Goal: Task Accomplishment & Management: Complete application form

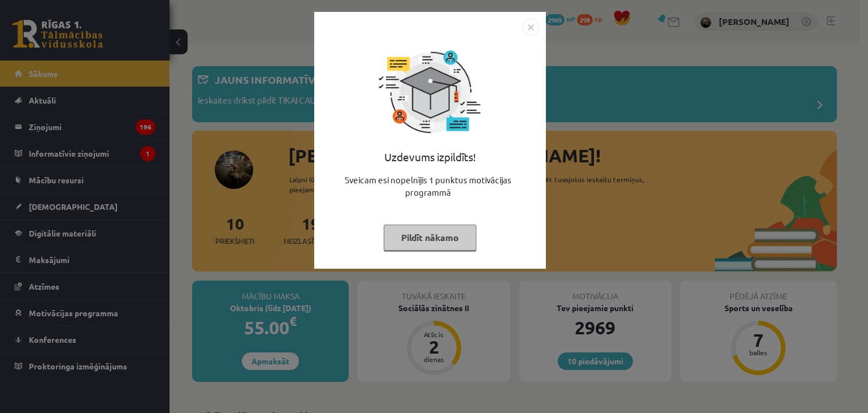
click at [454, 244] on button "Pildīt nākamo" at bounding box center [430, 237] width 93 height 26
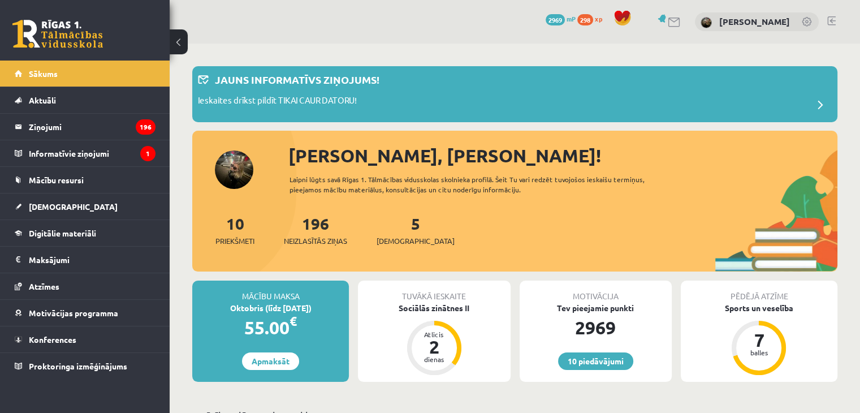
click at [448, 297] on div "Tuvākā ieskaite" at bounding box center [434, 290] width 152 height 21
click at [437, 309] on div "Sociālās zinātnes II" at bounding box center [434, 308] width 152 height 12
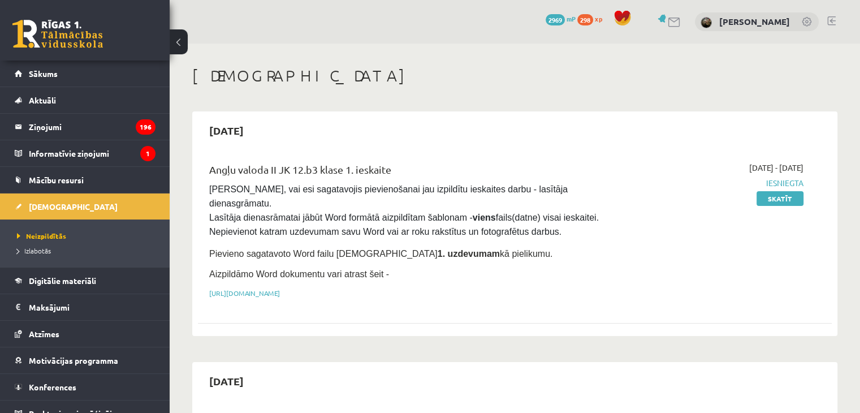
scroll to position [283, 0]
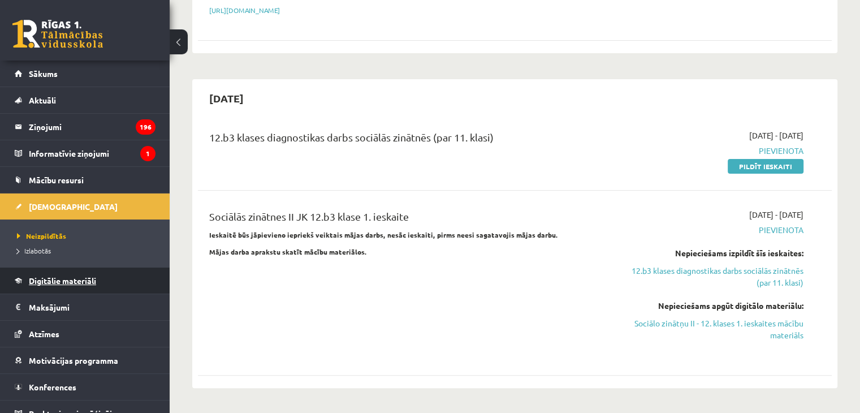
click at [94, 288] on link "Digitālie materiāli" at bounding box center [85, 280] width 141 height 26
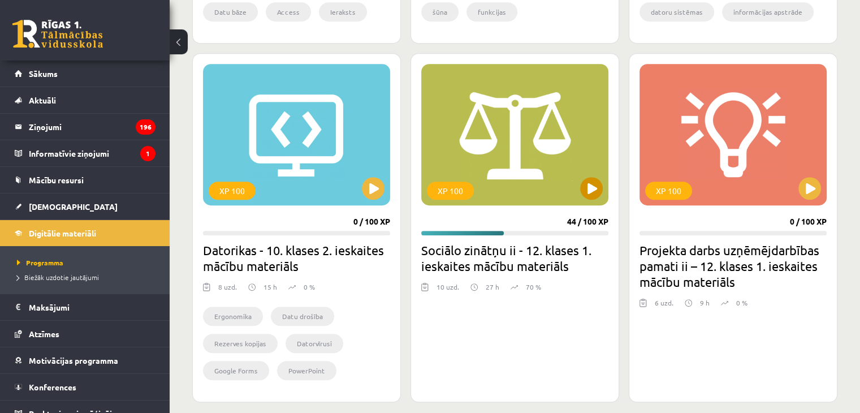
scroll to position [622, 0]
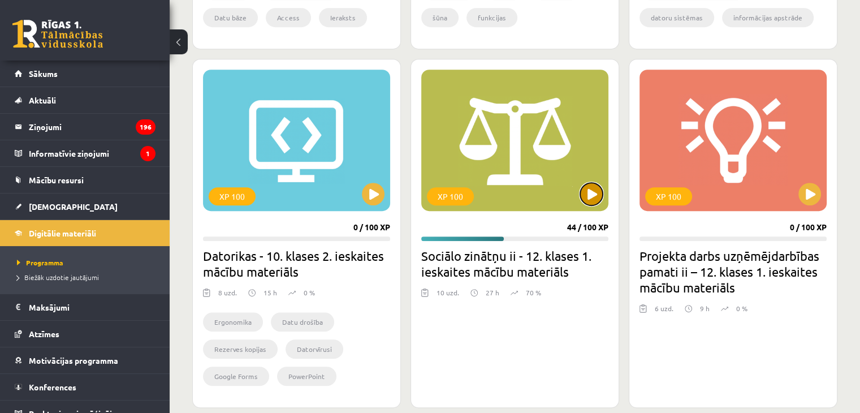
click at [590, 185] on button at bounding box center [591, 194] width 23 height 23
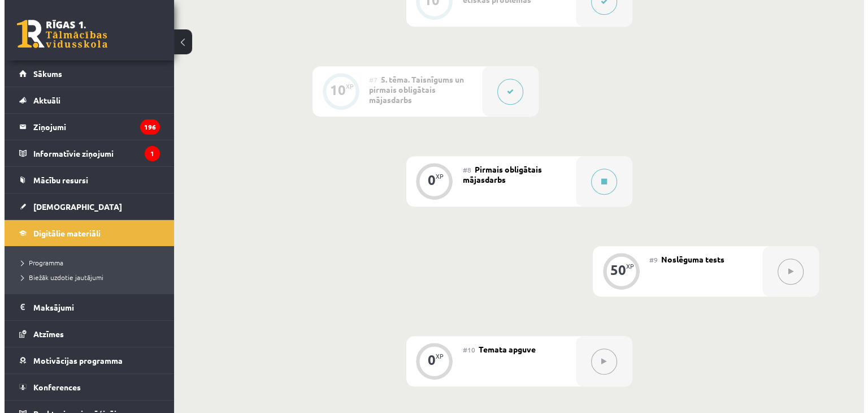
scroll to position [848, 0]
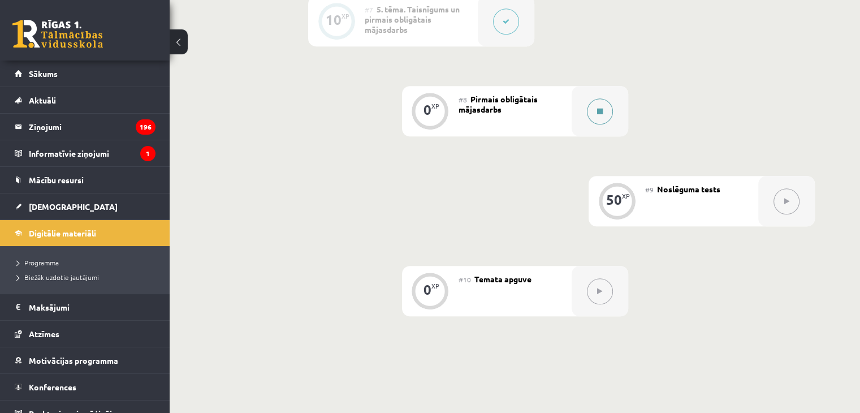
click at [591, 123] on button at bounding box center [600, 111] width 26 height 26
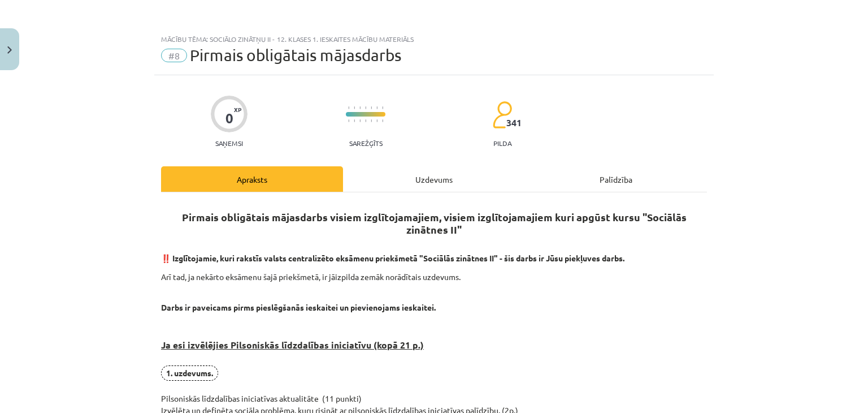
click at [466, 180] on div "Uzdevums" at bounding box center [434, 178] width 182 height 25
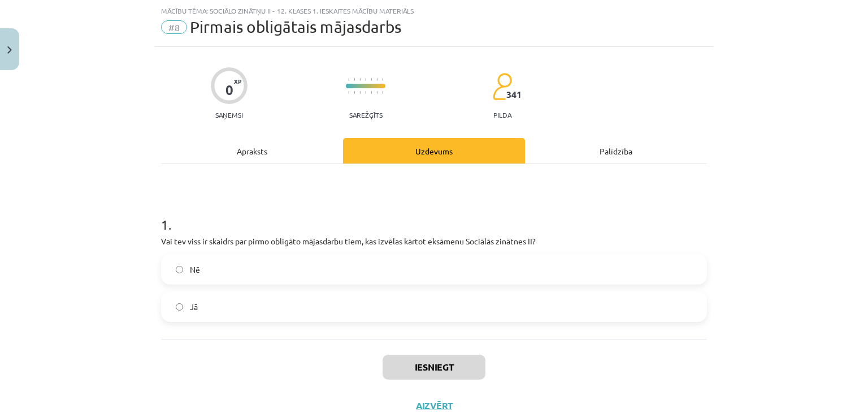
click at [292, 301] on label "Jā" at bounding box center [434, 306] width 544 height 28
click at [393, 359] on button "Iesniegt" at bounding box center [434, 366] width 103 height 25
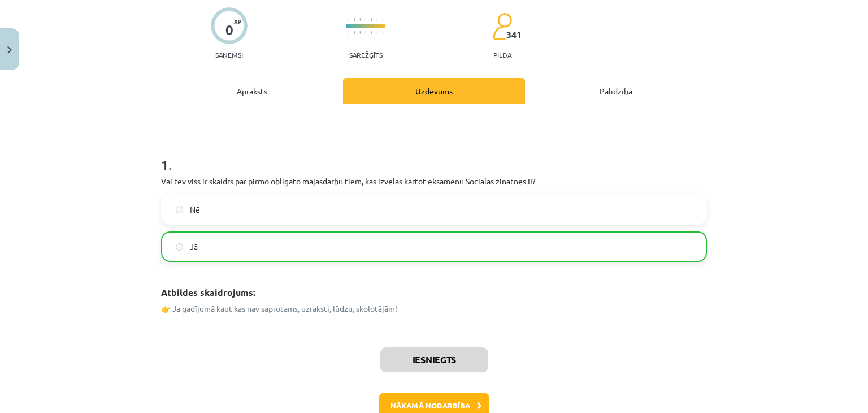
scroll to position [156, 0]
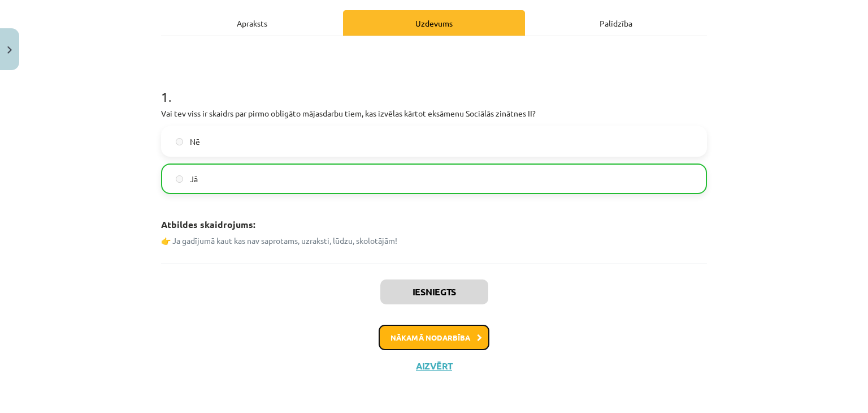
click at [450, 340] on button "Nākamā nodarbība" at bounding box center [434, 337] width 111 height 26
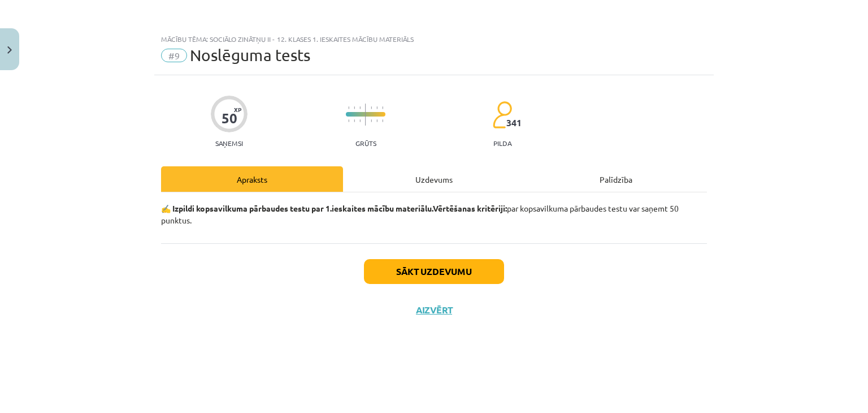
scroll to position [0, 0]
click at [441, 273] on button "Sākt uzdevumu" at bounding box center [434, 271] width 140 height 25
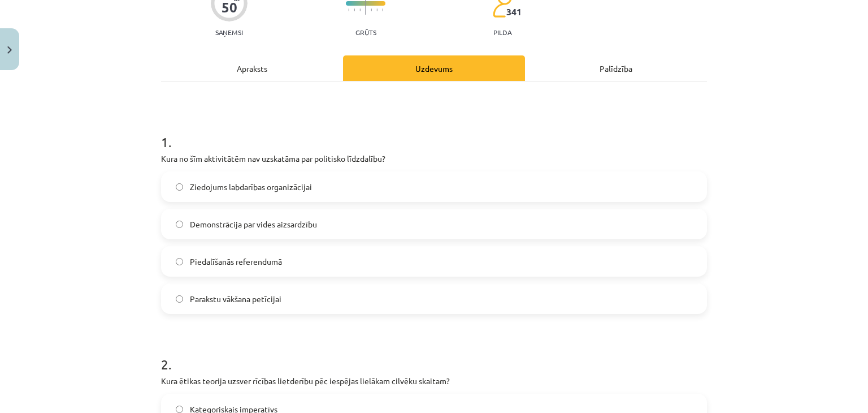
scroll to position [113, 0]
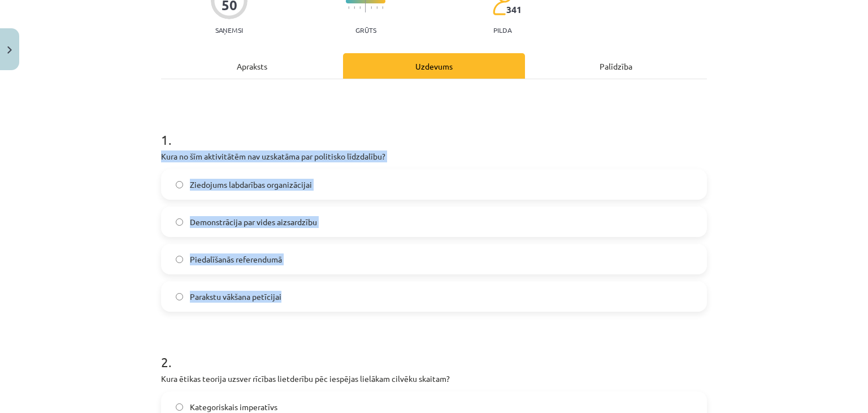
drag, startPoint x: 153, startPoint y: 149, endPoint x: 297, endPoint y: 196, distance: 151.6
copy div "Kura no šīm aktivitātēm nav uzskatāma par politisko līdzdalību? Ziedojums labda…"
click at [349, 179] on label "Ziedojums labdarības organizācijai" at bounding box center [434, 184] width 544 height 28
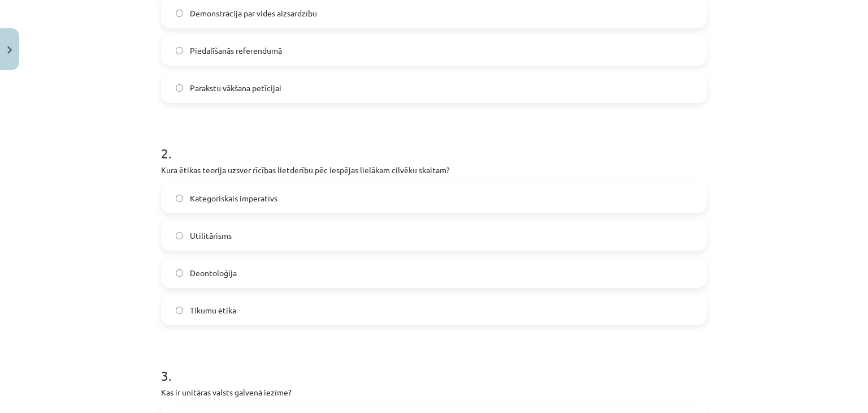
scroll to position [339, 0]
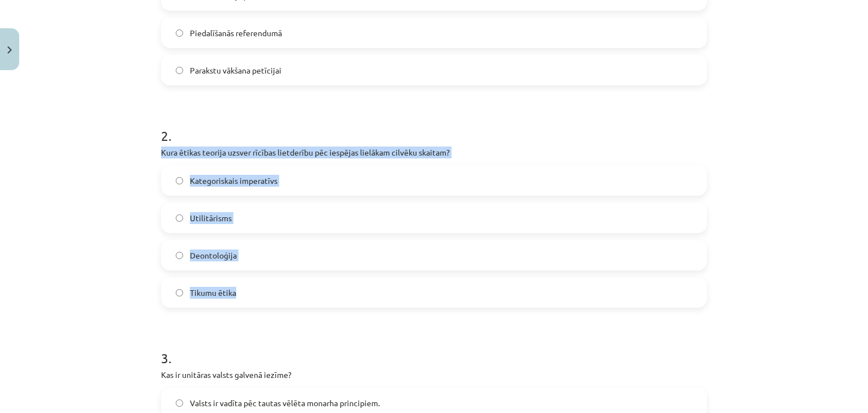
drag, startPoint x: 156, startPoint y: 148, endPoint x: 266, endPoint y: 283, distance: 174.0
click at [266, 283] on div "2 . Kura ētikas teorija uzsver rīcības lietderību pēc iespējas lielākam cilvēku…" at bounding box center [434, 208] width 546 height 200
copy div "Kura ētikas teorija uzsver rīcības lietderību pēc iespējas lielākam cilvēku ska…"
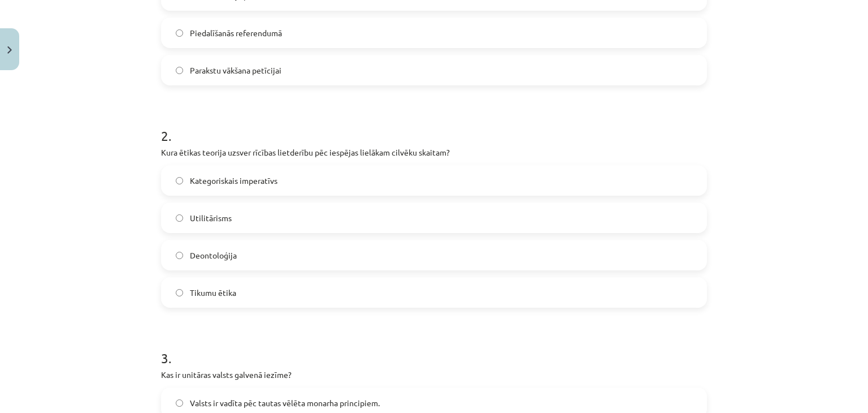
drag, startPoint x: 144, startPoint y: 315, endPoint x: 202, endPoint y: 229, distance: 104.6
click at [144, 315] on div "Mācību tēma: Sociālo zinātņu ii - 12. klases 1. ieskaites mācību materiāls #9 N…" at bounding box center [434, 206] width 868 height 413
click at [218, 212] on span "Utilitārisms" at bounding box center [211, 218] width 42 height 12
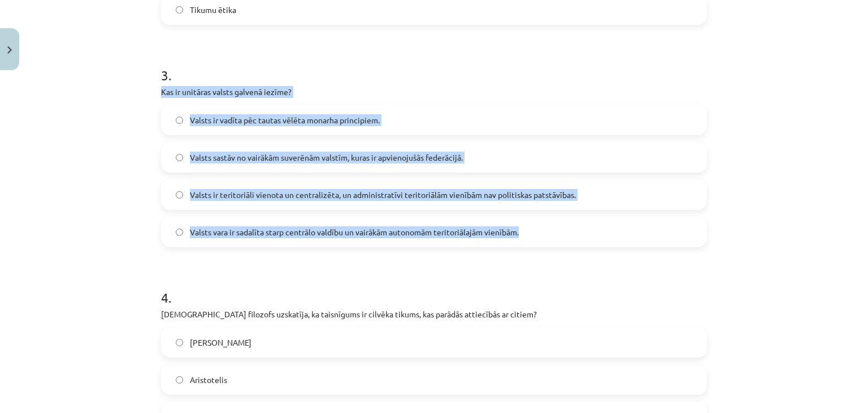
drag, startPoint x: 157, startPoint y: 88, endPoint x: 521, endPoint y: 237, distance: 393.4
click at [521, 237] on div "3 . Kas ir unitāras valsts galvenā iezīme? Valsts ir vadīta pēc tautas vēlēta m…" at bounding box center [434, 147] width 546 height 200
copy div "Kas ir unitāras valsts galvenā iezīme? Valsts ir vadīta pēc tautas vēlēta monar…"
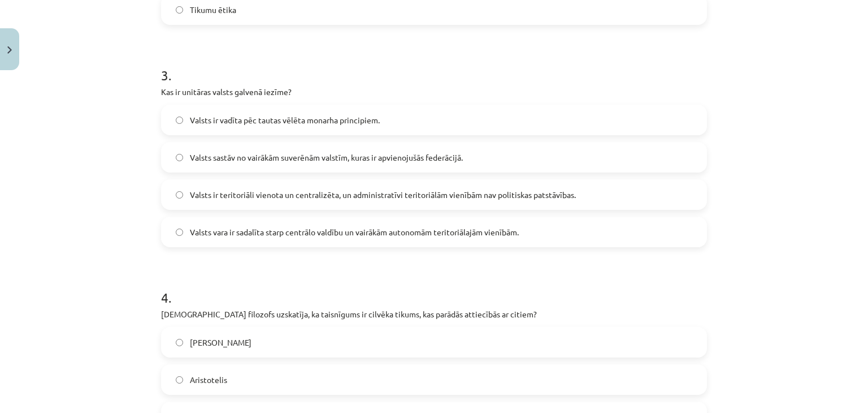
click at [248, 187] on label "Valsts ir teritoriāli vienota un centralizēta, un administratīvi teritoriālām v…" at bounding box center [434, 194] width 544 height 28
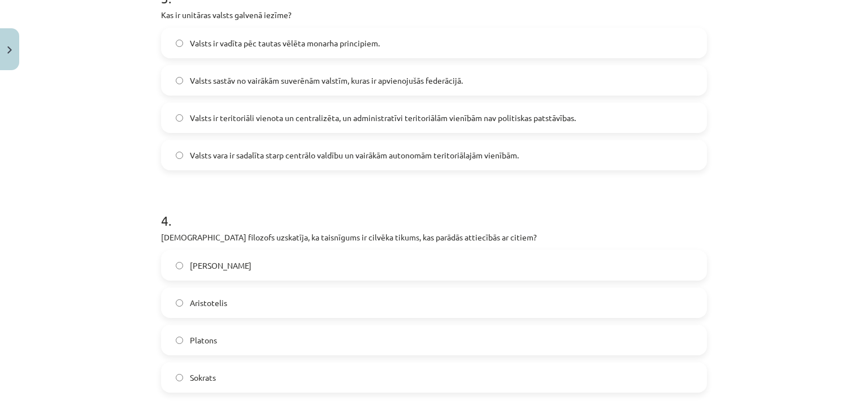
scroll to position [848, 0]
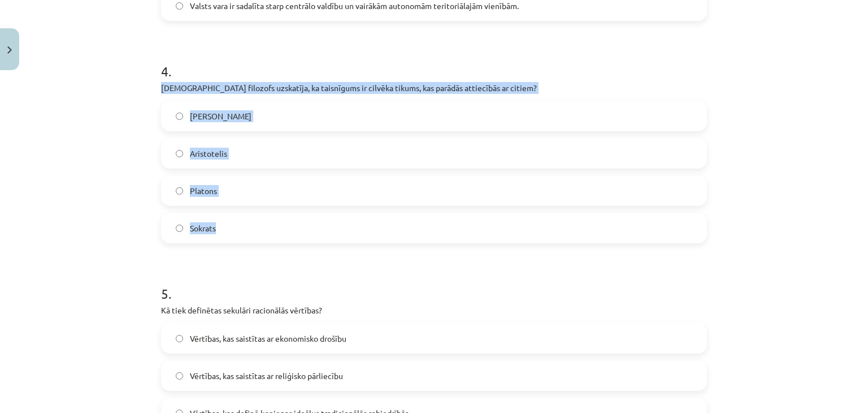
drag, startPoint x: 155, startPoint y: 86, endPoint x: 253, endPoint y: 218, distance: 163.7
copy div "Kurš filozofs uzskatīja, ka taisnīgums ir cilvēka tikums, kas parādās attiecībā…"
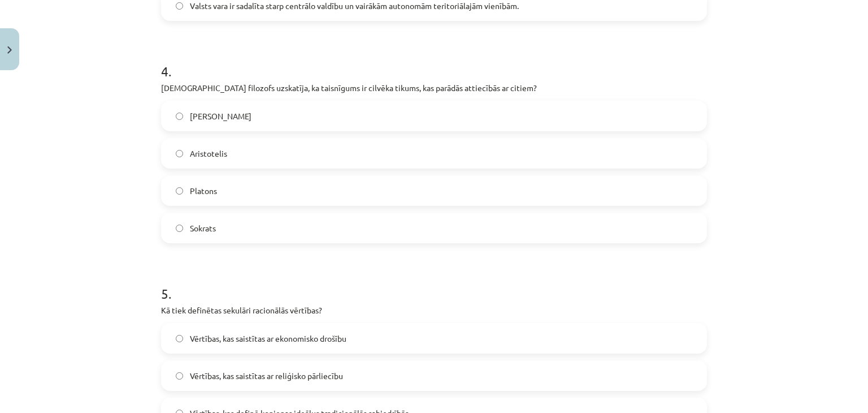
click at [285, 154] on label "Aristotelis" at bounding box center [434, 153] width 544 height 28
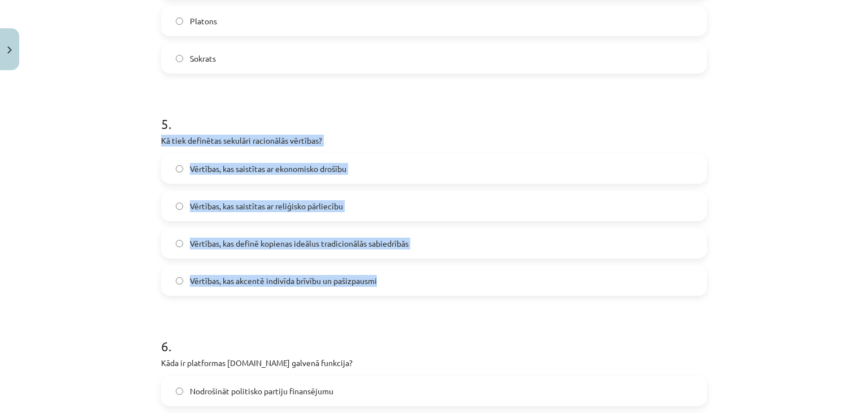
drag, startPoint x: 154, startPoint y: 142, endPoint x: 407, endPoint y: 283, distance: 289.5
click at [407, 283] on div "50 XP Saņemsi Grūts 341 pilda Apraksts Uzdevums Palīdzība 1 . Kura no šīm aktiv…" at bounding box center [434, 283] width 560 height 2451
copy div "Kā tiek definētas sekulāri racionālās vērtības? Vērtības, kas saistītas ar ekon…"
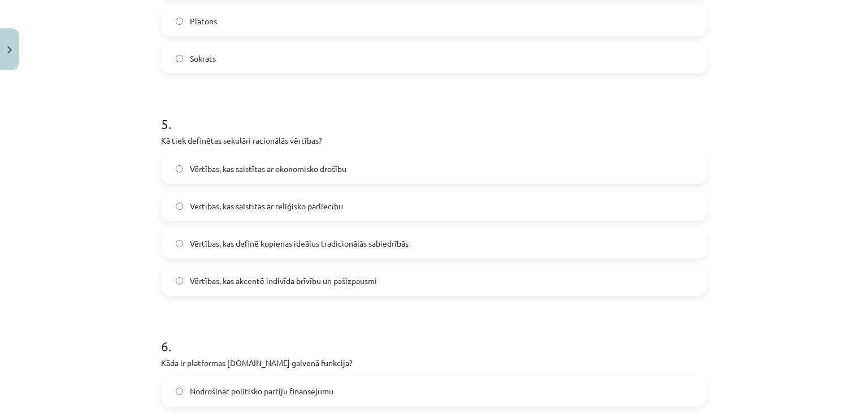
click at [213, 301] on form "1 . Kura no šīm aktivitātēm nav uzskatāma par politisko līdzdalību? Ziedojums l…" at bounding box center [434, 307] width 546 height 2199
click at [226, 285] on span "Vērtības, kas akcentē indivīda brīvību un pašizpausmi" at bounding box center [283, 281] width 187 height 12
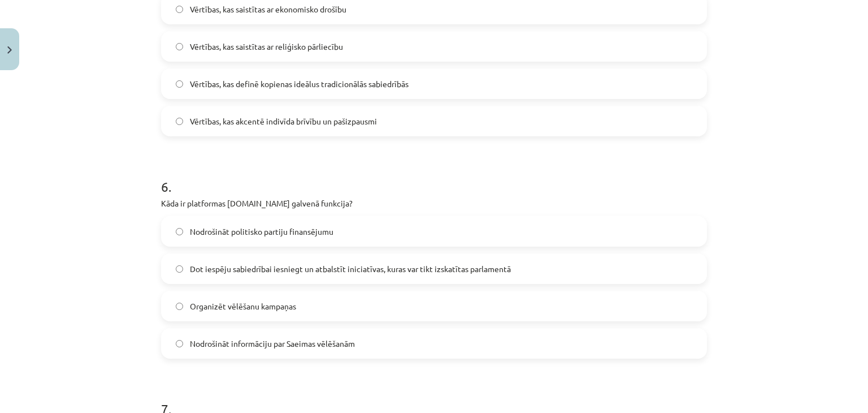
scroll to position [1300, 0]
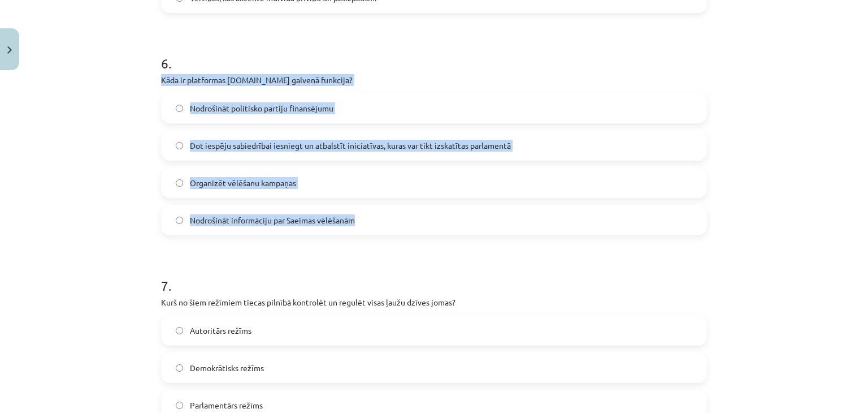
drag, startPoint x: 150, startPoint y: 80, endPoint x: 354, endPoint y: 213, distance: 242.7
click at [354, 213] on div "50 XP Saņemsi Grūts 341 pilda Apraksts Uzdevums Palīdzība 1 . Kura no šīm aktiv…" at bounding box center [434, 0] width 560 height 2451
copy div "Kāda ir platformas manabalss.lv galvenā funkcija? Nodrošināt politisko partiju …"
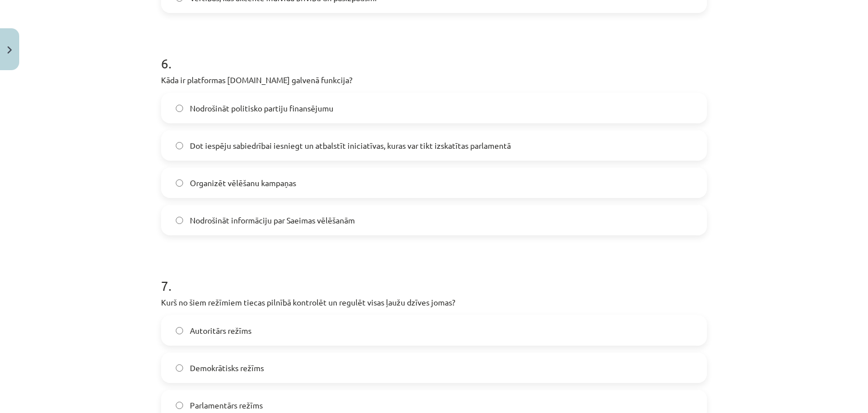
click at [188, 245] on form "1 . Kura no šīm aktivitātēm nav uzskatāma par politisko līdzdalību? Ziedojums l…" at bounding box center [434, 24] width 546 height 2199
click at [197, 140] on span "Dot iespēju sabiedrībai iesniegt un atbalstīt iniciatīvas, kuras var tikt izska…" at bounding box center [350, 146] width 321 height 12
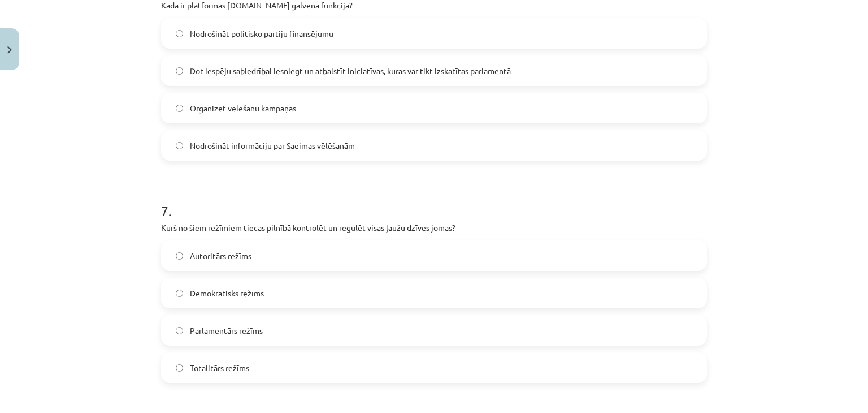
scroll to position [1526, 0]
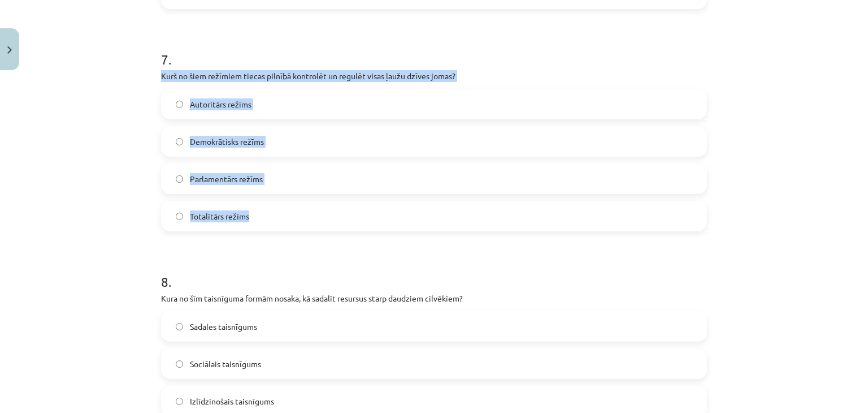
drag, startPoint x: 151, startPoint y: 68, endPoint x: 318, endPoint y: 210, distance: 218.5
copy div "Kurš no šiem režīmiem tiecas pilnībā kontrolēt un regulēt visas ļaužu dzīves jo…"
click at [267, 227] on label "Totalitārs režīms" at bounding box center [434, 216] width 544 height 28
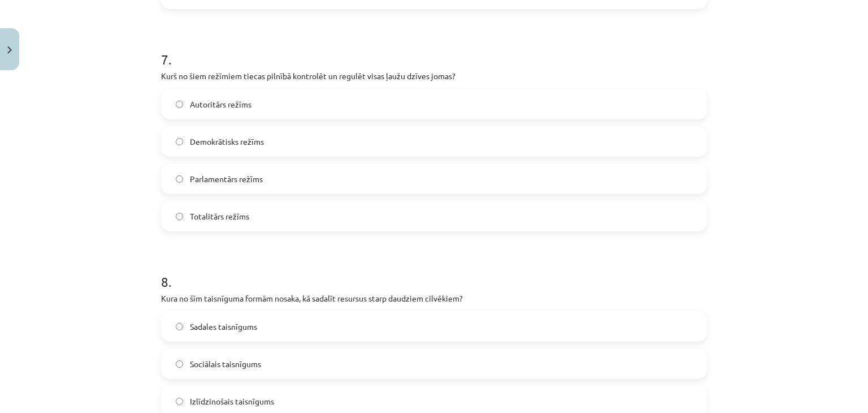
scroll to position [1696, 0]
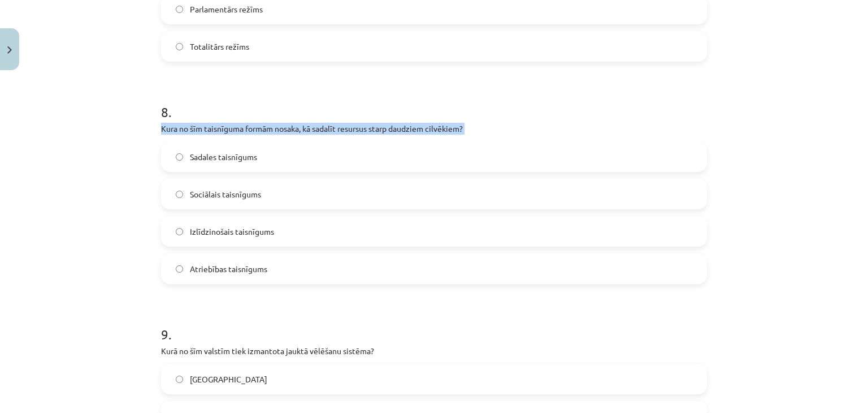
drag, startPoint x: 158, startPoint y: 120, endPoint x: 179, endPoint y: 140, distance: 28.0
click at [179, 140] on div "8 . Kura no šīm taisnīguma formām nosaka, kā sadalīt resursus starp daudziem ci…" at bounding box center [434, 184] width 546 height 200
click at [129, 129] on div "Mācību tēma: Sociālo zinātņu ii - 12. klases 1. ieskaites mācību materiāls #9 N…" at bounding box center [434, 206] width 868 height 413
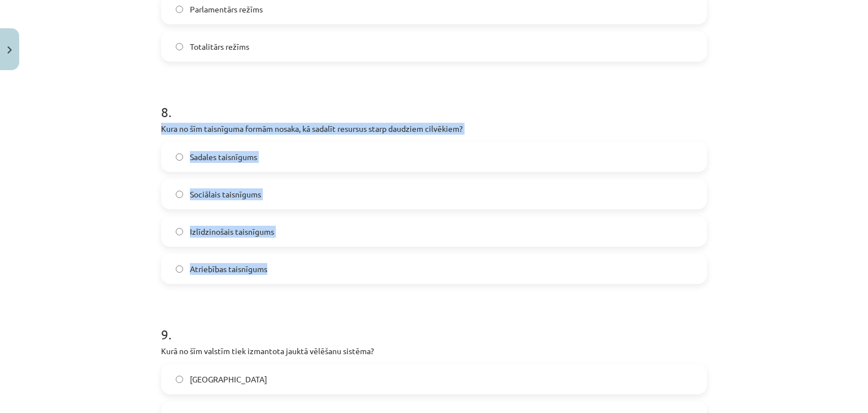
drag, startPoint x: 154, startPoint y: 124, endPoint x: 283, endPoint y: 264, distance: 190.0
copy div "Kura no šīm taisnīguma formām nosaka, kā sadalīt resursus starp daudziem cilvēk…"
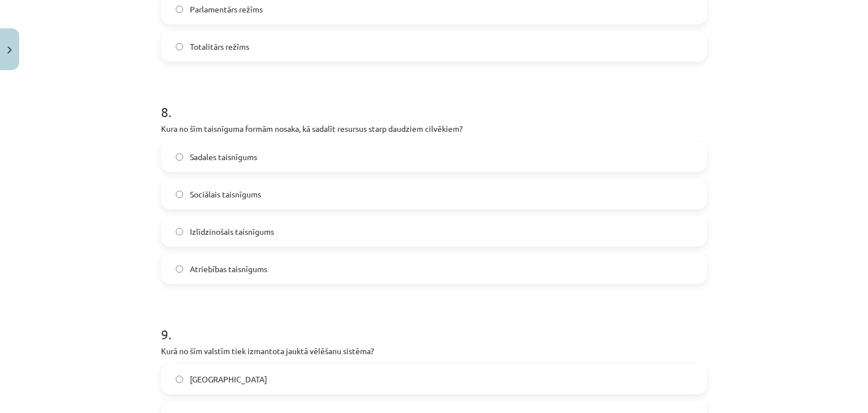
click at [337, 313] on h1 "9 ." at bounding box center [434, 323] width 546 height 35
click at [322, 156] on label "Sadales taisnīgums" at bounding box center [434, 156] width 544 height 28
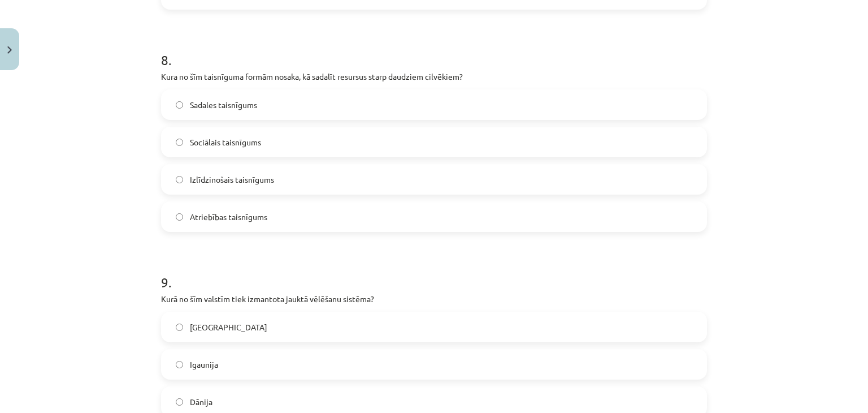
scroll to position [1865, 0]
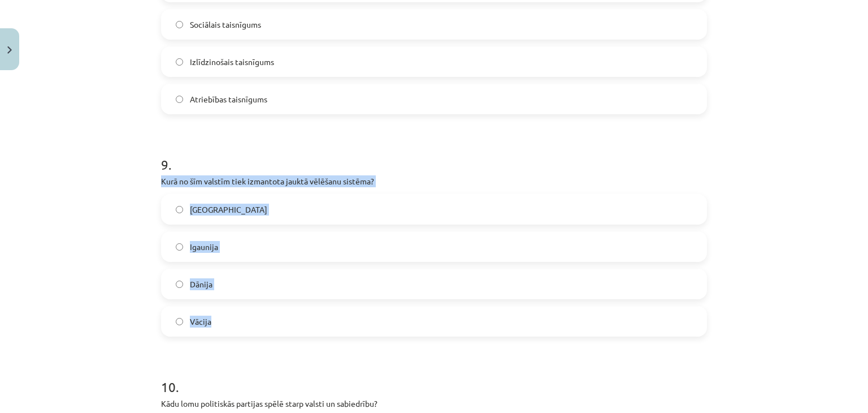
drag, startPoint x: 157, startPoint y: 178, endPoint x: 293, endPoint y: 307, distance: 187.5
copy div "Kurā no šīm valstīm tiek izmantota jauktā vēlēšanu sistēma? ASV Igaunija Dānija…"
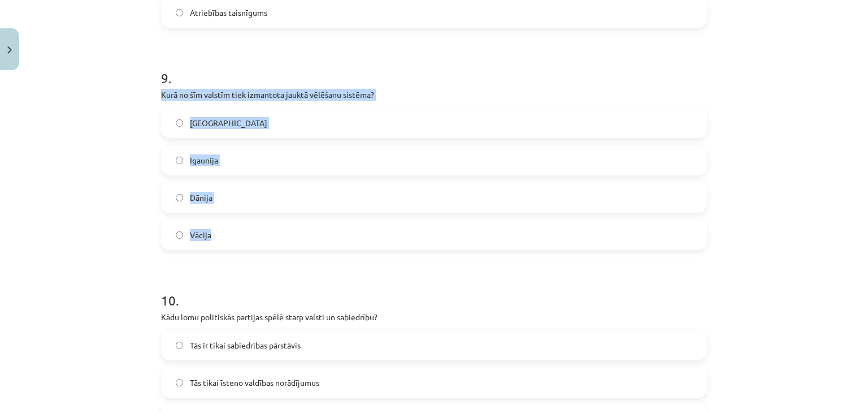
scroll to position [2035, 0]
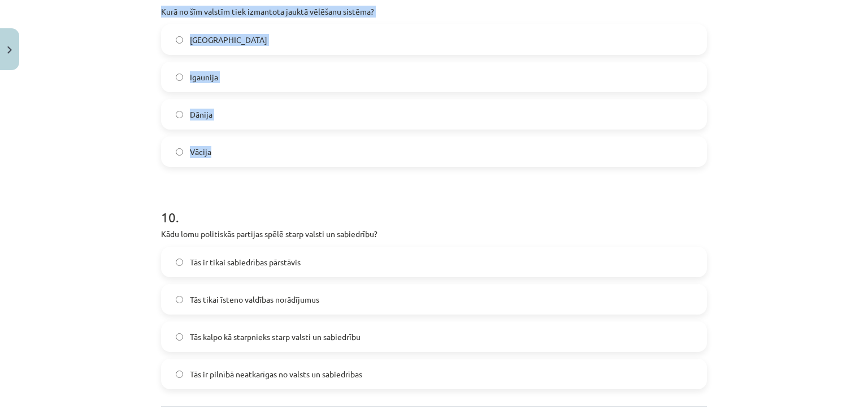
click at [267, 153] on label "Vācija" at bounding box center [434, 151] width 544 height 28
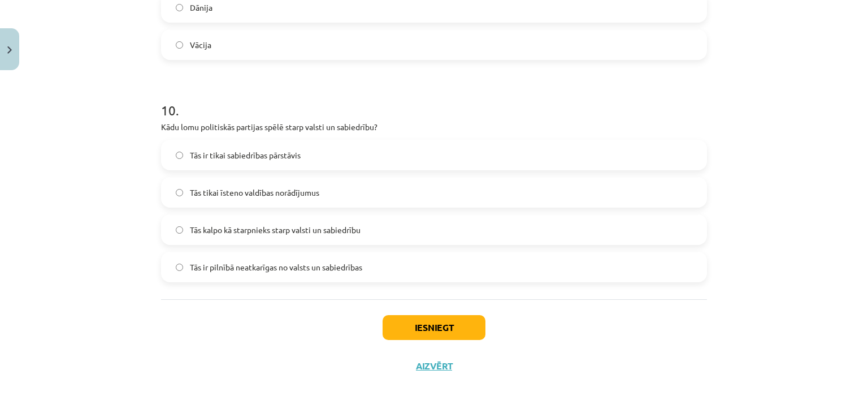
click at [222, 99] on h1 "10 ." at bounding box center [434, 100] width 546 height 35
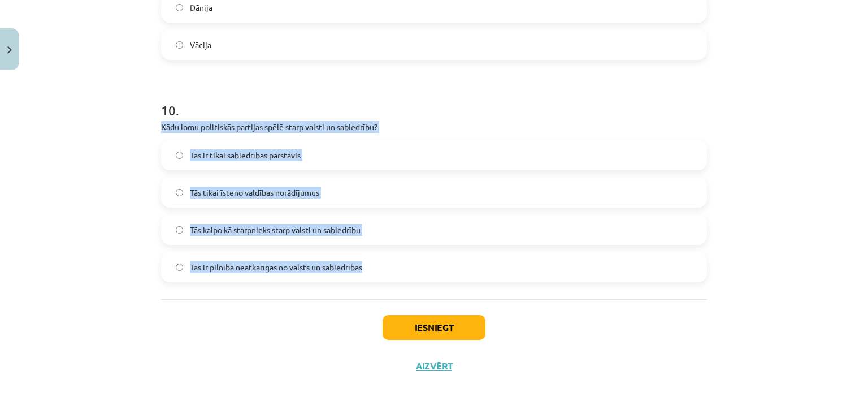
drag, startPoint x: 145, startPoint y: 126, endPoint x: 395, endPoint y: 269, distance: 287.4
click at [395, 269] on div "Mācību tēma: Sociālo zinātņu ii - 12. klases 1. ieskaites mācību materiāls #9 N…" at bounding box center [434, 206] width 868 height 413
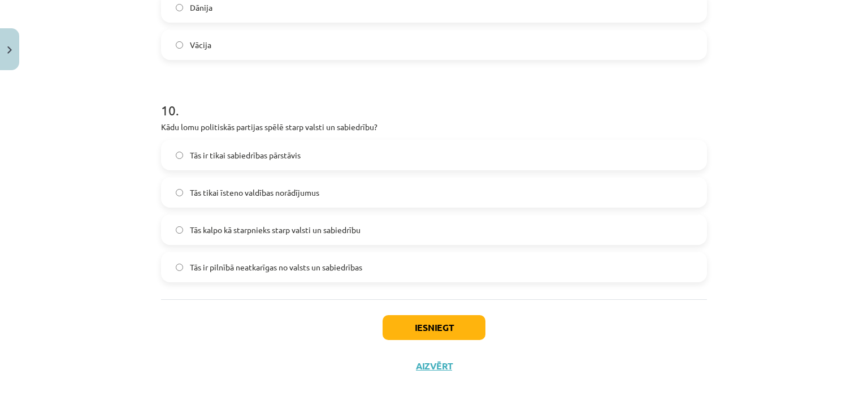
click at [181, 299] on div "Iesniegt Aizvērt" at bounding box center [434, 338] width 546 height 79
click at [240, 227] on span "Tās kalpo kā starpnieks starp valsti un sabiedrību" at bounding box center [275, 230] width 171 height 12
click at [437, 331] on button "Iesniegt" at bounding box center [434, 327] width 103 height 25
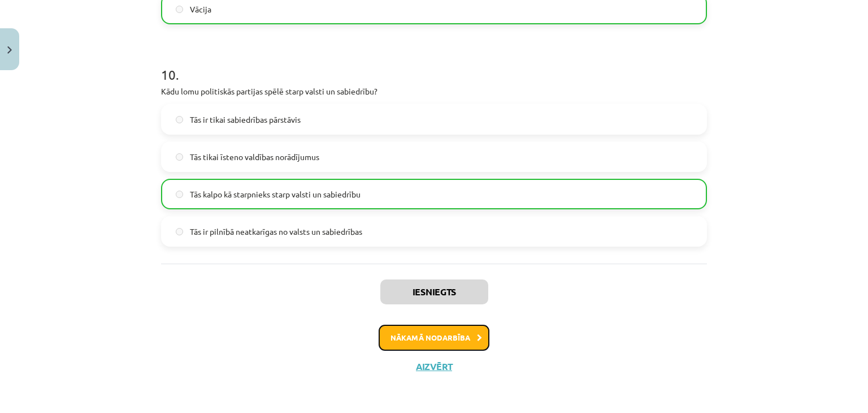
click at [448, 333] on button "Nākamā nodarbība" at bounding box center [434, 337] width 111 height 26
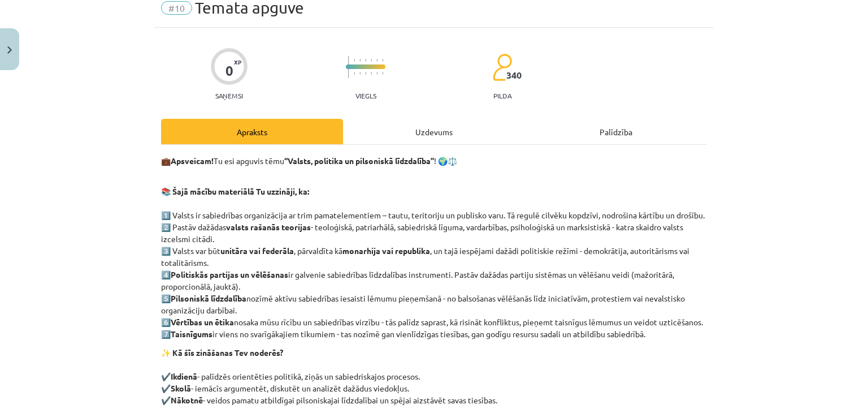
scroll to position [28, 0]
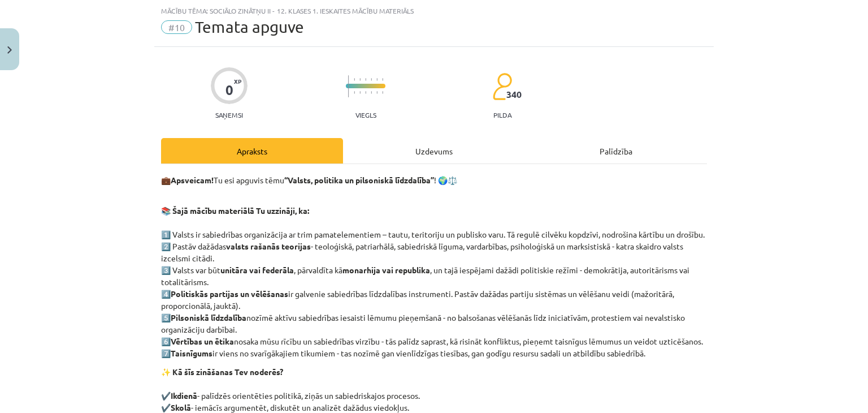
click at [455, 145] on div "Uzdevums" at bounding box center [434, 150] width 182 height 25
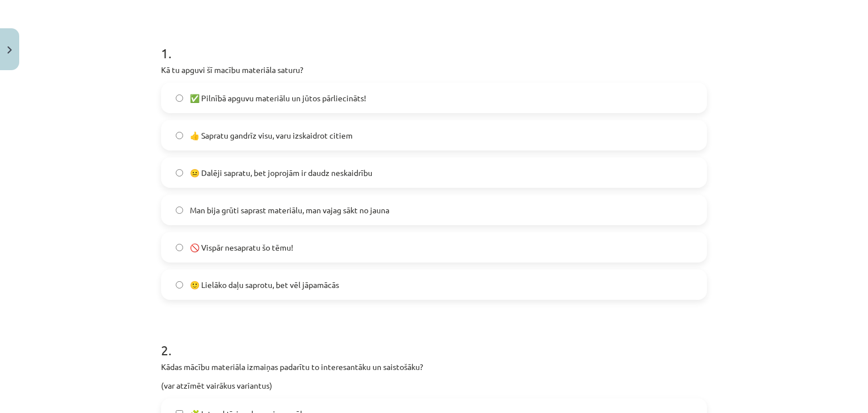
scroll to position [198, 0]
drag, startPoint x: 306, startPoint y: 139, endPoint x: 296, endPoint y: 144, distance: 10.6
click at [306, 140] on span "👍 Sapratu gandrīz visu, varu izskaidrot citiem" at bounding box center [271, 137] width 163 height 12
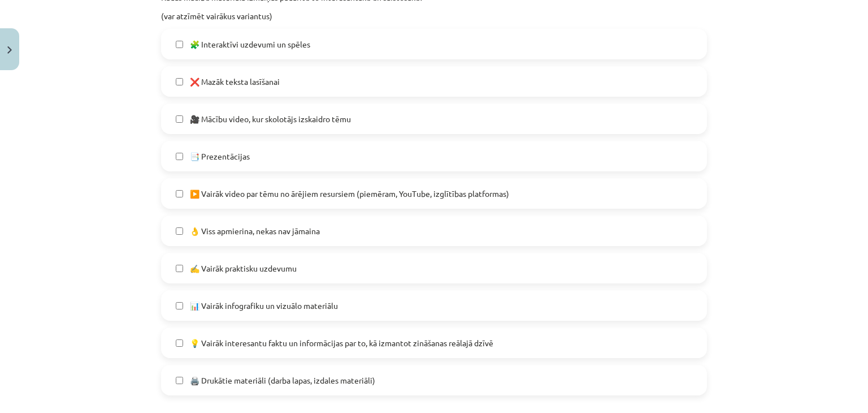
scroll to position [593, 0]
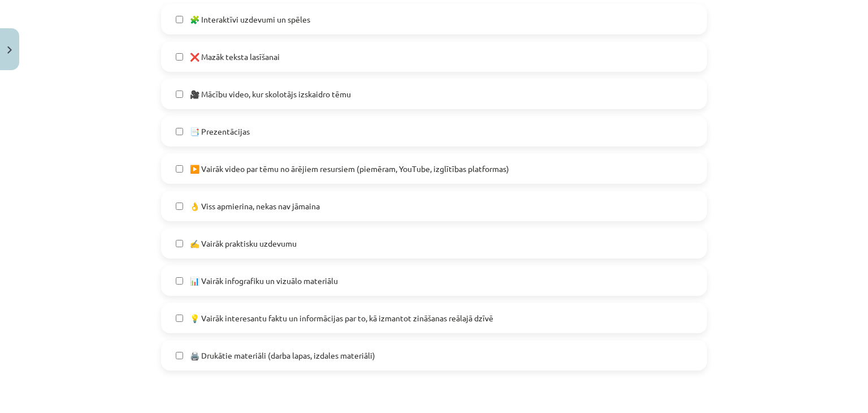
click at [283, 215] on label "👌 Viss apmierina, nekas nav jāmaina" at bounding box center [434, 206] width 544 height 28
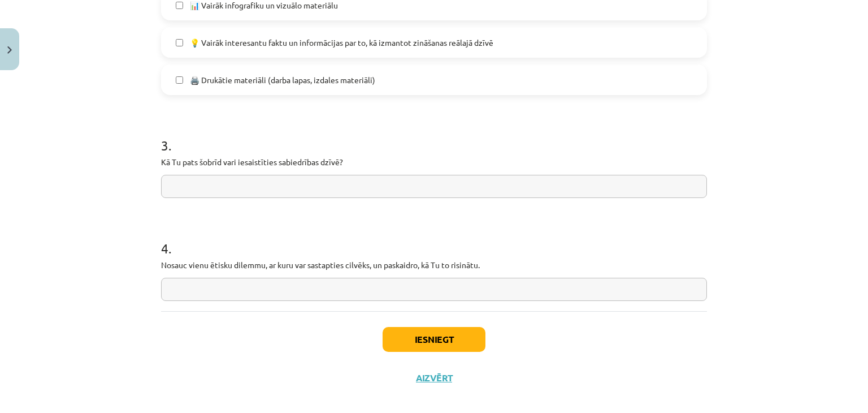
scroll to position [881, 0]
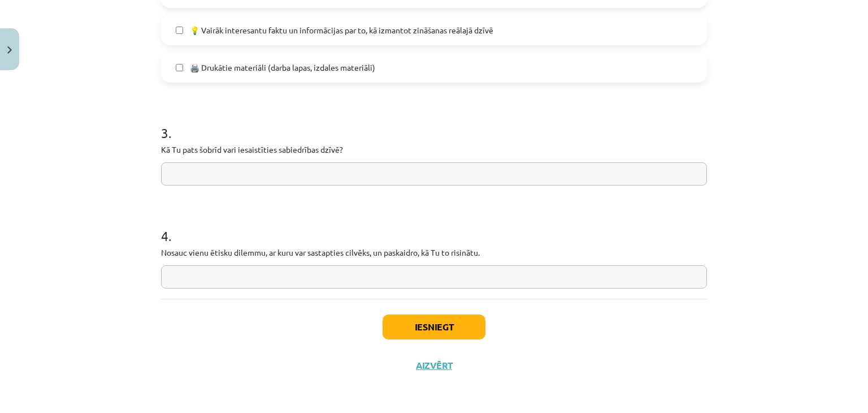
click at [364, 175] on input "text" at bounding box center [434, 173] width 546 height 23
click at [408, 268] on input "text" at bounding box center [434, 276] width 546 height 23
click at [453, 326] on button "Iesniegt" at bounding box center [434, 326] width 103 height 25
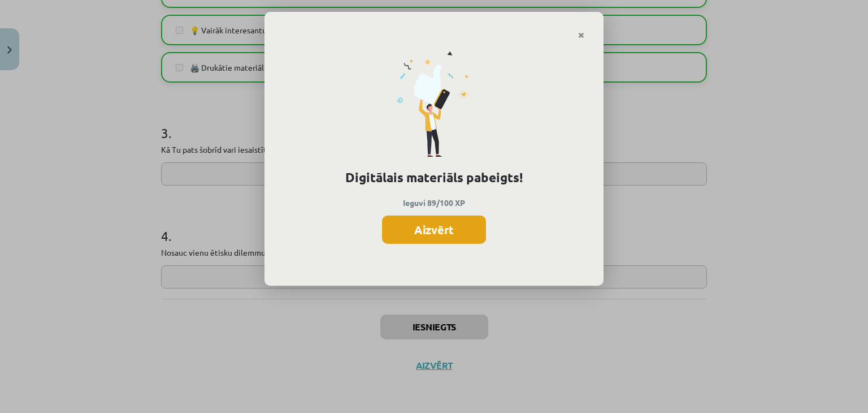
click at [461, 230] on button "Aizvērt" at bounding box center [434, 229] width 104 height 28
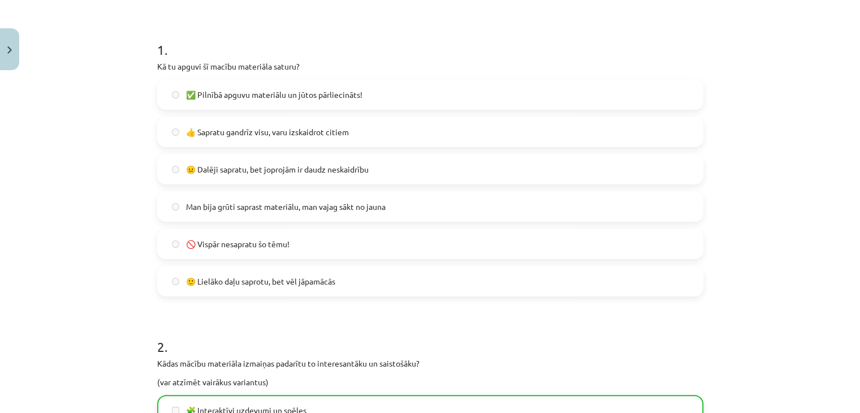
scroll to position [0, 0]
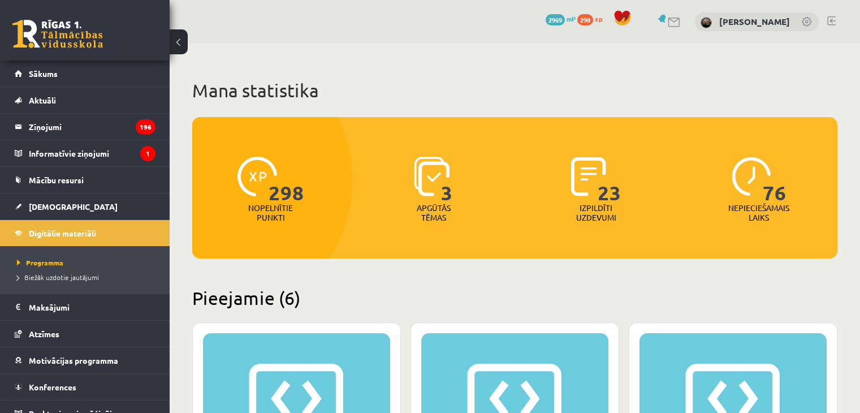
scroll to position [622, 0]
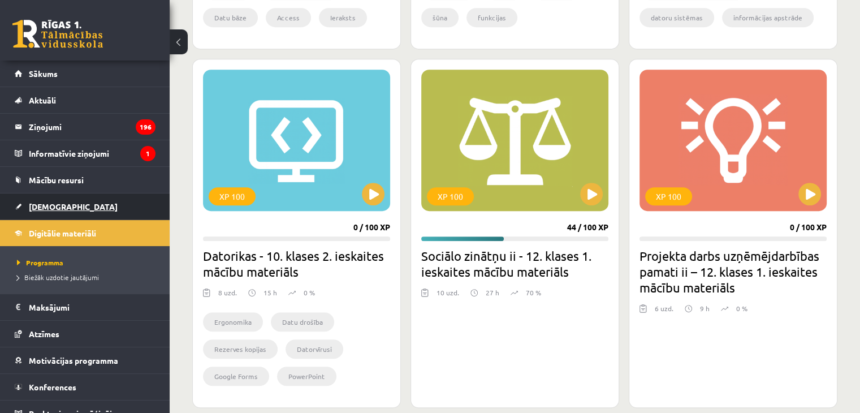
click at [54, 202] on span "[DEMOGRAPHIC_DATA]" at bounding box center [73, 206] width 89 height 10
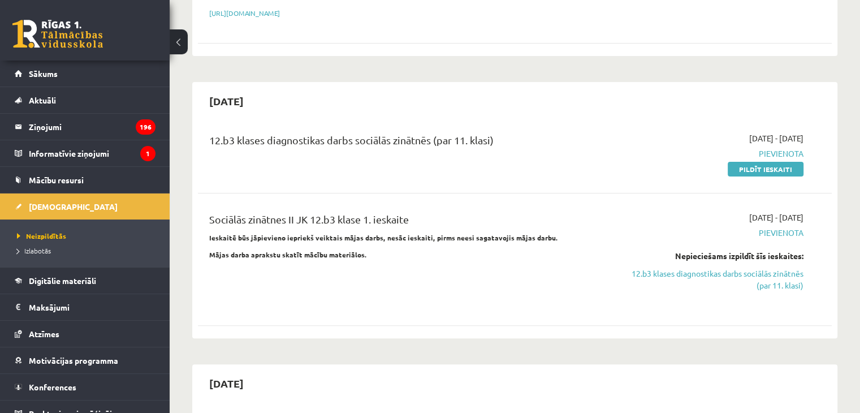
scroll to position [283, 0]
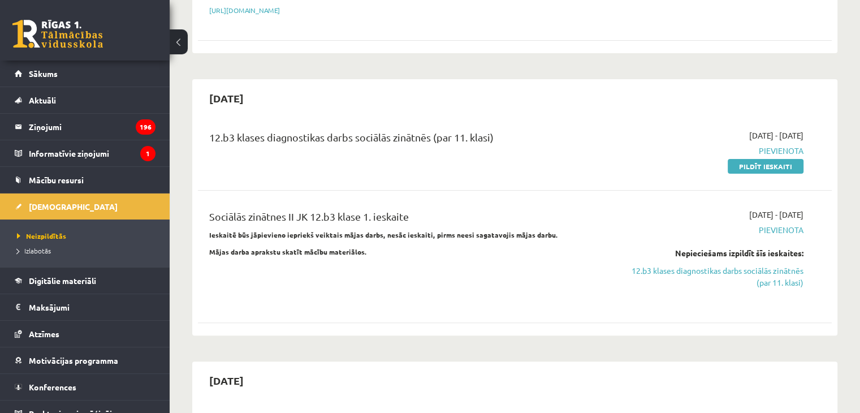
drag, startPoint x: 781, startPoint y: 153, endPoint x: 479, endPoint y: 60, distance: 315.6
click at [781, 159] on link "Pildīt ieskaiti" at bounding box center [765, 166] width 76 height 15
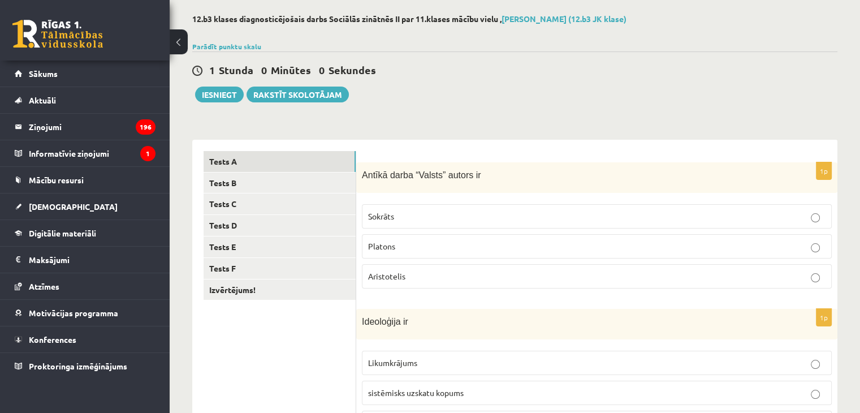
scroll to position [113, 0]
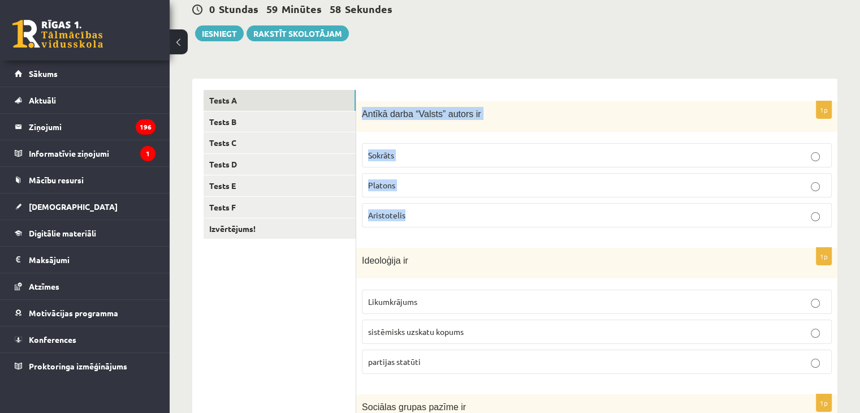
drag, startPoint x: 363, startPoint y: 110, endPoint x: 457, endPoint y: 211, distance: 138.4
click at [457, 211] on div "1p Antīkā darba “Valsts” autors ir Sokrāts [PERSON_NAME]" at bounding box center [596, 169] width 481 height 136
copy div "Antīkā darba “Valsts” autors ir Sokrāts [PERSON_NAME]"
click at [444, 182] on p "Platons" at bounding box center [596, 185] width 457 height 12
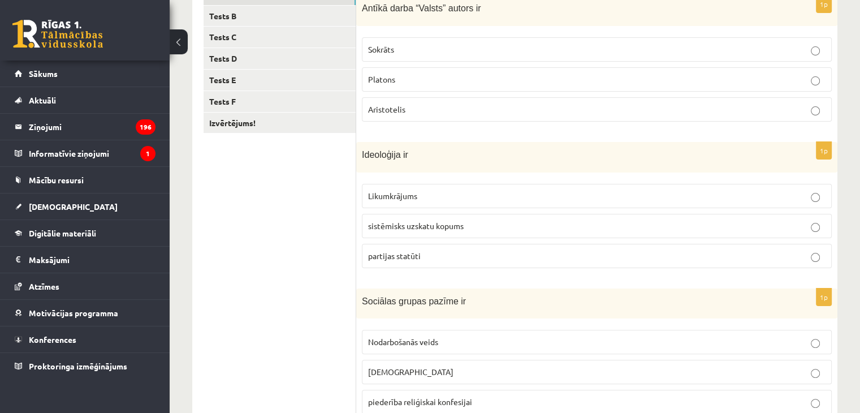
scroll to position [226, 0]
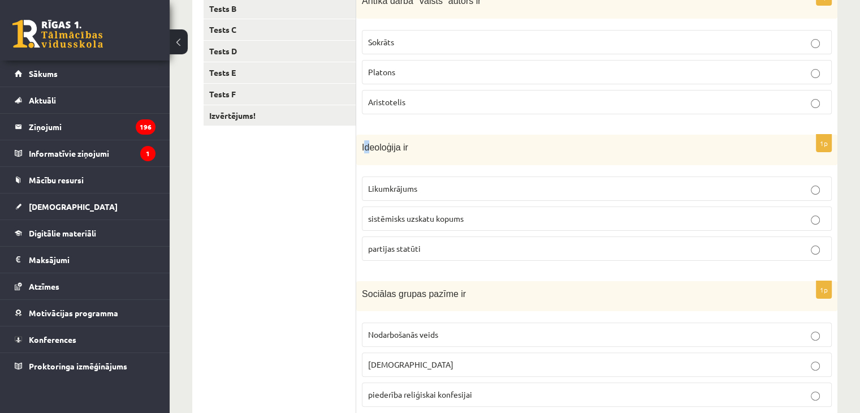
click at [364, 145] on span "Ideoloģija ir" at bounding box center [385, 147] width 46 height 10
click at [359, 145] on div "Ideoloģija ir" at bounding box center [596, 150] width 481 height 30
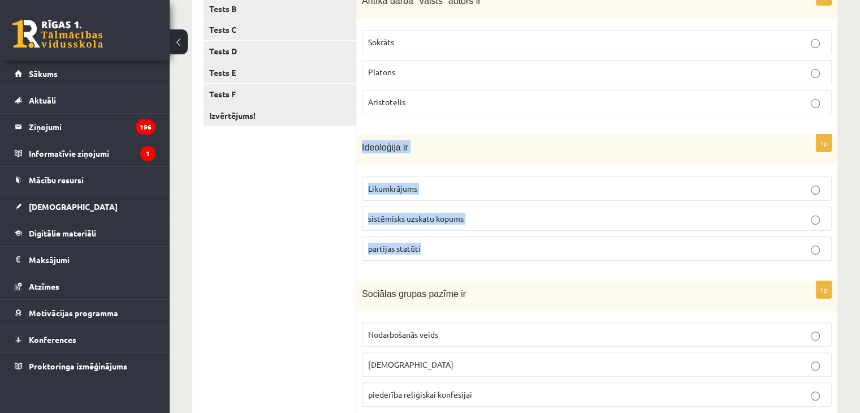
drag, startPoint x: 361, startPoint y: 145, endPoint x: 437, endPoint y: 236, distance: 118.3
click at [437, 236] on div "1p Ideoloģija ir Likumkrājums sistēmisks uzskatu kopums partijas statūti" at bounding box center [596, 202] width 481 height 135
copy div "Ideoloģija ir Likumkrājums sistēmisks uzskatu kopums partijas statūti"
click at [440, 226] on label "sistēmisks uzskatu kopums" at bounding box center [597, 218] width 470 height 24
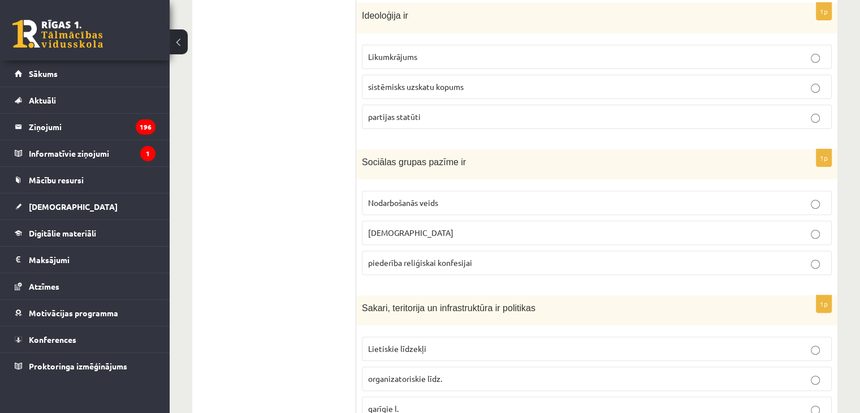
scroll to position [396, 0]
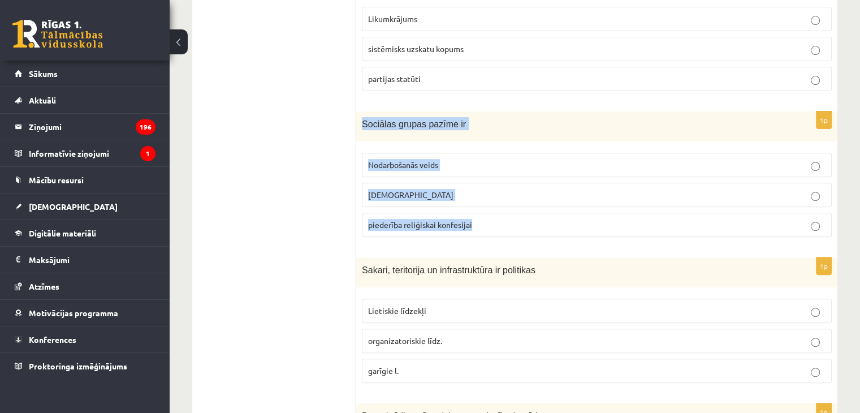
drag, startPoint x: 356, startPoint y: 119, endPoint x: 493, endPoint y: 230, distance: 176.4
click at [493, 230] on div "1p Sociālas grupas pazīme ir Nodarbošanās veids [DEMOGRAPHIC_DATA] piederība re…" at bounding box center [596, 178] width 481 height 135
copy div "Sociālas grupas pazīme ir Nodarbošanās veids individuālisms piederība reliģiska…"
click at [405, 166] on span "Nodarbošanās veids" at bounding box center [403, 164] width 70 height 10
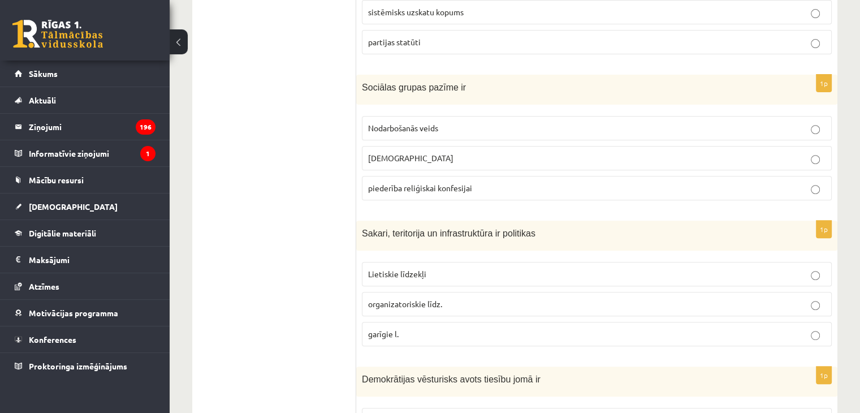
scroll to position [509, 0]
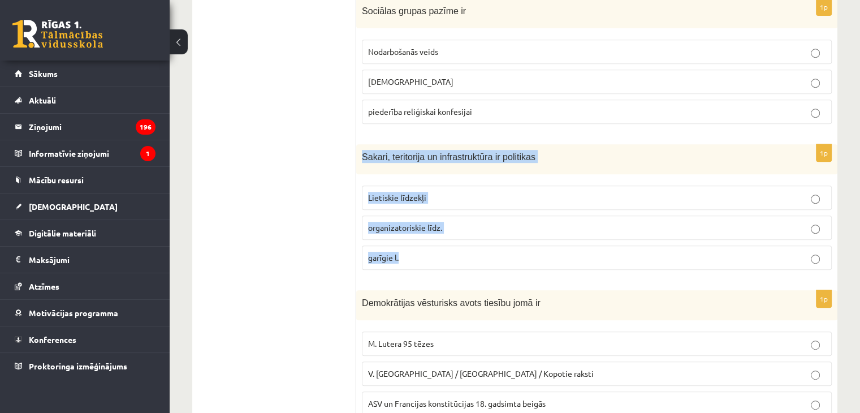
drag, startPoint x: 361, startPoint y: 154, endPoint x: 434, endPoint y: 256, distance: 125.2
click at [434, 256] on div "1p Sakari, teritorija un infrastruktūra ir politikas Lietiskie līdzekļi organiz…" at bounding box center [596, 211] width 481 height 135
copy div "Sakari, teritorija un infrastruktūra ir politikas Lietiskie līdzekļi organizato…"
click at [421, 195] on span "Lietiskie līdzekļi" at bounding box center [397, 197] width 58 height 10
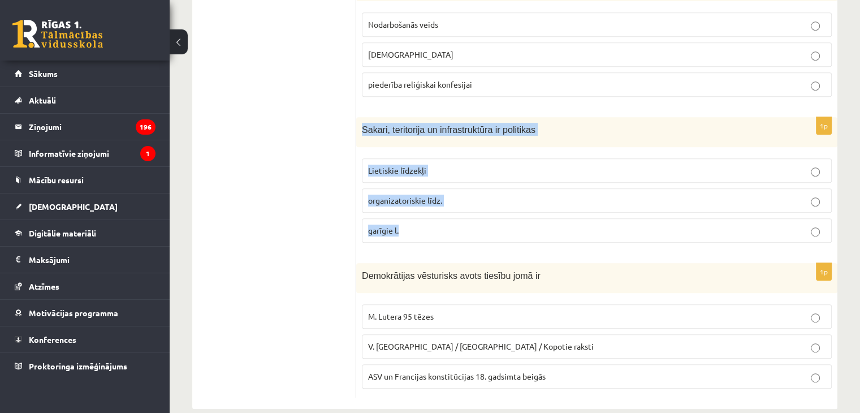
scroll to position [551, 0]
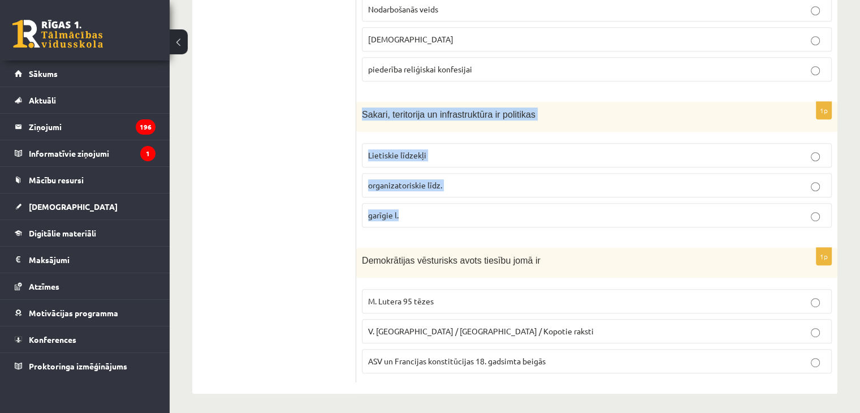
click at [407, 232] on div "1p Sakari, teritorija un infrastruktūra ir politikas Lietiskie līdzekļi organiz…" at bounding box center [596, 169] width 481 height 135
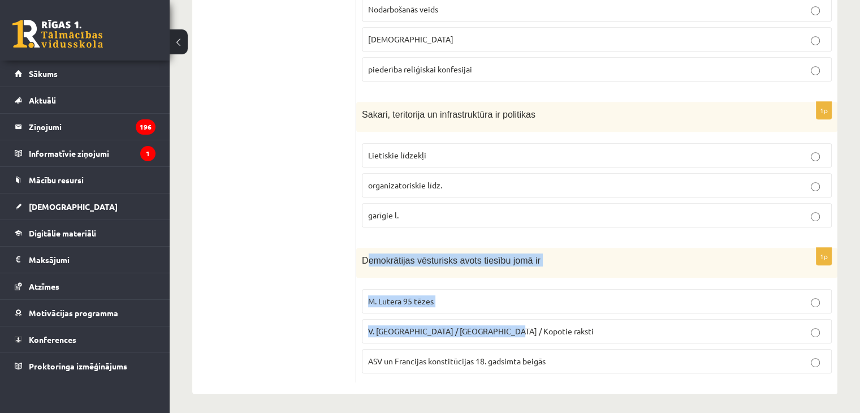
drag, startPoint x: 366, startPoint y: 254, endPoint x: 437, endPoint y: 292, distance: 80.9
click at [502, 333] on div "1p Demokrātijas vēsturisks avots tiesību jomā ir M. Lutera 95 tēzes V. Ļeņina /…" at bounding box center [596, 315] width 481 height 135
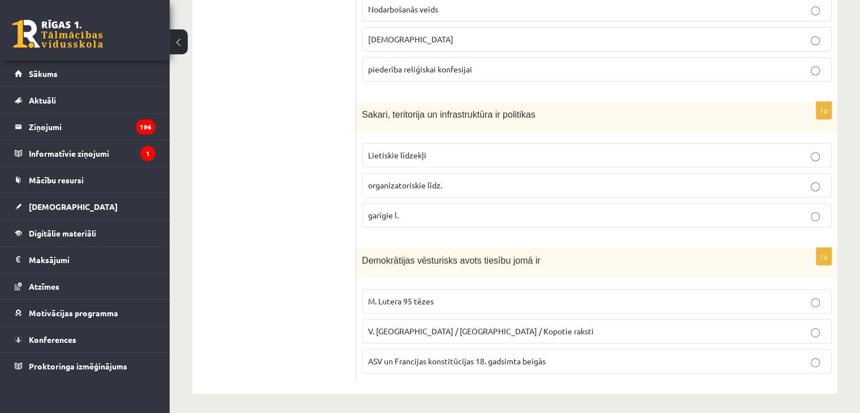
click at [362, 255] on span "Demokrātijas vēsturisks avots tiesību jomā ir" at bounding box center [451, 260] width 179 height 10
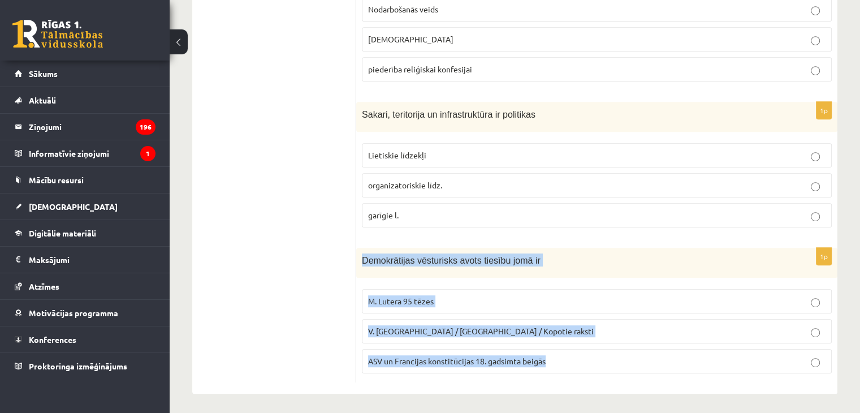
drag, startPoint x: 361, startPoint y: 254, endPoint x: 561, endPoint y: 352, distance: 222.7
click at [561, 352] on div "1p Demokrātijas vēsturisks avots tiesību jomā ir M. Lutera 95 tēzes V. Ļeņina /…" at bounding box center [596, 315] width 481 height 135
copy div "Demokrātijas vēsturisks avots tiesību jomā ir M. Lutera 95 tēzes V. Ļeņina / Uļ…"
click at [444, 358] on span "ASV un Francijas konstitūcijas 18. gadsimta beigās" at bounding box center [456, 361] width 177 height 10
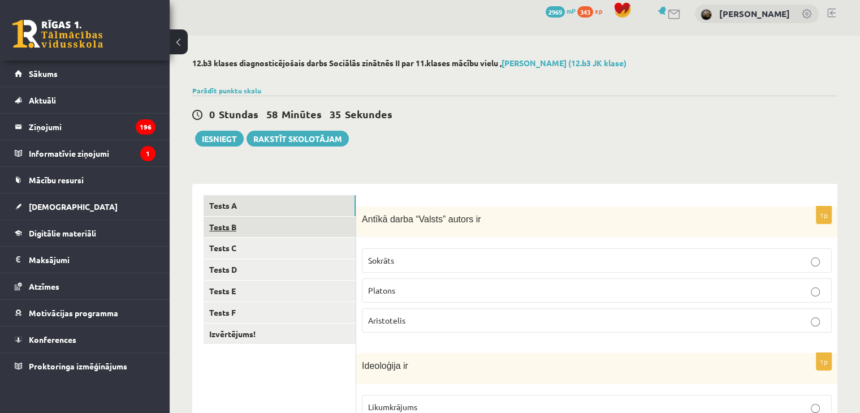
scroll to position [0, 0]
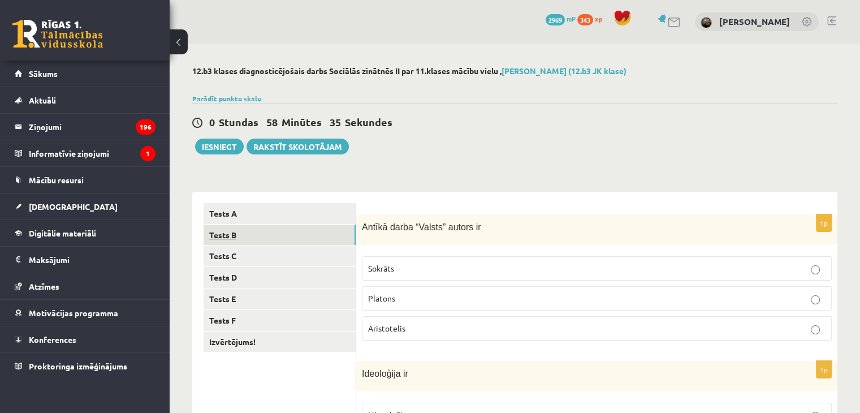
click at [280, 231] on link "Tests B" at bounding box center [279, 234] width 152 height 21
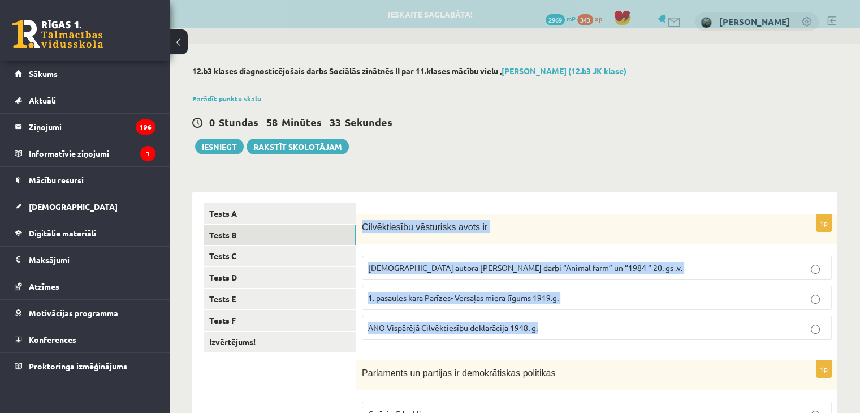
drag, startPoint x: 363, startPoint y: 224, endPoint x: 555, endPoint y: 340, distance: 223.9
click at [555, 340] on div "1p Cilvēktiesību vēsturisks avots ir Angļu autora George Orwell darbi “Animal f…" at bounding box center [596, 281] width 481 height 135
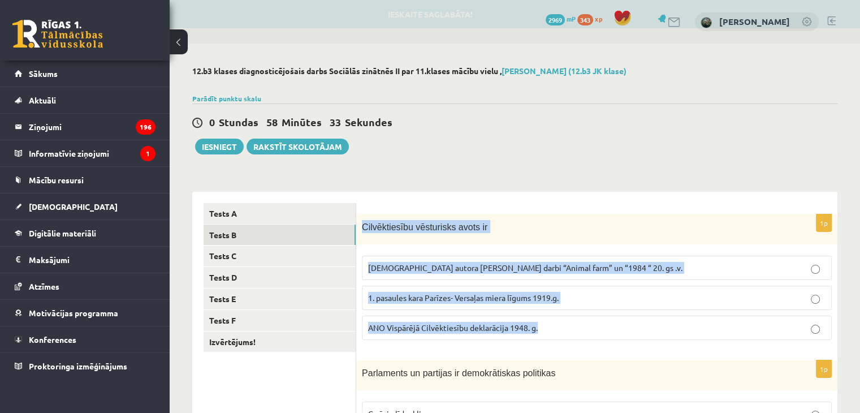
copy div "Cilvēktiesību vēsturisks avots ir Angļu autora George Orwell darbi “Animal farm…"
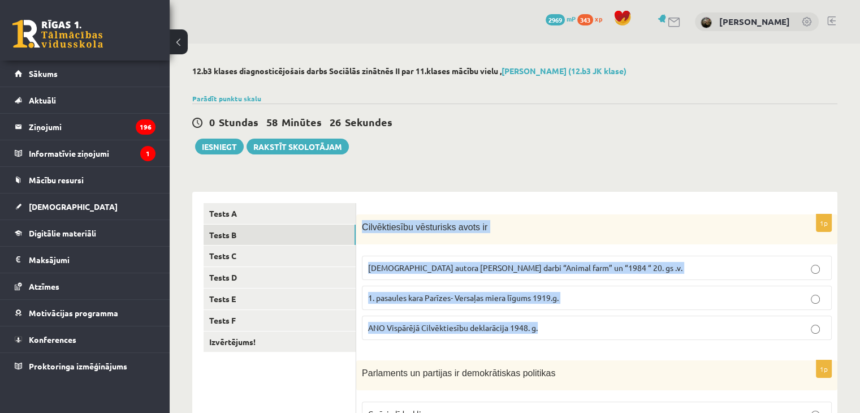
click at [469, 317] on label "ANO Vispārējā Cilvēktiesību deklarācija 1948. g." at bounding box center [597, 327] width 470 height 24
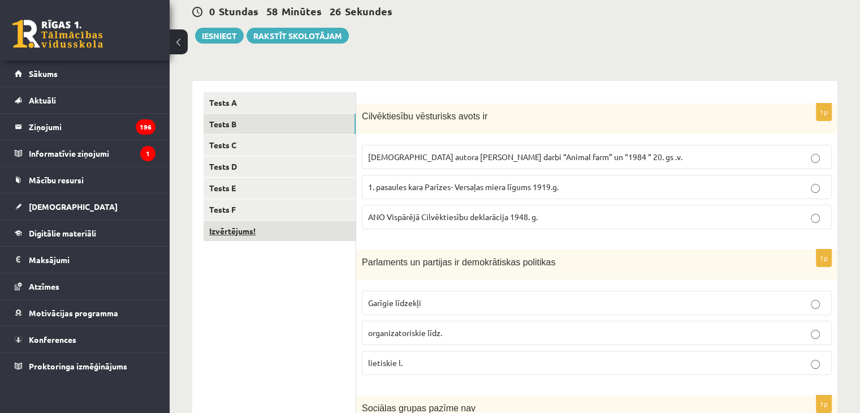
scroll to position [113, 0]
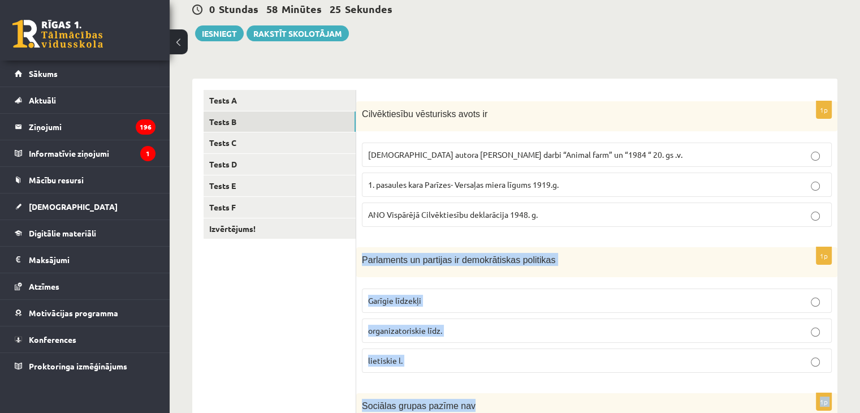
drag, startPoint x: 362, startPoint y: 254, endPoint x: 467, endPoint y: 383, distance: 166.3
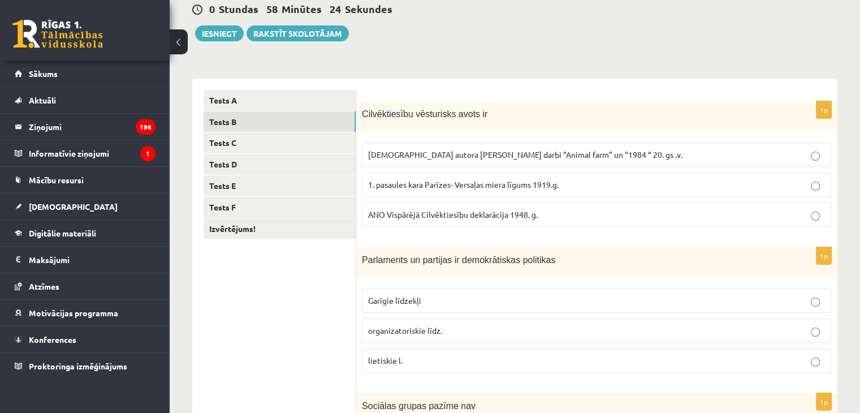
drag, startPoint x: 332, startPoint y: 294, endPoint x: 356, endPoint y: 259, distance: 41.5
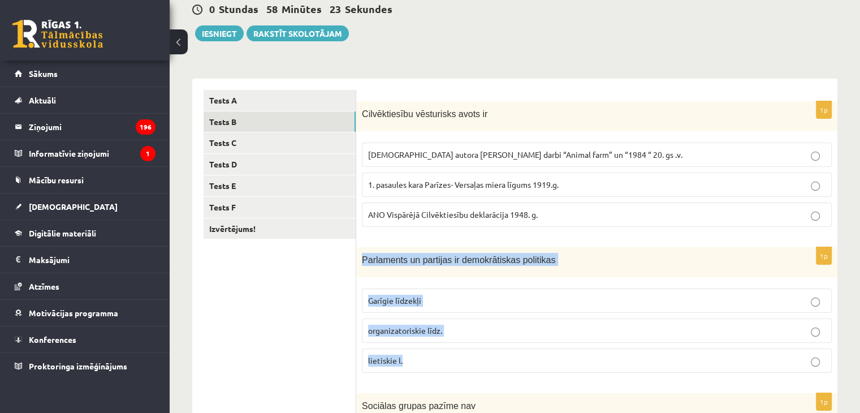
drag, startPoint x: 361, startPoint y: 257, endPoint x: 425, endPoint y: 359, distance: 120.6
click at [425, 359] on div "1p Parlaments un partijas ir demokrātiskas politikas Garīgie līdzekļi organizat…" at bounding box center [596, 314] width 481 height 135
copy div "Parlaments un partijas ir demokrātiskas politikas Garīgie līdzekļi organizatori…"
click at [484, 330] on p "organizatoriskie līdz." at bounding box center [596, 330] width 457 height 12
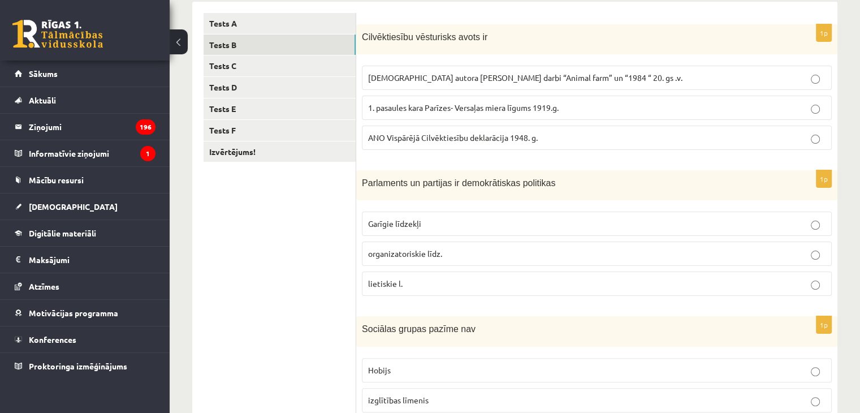
scroll to position [283, 0]
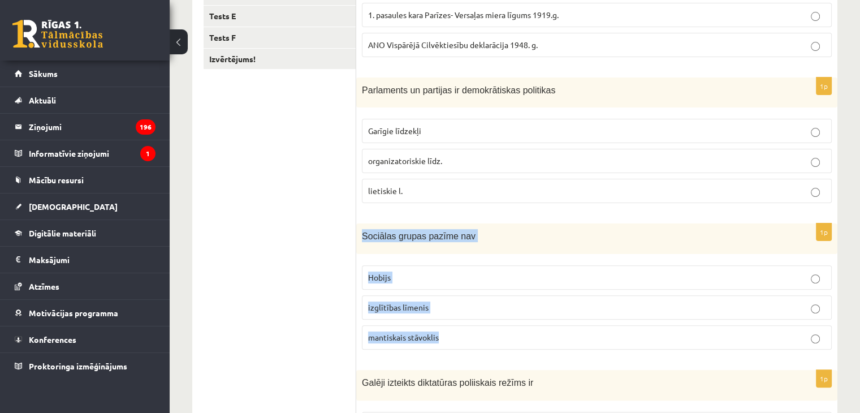
drag, startPoint x: 358, startPoint y: 232, endPoint x: 470, endPoint y: 330, distance: 148.7
click at [470, 330] on div "1p Sociālas grupas pazīme nav Hobijs izglītības līmenis mantiskais stāvoklis" at bounding box center [596, 290] width 481 height 135
copy div "Sociālas grupas pazīme nav Hobijs izglītības līmenis mantiskais stāvoklis"
click at [457, 271] on p "Hobijs" at bounding box center [596, 277] width 457 height 12
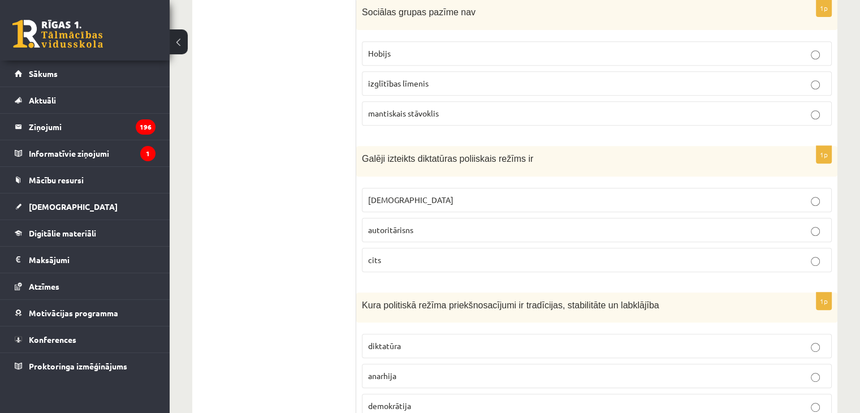
scroll to position [509, 0]
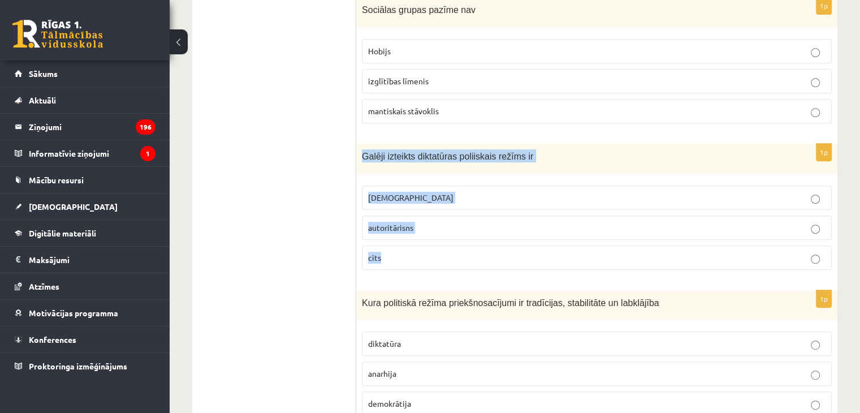
drag, startPoint x: 359, startPoint y: 151, endPoint x: 459, endPoint y: 273, distance: 157.5
click at [459, 273] on div "1p Galēji izteikts diktatūras poliiskais režīms ir totalitārisms autoritārisns …" at bounding box center [596, 212] width 481 height 136
copy div "Galēji izteikts diktatūras poliiskais režīms ir totalitārisms autoritārisns cits"
click at [429, 195] on p "totalitārisms" at bounding box center [596, 198] width 457 height 12
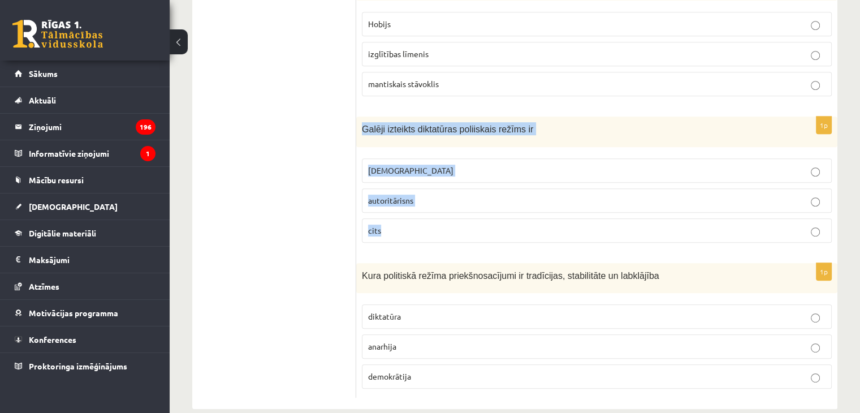
scroll to position [551, 0]
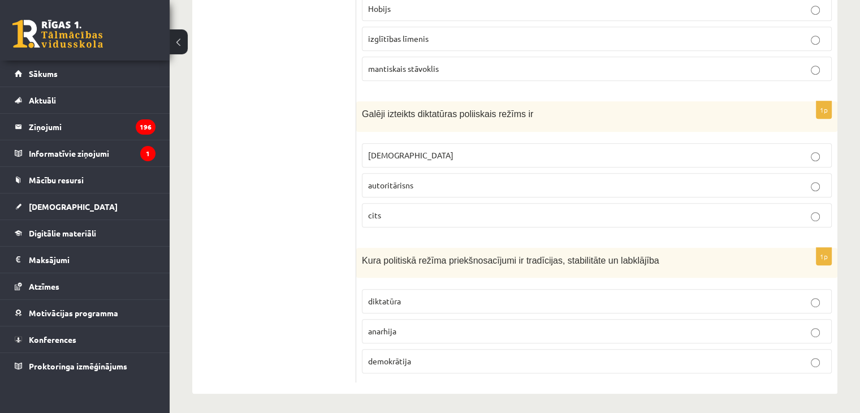
click at [366, 257] on span "Kura politiskā režīma priekšnosacījumi ir tradīcijas, stabilitāte un labklājība" at bounding box center [510, 260] width 297 height 10
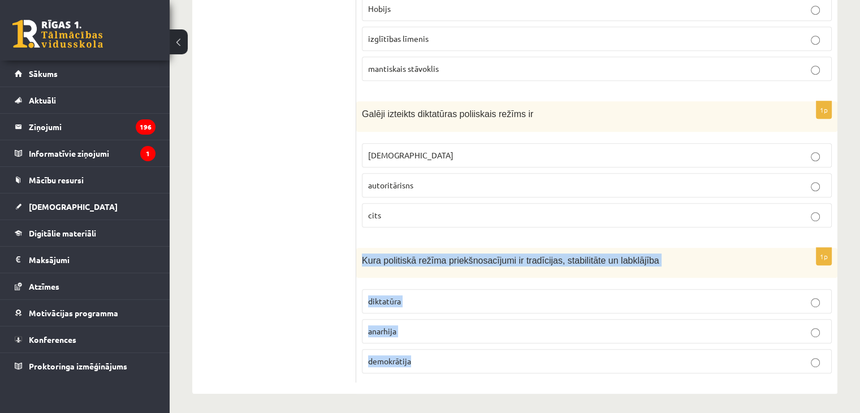
drag, startPoint x: 363, startPoint y: 255, endPoint x: 475, endPoint y: 359, distance: 153.2
click at [475, 359] on div "1p Kura politiskā režīma priekšnosacījumi ir tradīcijas, stabilitāte un labklāj…" at bounding box center [596, 315] width 481 height 135
copy div "Kura politiskā režīma priekšnosacījumi ir tradīcijas, stabilitāte un labklājība…"
click at [441, 358] on p "demokrātija" at bounding box center [596, 361] width 457 height 12
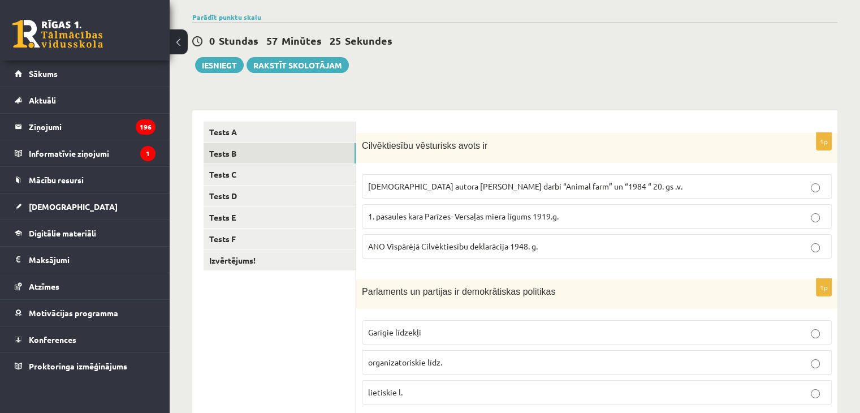
scroll to position [0, 0]
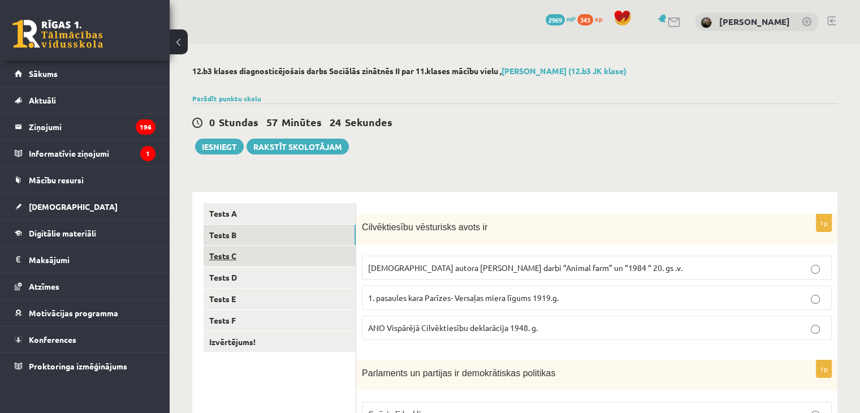
click at [289, 260] on link "Tests C" at bounding box center [279, 255] width 152 height 21
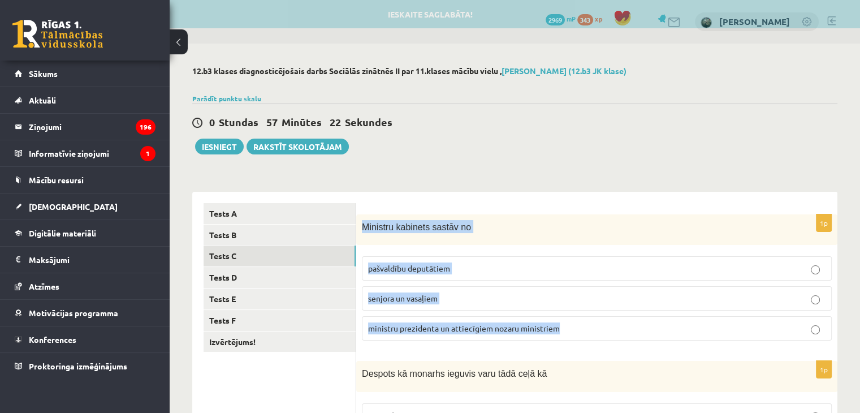
drag, startPoint x: 361, startPoint y: 223, endPoint x: 607, endPoint y: 329, distance: 268.4
click at [607, 329] on div "1p Ministru kabinets sastāv no pašvaldību deputātiem senjora un vasaļiem minist…" at bounding box center [596, 282] width 481 height 136
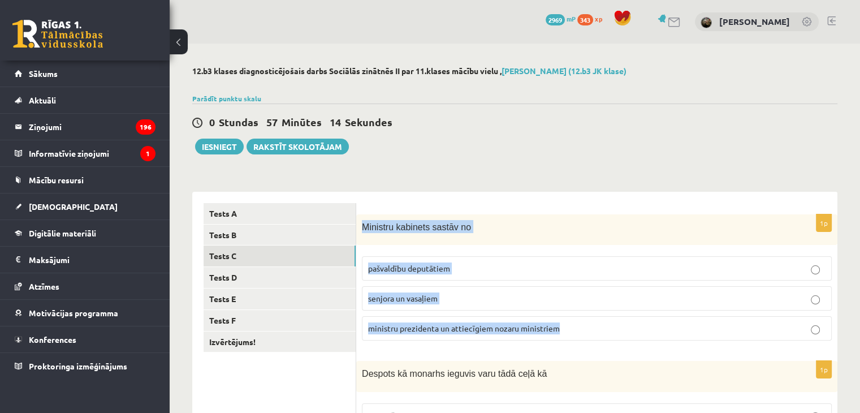
click at [552, 327] on span "ministru prezidenta un attiecīgiem nozaru ministriem" at bounding box center [464, 328] width 192 height 10
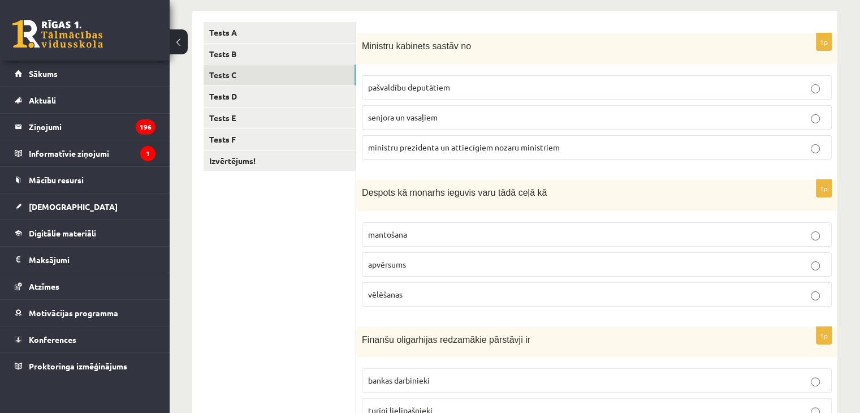
scroll to position [226, 0]
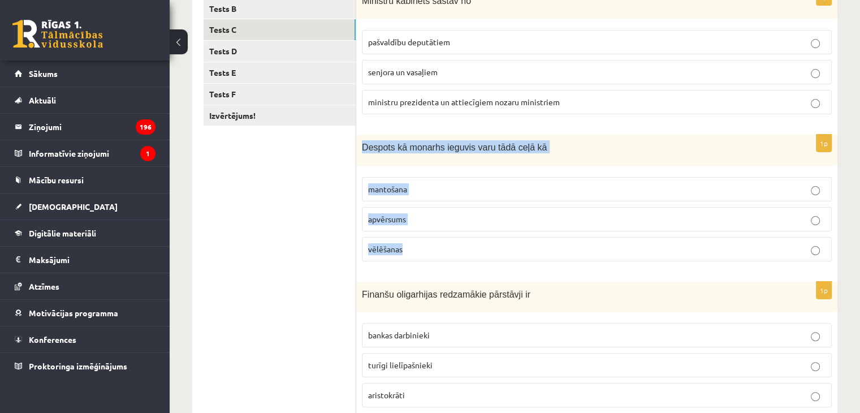
drag, startPoint x: 362, startPoint y: 146, endPoint x: 469, endPoint y: 258, distance: 155.1
click at [469, 258] on div "1p Despots kā monarhs ieguvis varu tādā ceļā kā mantošana apvērsums vēlēšanas" at bounding box center [596, 203] width 481 height 136
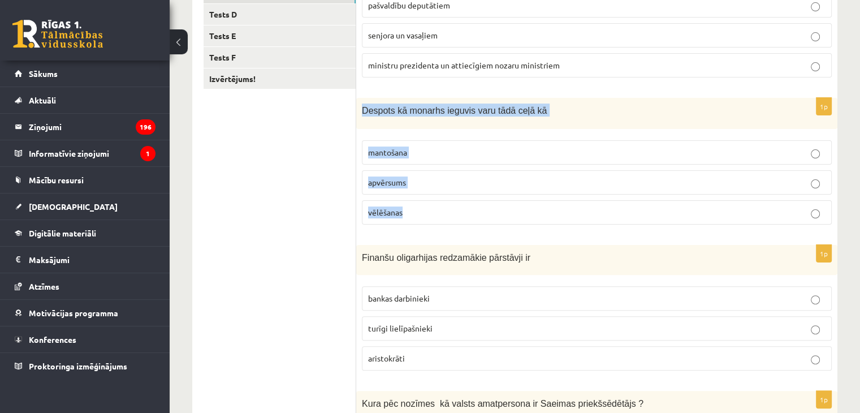
scroll to position [283, 0]
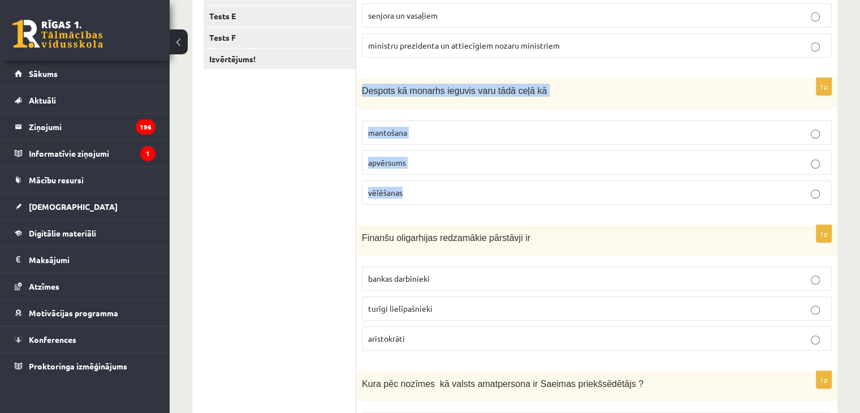
click at [492, 163] on p "apvērsums" at bounding box center [596, 163] width 457 height 12
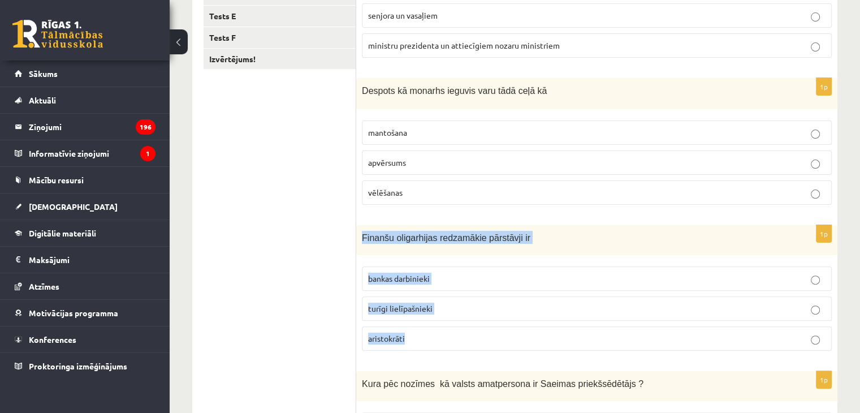
drag, startPoint x: 359, startPoint y: 236, endPoint x: 434, endPoint y: 348, distance: 134.5
click at [434, 348] on div "1p Finanšu oligarhijas redzamākie pārstāvji ir bankas darbinieki turīgi lielīpa…" at bounding box center [596, 292] width 481 height 135
click at [421, 312] on p "turīgi lielīpašnieki" at bounding box center [596, 308] width 457 height 12
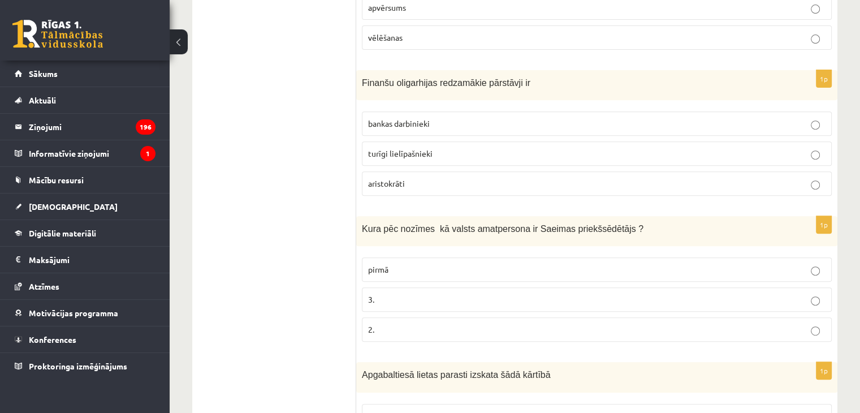
scroll to position [452, 0]
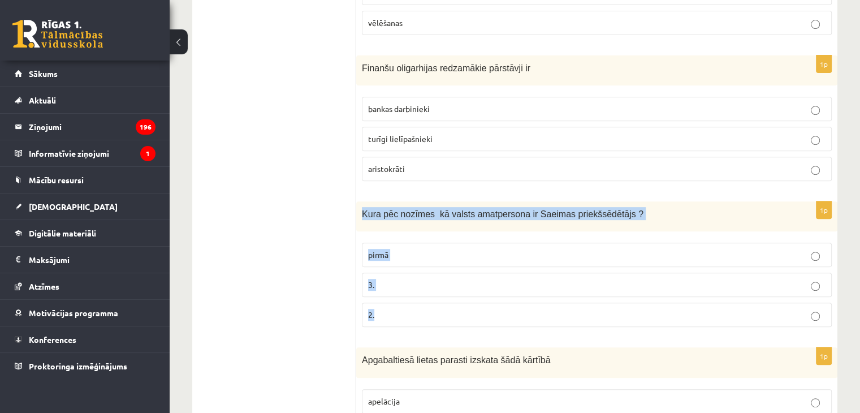
drag, startPoint x: 364, startPoint y: 218, endPoint x: 428, endPoint y: 301, distance: 105.6
click at [428, 301] on div "1p Kura pēc nozīmes kā valsts amatpersona ir Saeimas priekšsēdētājs ? pirmā 3. …" at bounding box center [596, 268] width 481 height 135
click at [510, 302] on label "2." at bounding box center [597, 314] width 470 height 24
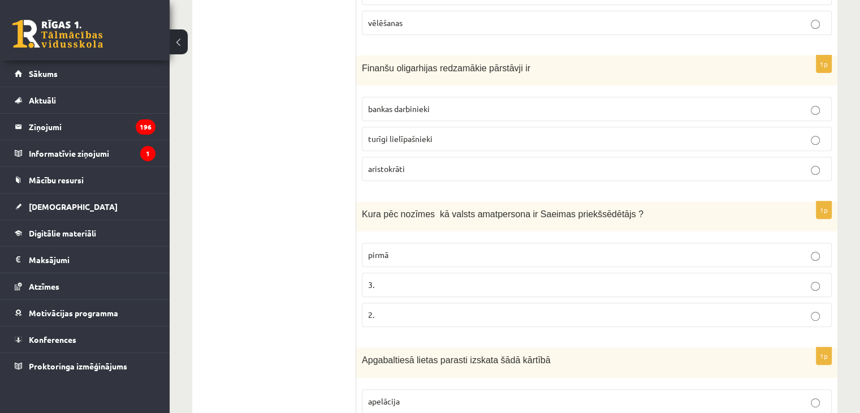
scroll to position [552, 0]
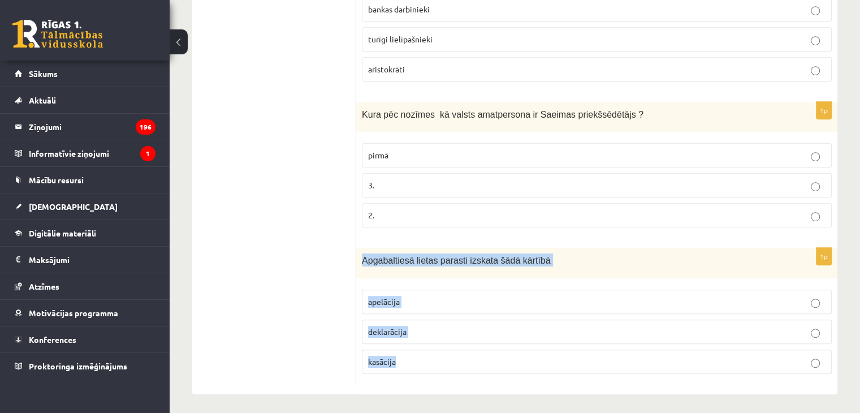
drag, startPoint x: 360, startPoint y: 257, endPoint x: 465, endPoint y: 378, distance: 160.3
click at [465, 378] on form "1p Ministru kabinets sastāv no pašvaldību deputātiem senjora un vasaļiem minist…" at bounding box center [596, 16] width 458 height 731
click at [417, 290] on label "apelācija" at bounding box center [597, 301] width 470 height 24
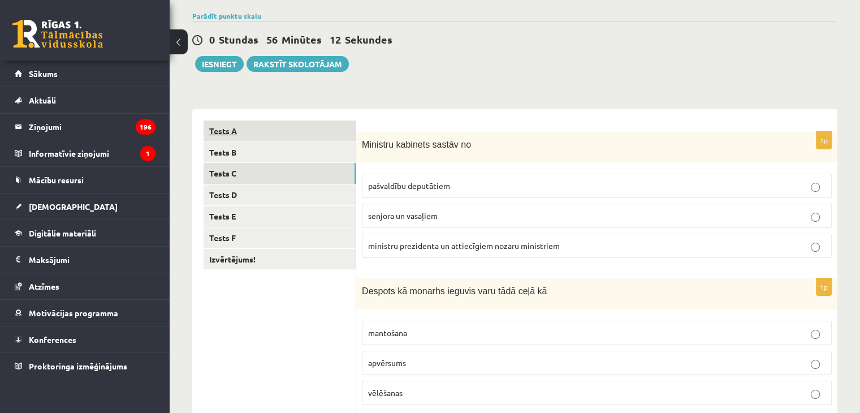
scroll to position [0, 0]
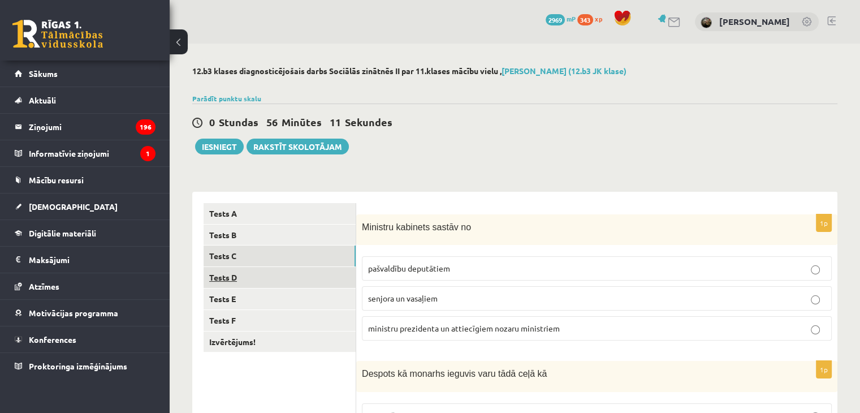
click at [258, 280] on link "Tests D" at bounding box center [279, 277] width 152 height 21
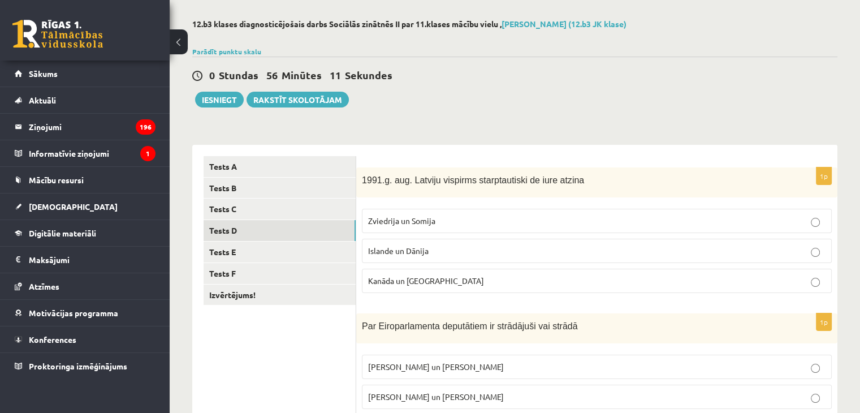
scroll to position [113, 0]
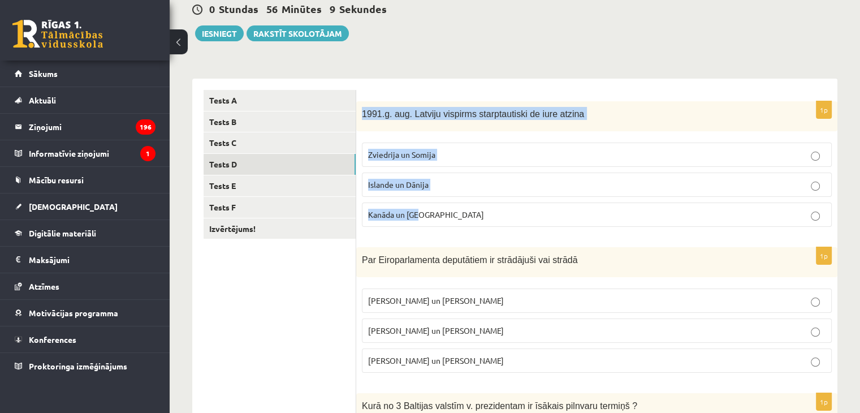
drag, startPoint x: 358, startPoint y: 112, endPoint x: 495, endPoint y: 211, distance: 169.1
click at [495, 211] on div "1p 1991.g. aug. Latviju vispirms starptautiski de iure atzina Zviedrija un Somi…" at bounding box center [596, 168] width 481 height 135
click at [441, 184] on p "Islande un Dānija" at bounding box center [596, 185] width 457 height 12
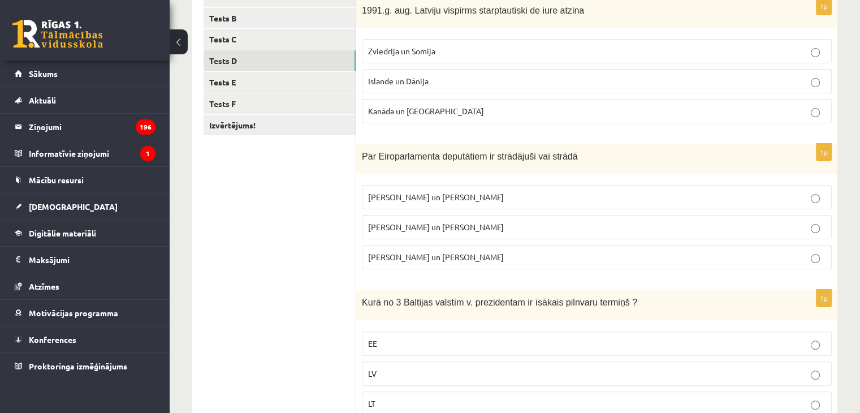
scroll to position [226, 0]
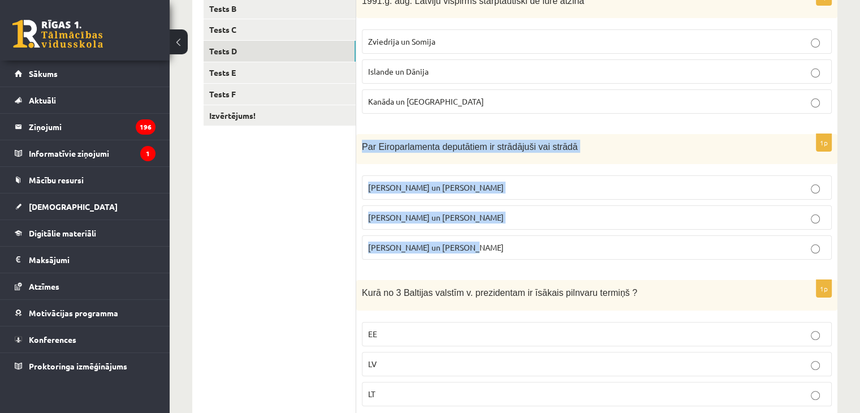
drag, startPoint x: 359, startPoint y: 149, endPoint x: 501, endPoint y: 241, distance: 169.5
click at [501, 241] on div "1p Par Eiroparlamenta deputātiem ir strādājuši vai strādā V. Koziols un A. Kalv…" at bounding box center [596, 201] width 481 height 135
click at [483, 219] on p "I. Vaidere un N. Ušakovs" at bounding box center [596, 217] width 457 height 12
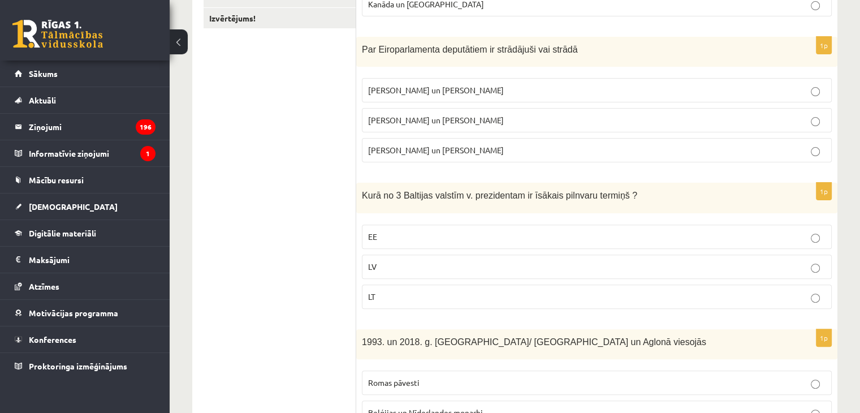
scroll to position [396, 0]
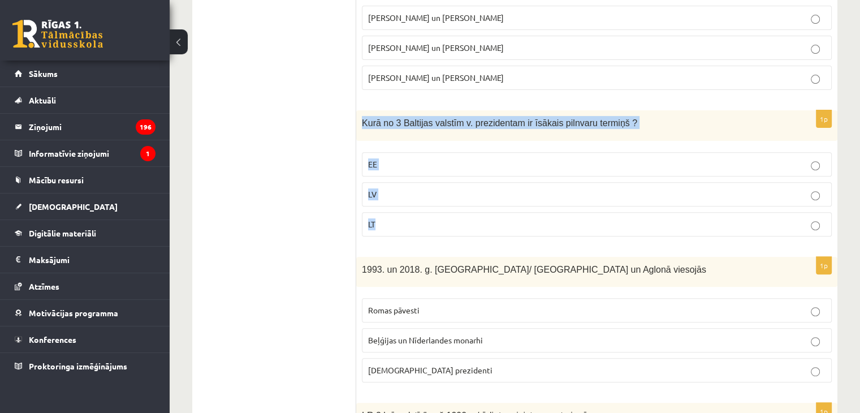
drag, startPoint x: 361, startPoint y: 116, endPoint x: 470, endPoint y: 227, distance: 155.1
click at [470, 227] on div "1p Kurā no 3 Baltijas valstīm v. prezidentam ir īsākais pilnvaru termiņš ? EE L…" at bounding box center [596, 177] width 481 height 135
click at [427, 190] on p "LV" at bounding box center [596, 194] width 457 height 12
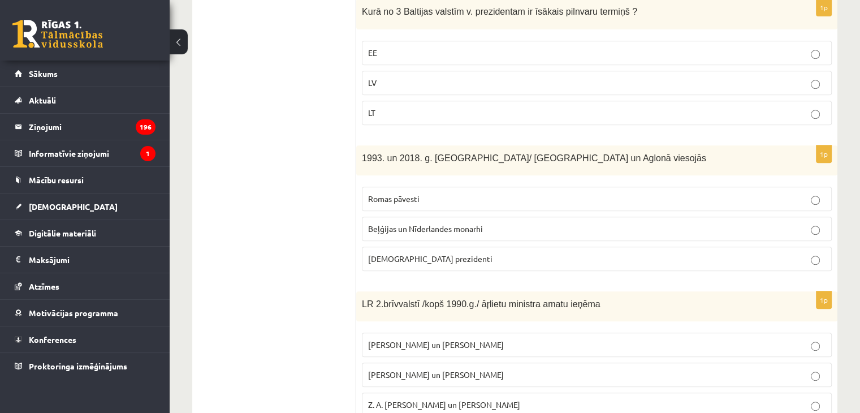
scroll to position [509, 0]
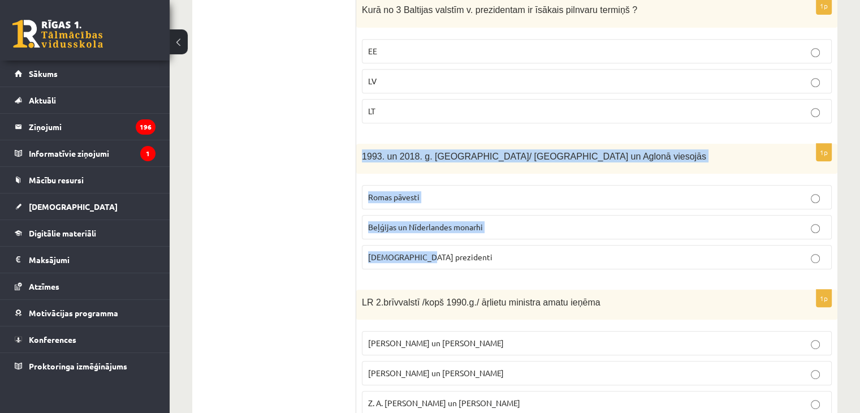
drag, startPoint x: 357, startPoint y: 150, endPoint x: 496, endPoint y: 249, distance: 170.2
click at [496, 249] on div "1p 1993. un 2018. g. Latvijā/ Rīgā un Aglonā viesojās Romas pāvesti Beļģijas un…" at bounding box center [596, 211] width 481 height 135
click at [426, 195] on p "Romas pāvesti" at bounding box center [596, 197] width 457 height 12
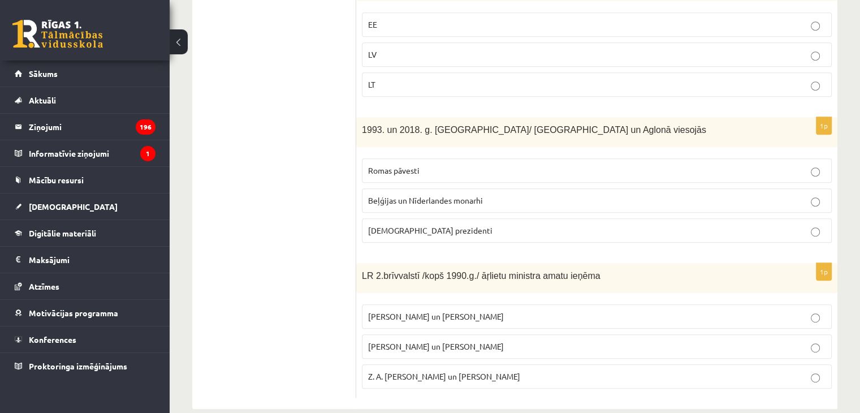
scroll to position [550, 0]
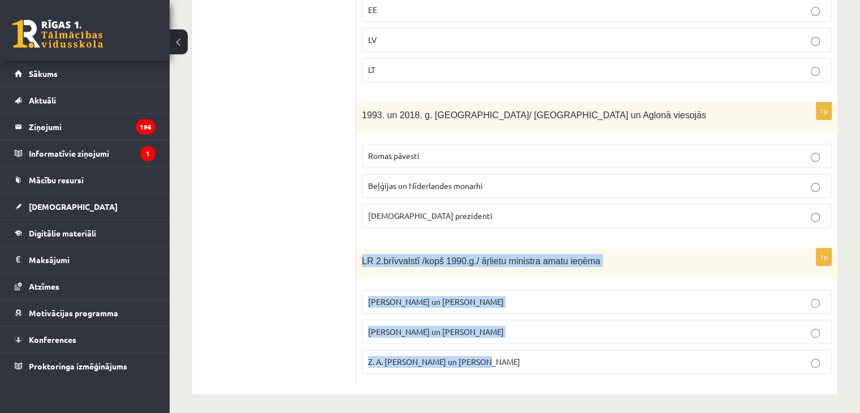
drag, startPoint x: 361, startPoint y: 259, endPoint x: 494, endPoint y: 343, distance: 157.3
click at [494, 343] on div "1p LR 2.brīvvalstī /kopš 1990.g./ āŗlietu ministra amatu ieņēma A. Pinočets un …" at bounding box center [596, 315] width 481 height 135
click at [484, 336] on label "A. Pabriks un J Jurkāns" at bounding box center [597, 331] width 470 height 24
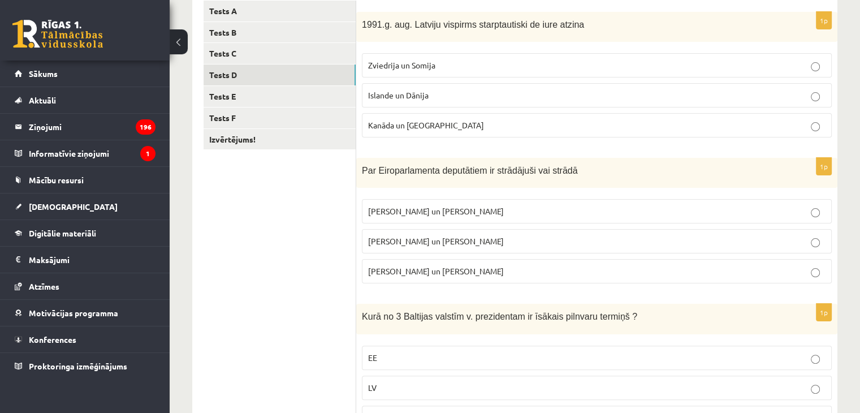
scroll to position [41, 0]
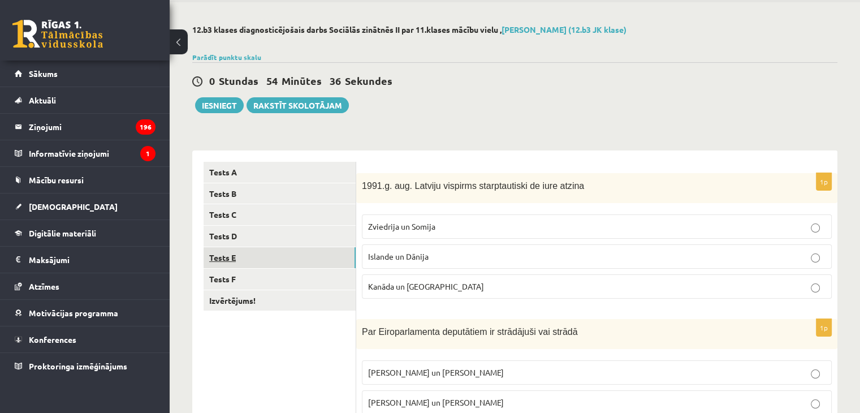
click at [253, 252] on link "Tests E" at bounding box center [279, 257] width 152 height 21
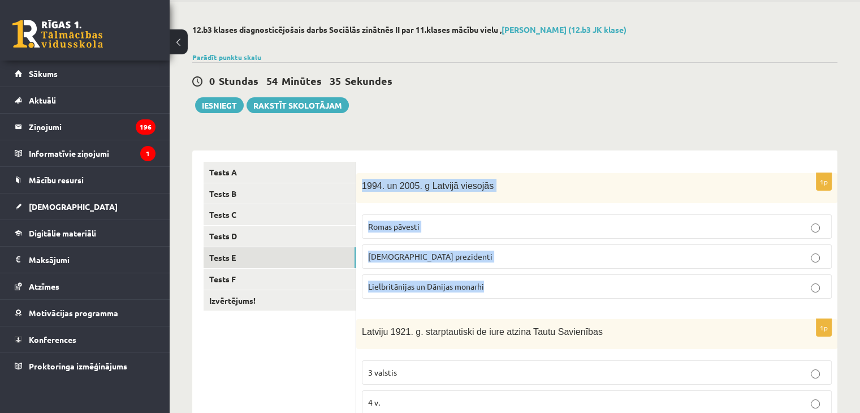
drag, startPoint x: 359, startPoint y: 177, endPoint x: 530, endPoint y: 283, distance: 201.3
click at [530, 284] on div "1p 1994. un 2005. g Latvijā viesojās Romas pāvesti ASV prezidenti Lielbritānija…" at bounding box center [596, 240] width 481 height 135
click at [423, 248] on label "ASV prezidenti" at bounding box center [597, 256] width 470 height 24
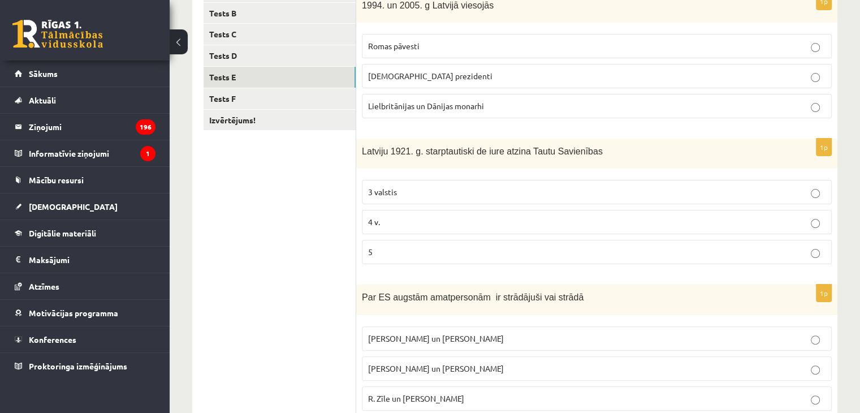
scroll to position [267, 0]
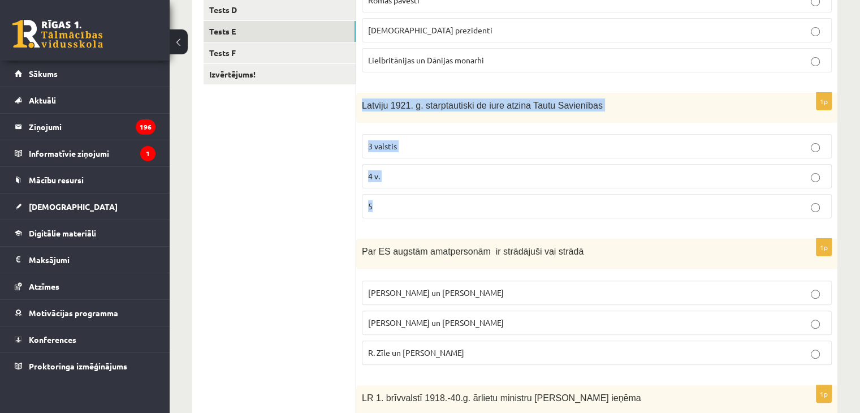
drag, startPoint x: 361, startPoint y: 100, endPoint x: 418, endPoint y: 202, distance: 117.2
click at [418, 202] on div "1p Latviju 1921. g. starptautiski de iure atzina Tautu Savienības 3 valstis 4 v…" at bounding box center [596, 160] width 481 height 135
click at [393, 209] on p "5" at bounding box center [596, 206] width 457 height 12
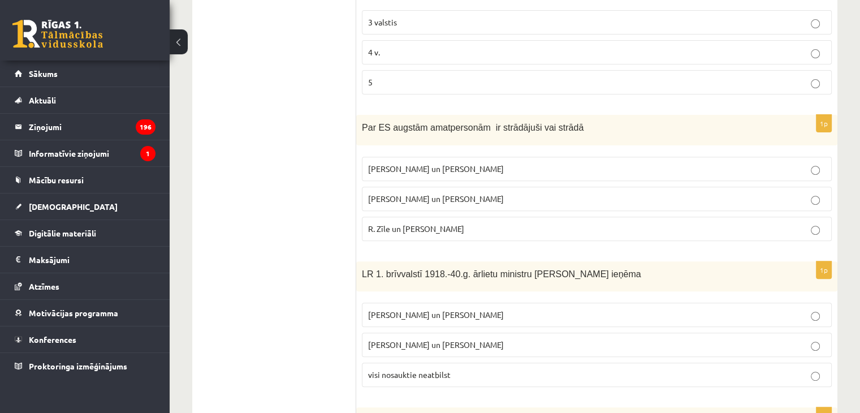
scroll to position [324, 0]
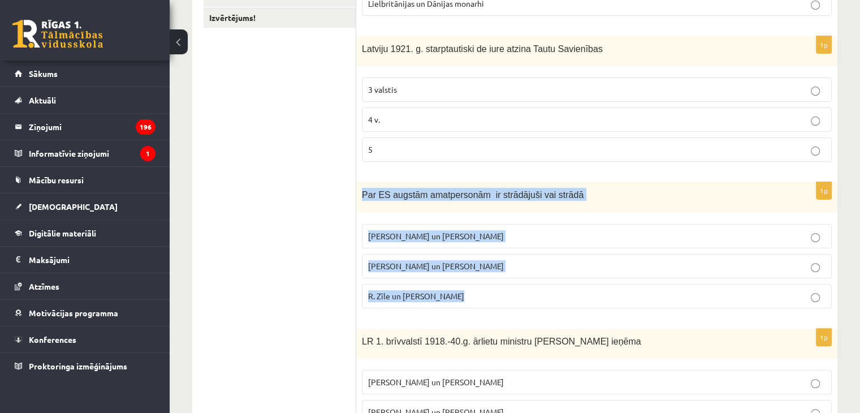
drag, startPoint x: 362, startPoint y: 194, endPoint x: 495, endPoint y: 294, distance: 166.7
click at [495, 294] on div "1p Par ES augstām amatpersonām ir strādājuši vai strādā M. Zālīte un Z. Liepiņš…" at bounding box center [596, 249] width 481 height 135
click at [522, 290] on p "R. Zīle un V.Dombrovskis" at bounding box center [596, 296] width 457 height 12
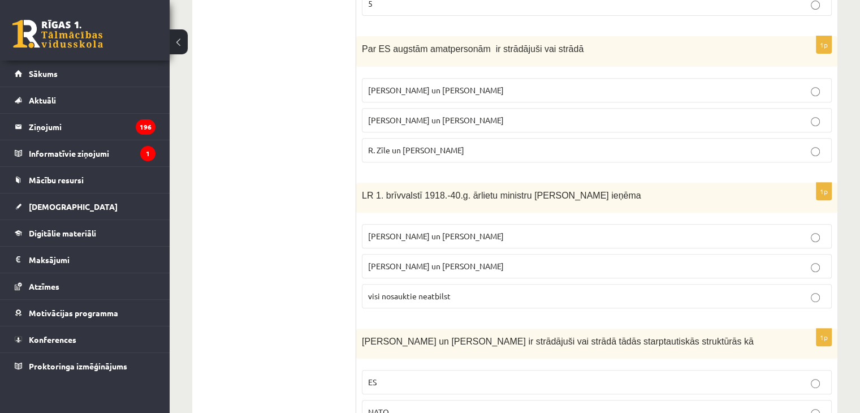
scroll to position [493, 0]
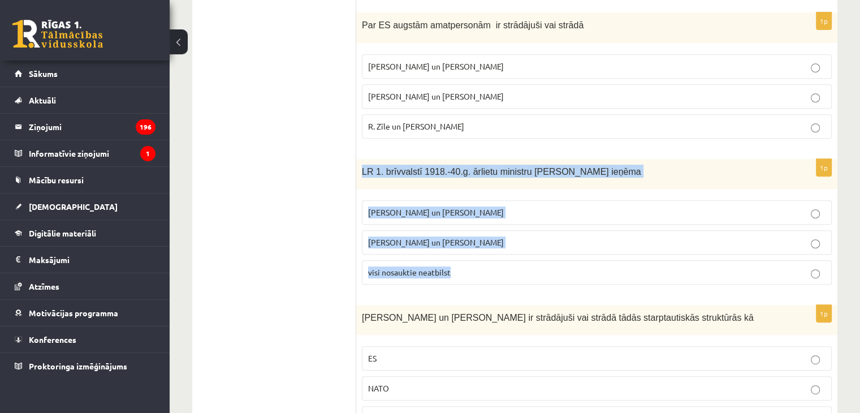
drag, startPoint x: 359, startPoint y: 162, endPoint x: 484, endPoint y: 265, distance: 161.8
click at [484, 265] on div "1p LR 1. brīvvalstī 1918.-40.g. ārlietu ministru amatu ieņēma Z. Meierovics un …" at bounding box center [596, 226] width 481 height 135
click at [475, 200] on label "Z. Meierovics un V. Munters" at bounding box center [597, 212] width 470 height 24
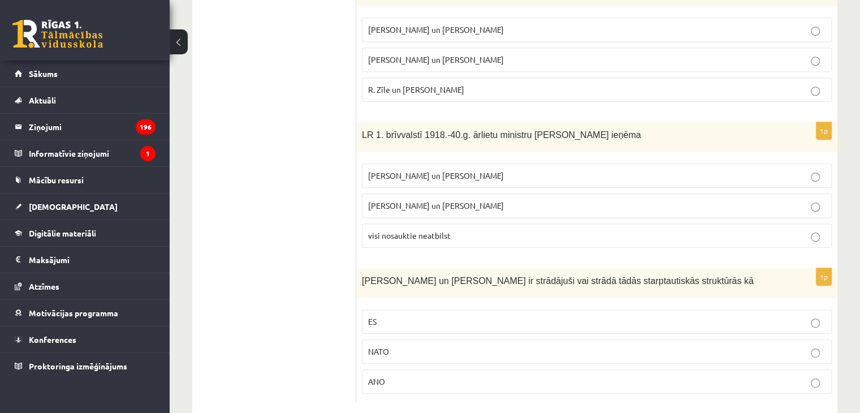
scroll to position [550, 0]
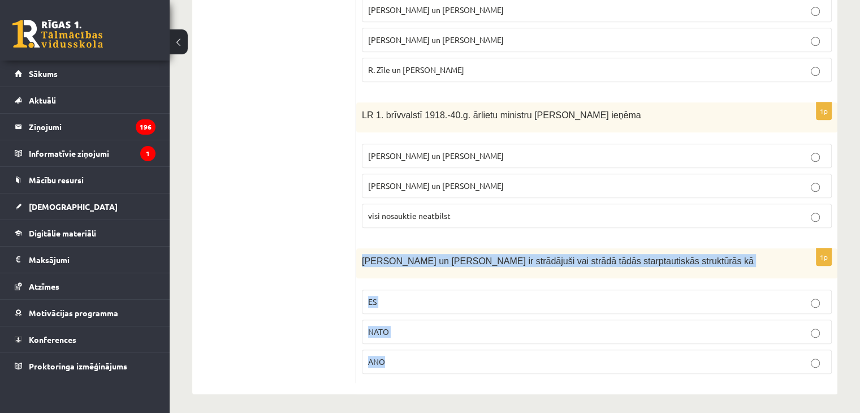
drag, startPoint x: 358, startPoint y: 255, endPoint x: 399, endPoint y: 346, distance: 99.7
click at [399, 346] on div "1p S. Kalniete un V. Dombrovskis ir strādājuši vai strādā tādās starptautiskās …" at bounding box center [596, 315] width 481 height 135
click at [420, 297] on p "ES" at bounding box center [596, 302] width 457 height 12
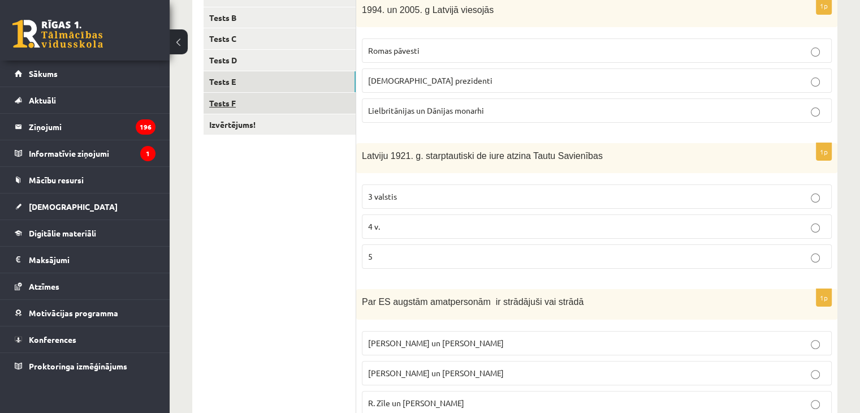
scroll to position [98, 0]
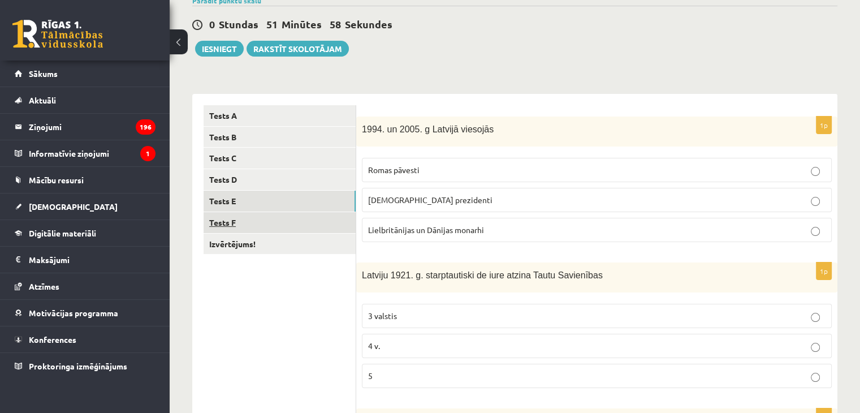
click at [248, 218] on link "Tests F" at bounding box center [279, 222] width 152 height 21
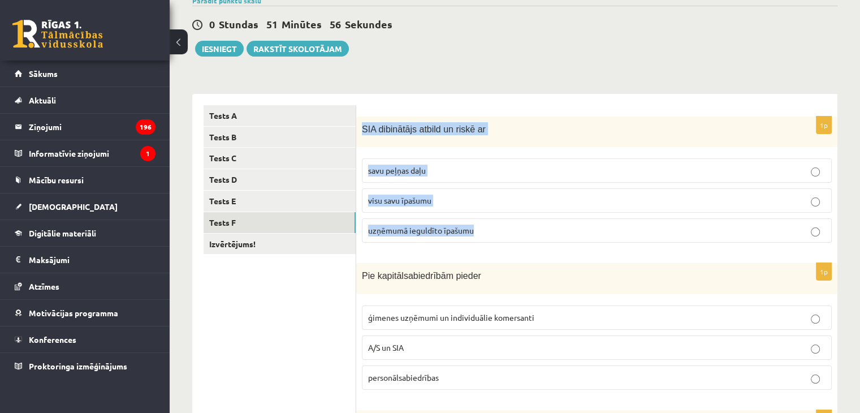
drag, startPoint x: 362, startPoint y: 124, endPoint x: 509, endPoint y: 236, distance: 185.2
click at [509, 236] on div "1p SIA dibinātājs atbild un riskē ar savu peļņas daļu visu savu īpašumu uzņēmum…" at bounding box center [596, 184] width 481 height 136
click at [460, 221] on label "uzņēmumā ieguldīto īpašumu" at bounding box center [597, 230] width 470 height 24
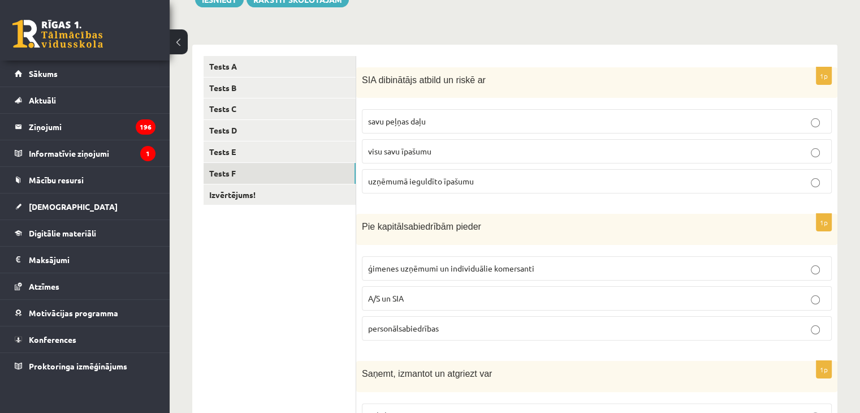
scroll to position [211, 0]
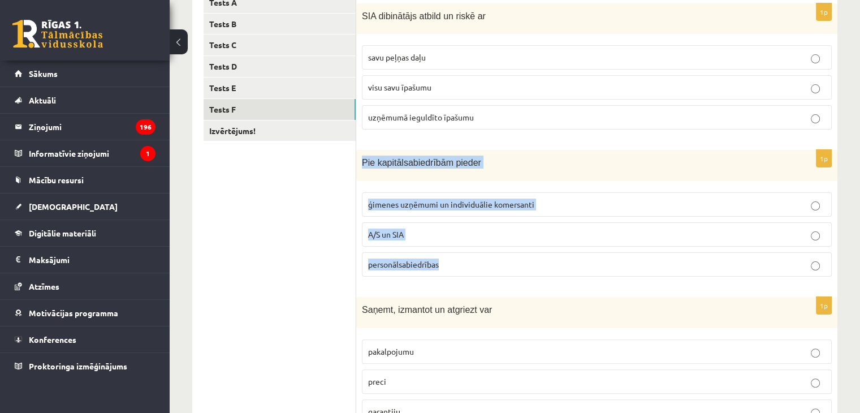
drag, startPoint x: 356, startPoint y: 158, endPoint x: 448, endPoint y: 246, distance: 127.1
click at [450, 252] on div "1p Pie kapitālsabiedrībām pieder ģimenes uzņēmumi un individuālie komersanti A/…" at bounding box center [596, 218] width 481 height 136
click at [454, 236] on p "A/S un SIA" at bounding box center [596, 234] width 457 height 12
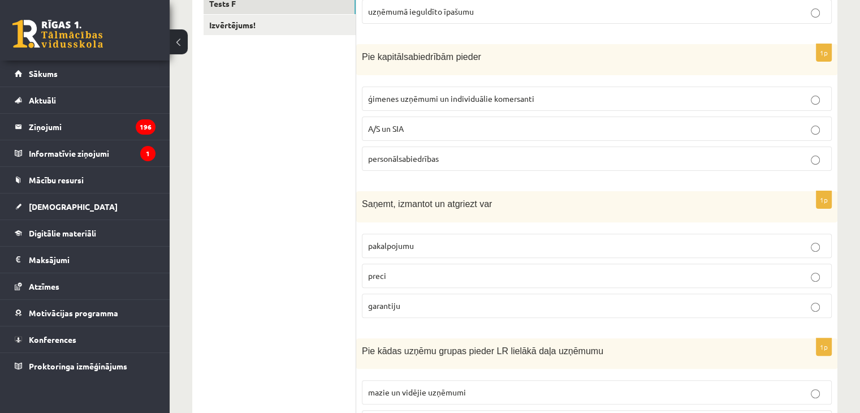
scroll to position [380, 0]
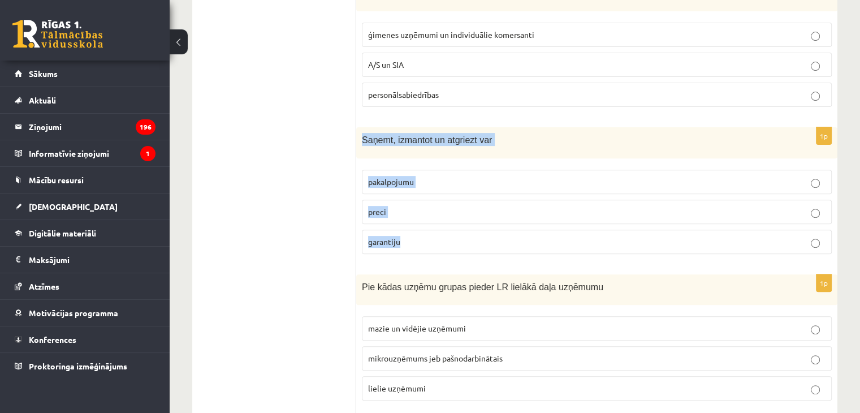
drag, startPoint x: 356, startPoint y: 135, endPoint x: 443, endPoint y: 232, distance: 130.1
click at [443, 232] on div "1p Saņemt, izmantot un atgriezt var pakalpojumu preci garantiju" at bounding box center [596, 195] width 481 height 136
click at [558, 209] on p "preci" at bounding box center [596, 212] width 457 height 12
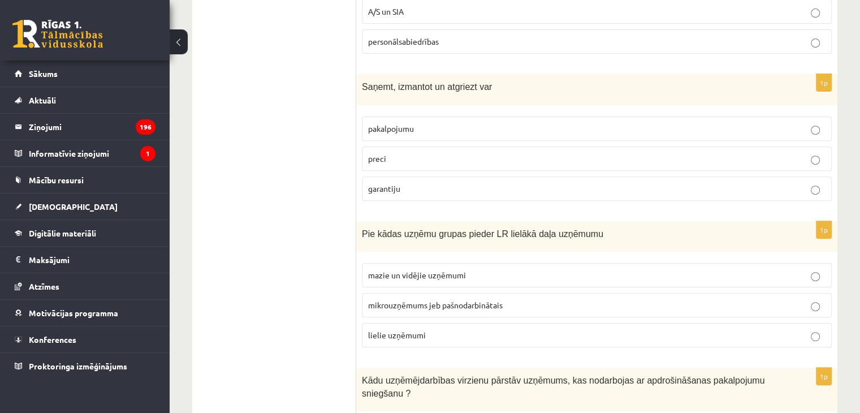
scroll to position [493, 0]
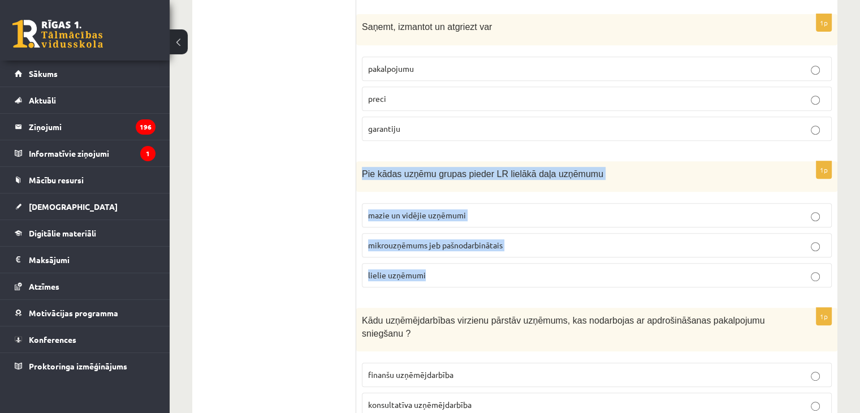
drag, startPoint x: 359, startPoint y: 168, endPoint x: 475, endPoint y: 270, distance: 153.8
click at [475, 270] on div "1p Pie kādas uzņēmu grupas pieder LR lielākā daļa uzņēmumu mazie un vidējie uzņ…" at bounding box center [596, 229] width 481 height 136
drag, startPoint x: 508, startPoint y: 203, endPoint x: 502, endPoint y: 210, distance: 8.8
click at [508, 203] on label "mazie un vidējie uzņēmumi" at bounding box center [597, 215] width 470 height 24
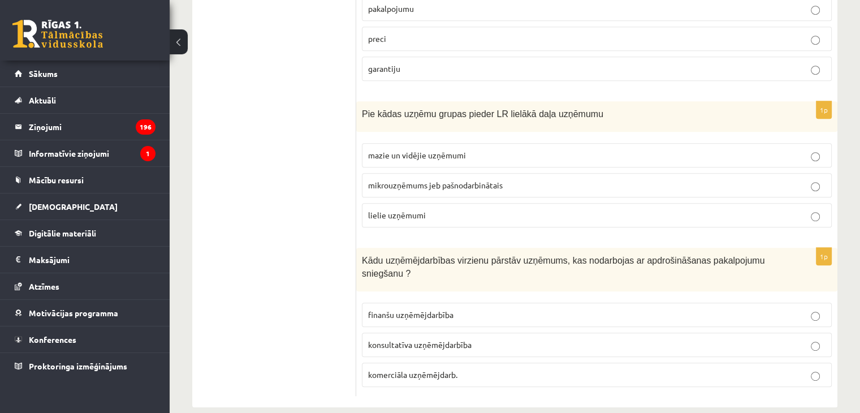
scroll to position [554, 0]
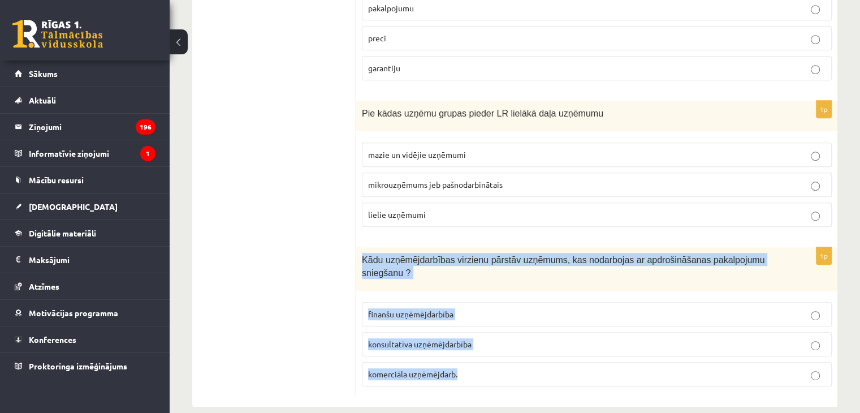
drag, startPoint x: 363, startPoint y: 247, endPoint x: 490, endPoint y: 364, distance: 172.8
click at [490, 364] on div "1p Kādu uzņēmējdarbības virzienu pārstāv uzņēmums, kas nodarbojas ar apdrošināš…" at bounding box center [596, 321] width 481 height 148
click at [474, 305] on label "finanšu uzņēmējdarbība" at bounding box center [597, 314] width 470 height 24
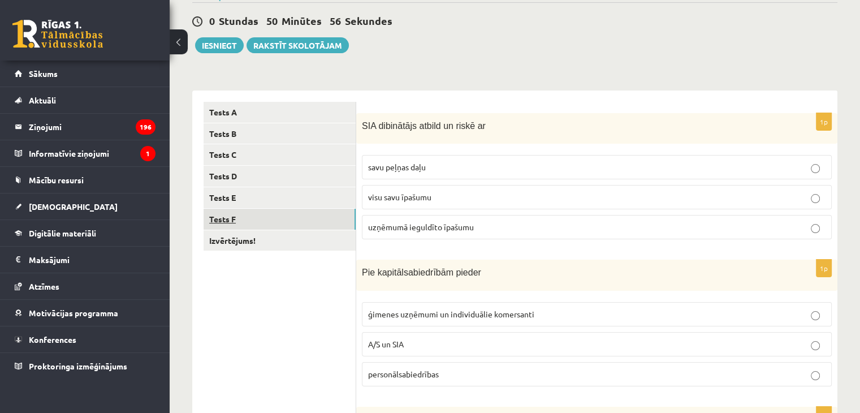
scroll to position [0, 0]
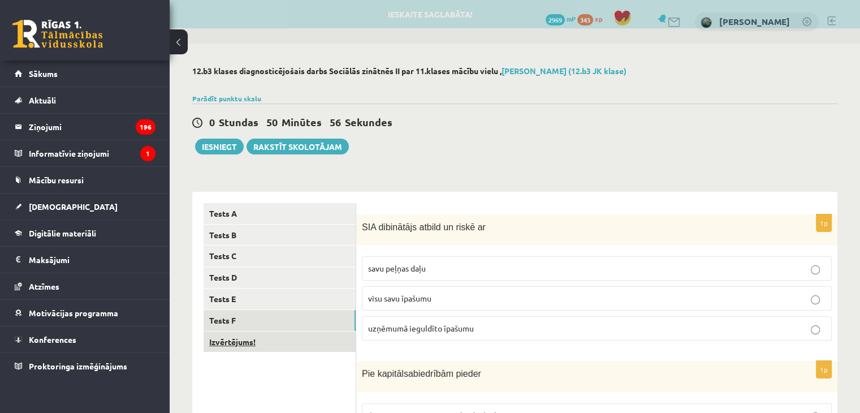
click at [266, 340] on link "Izvērtējums!" at bounding box center [279, 341] width 152 height 21
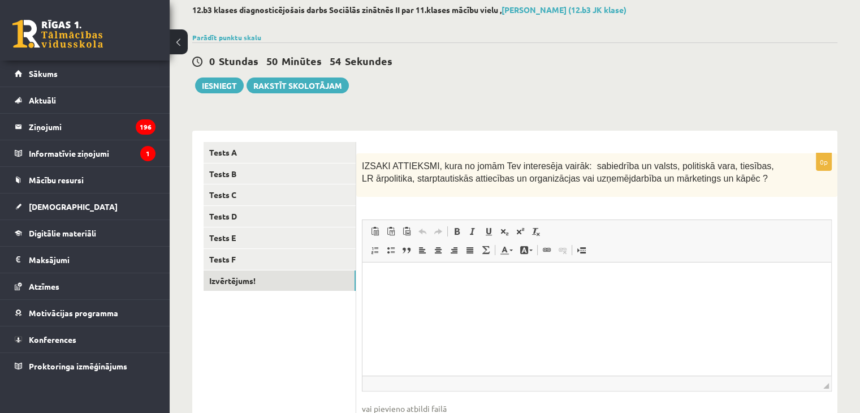
scroll to position [80, 0]
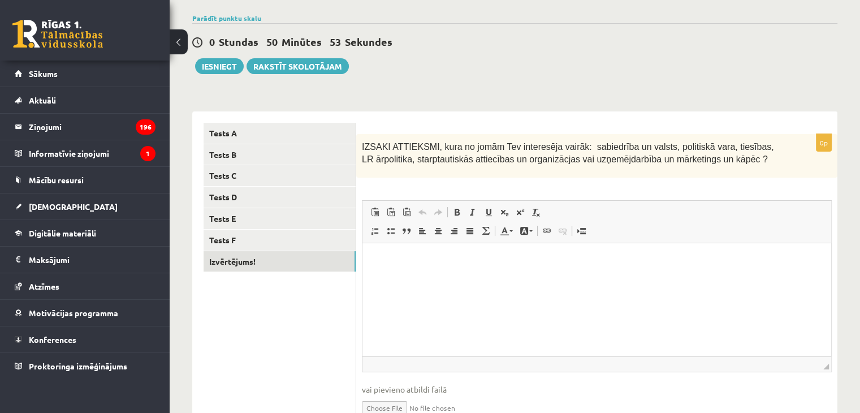
click at [428, 278] on html at bounding box center [596, 260] width 469 height 34
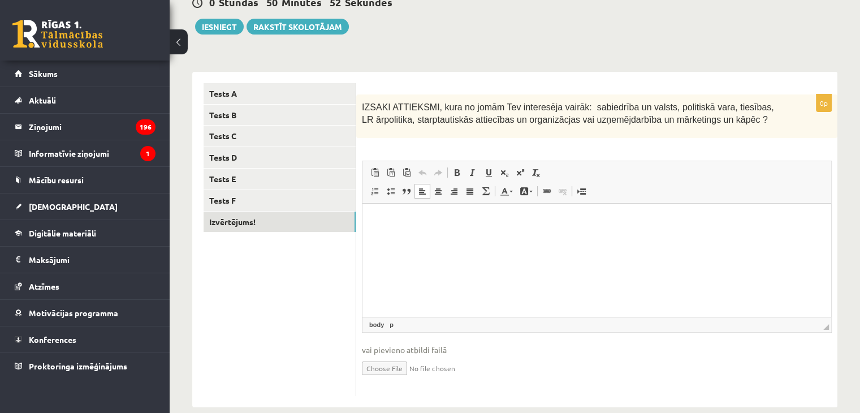
scroll to position [136, 0]
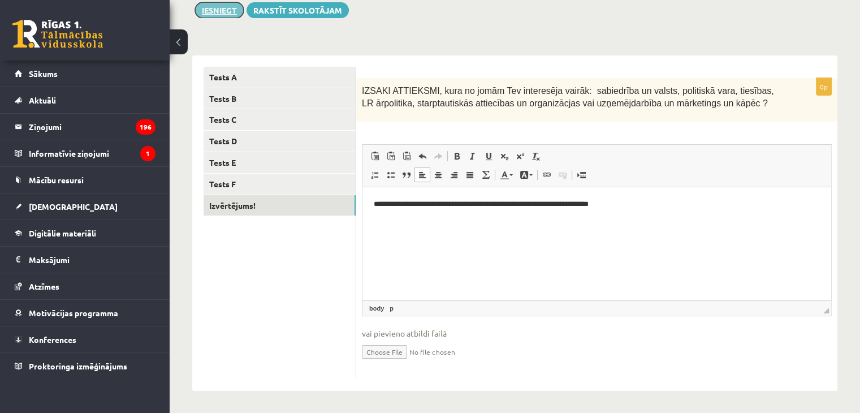
click at [228, 6] on button "Iesniegt" at bounding box center [219, 10] width 49 height 16
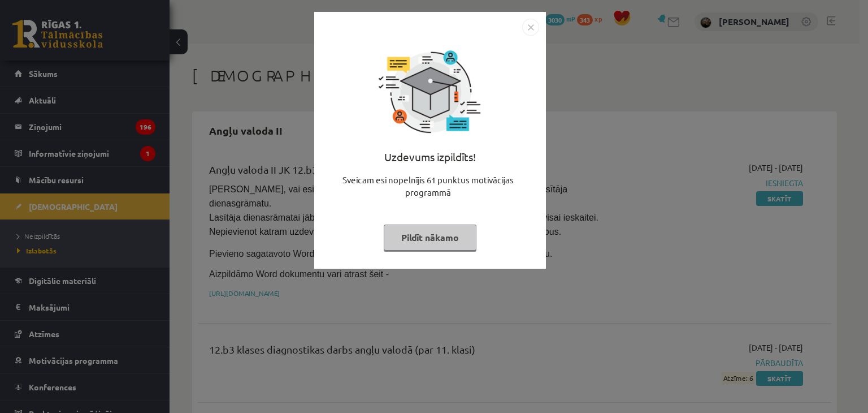
click at [454, 233] on button "Pildīt nākamo" at bounding box center [430, 237] width 93 height 26
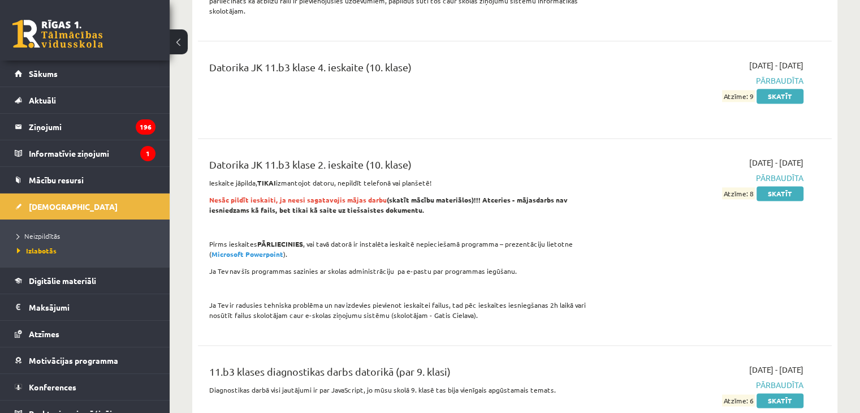
scroll to position [1583, 0]
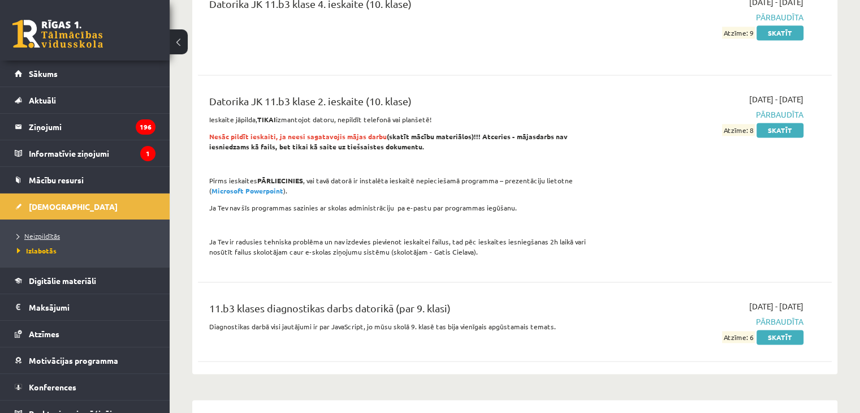
click at [42, 233] on span "Neizpildītās" at bounding box center [38, 235] width 43 height 9
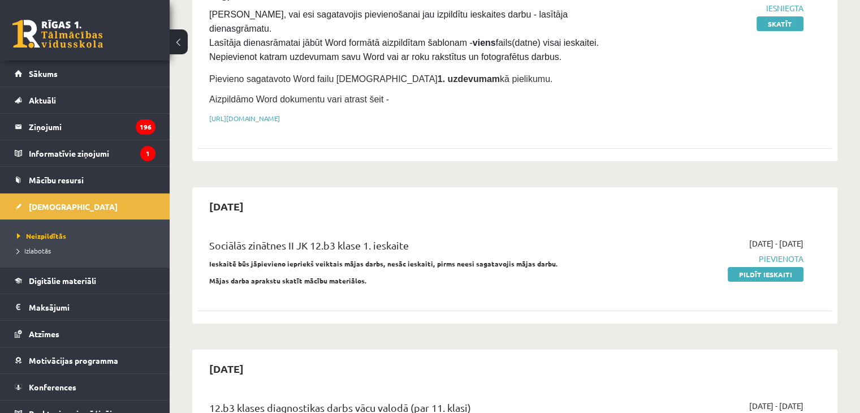
scroll to position [283, 0]
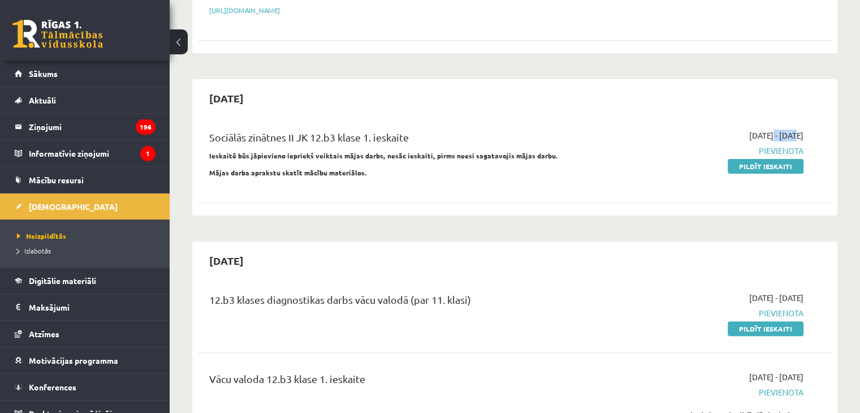
drag, startPoint x: 738, startPoint y: 120, endPoint x: 761, endPoint y: 120, distance: 23.2
click at [761, 129] on span "2025-10-07 - 2025-10-10" at bounding box center [776, 135] width 54 height 12
click at [755, 97] on div "2025-10-10 Sociālās zinātnes II JK 12.b3 klase 1. ieskaite Ieskaitē būs jāpievi…" at bounding box center [514, 147] width 645 height 136
click at [773, 159] on link "Pildīt ieskaiti" at bounding box center [765, 166] width 76 height 15
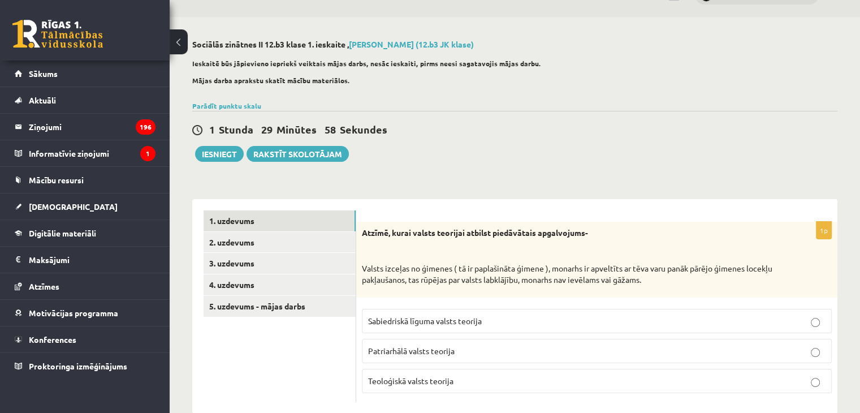
scroll to position [50, 0]
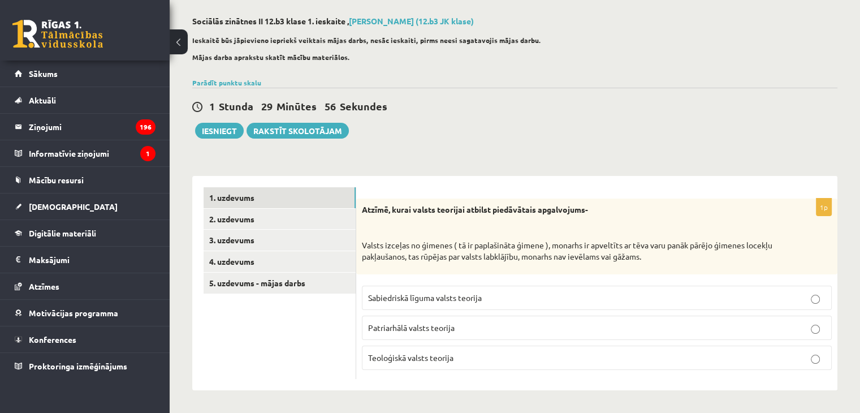
click at [360, 244] on div "Atzīmē, kurai valsts teorijai atbilst piedāvātais apgalvojums- Valsts izceļas n…" at bounding box center [596, 236] width 481 height 76
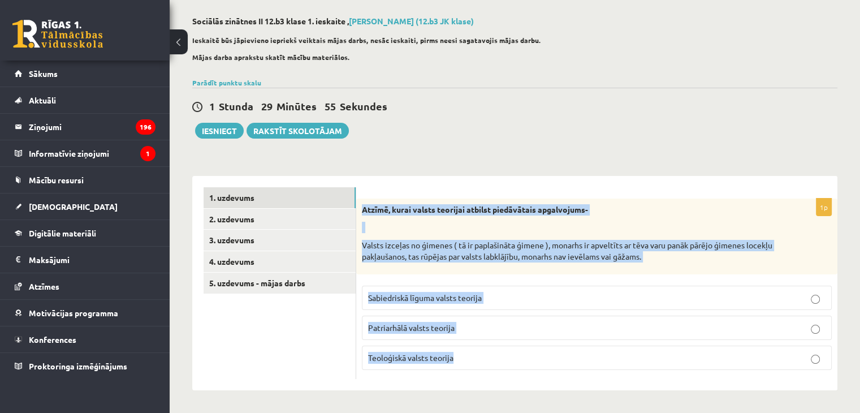
drag, startPoint x: 359, startPoint y: 206, endPoint x: 494, endPoint y: 358, distance: 203.0
click at [494, 358] on div "1p Atzīmē, kurai valsts teorijai atbilst piedāvātais apgalvojums- Valsts izceļa…" at bounding box center [596, 288] width 481 height 180
copy div "Atzīmē, kurai valsts teorijai atbilst piedāvātais apgalvojums- Valsts izceļas n…"
click at [462, 330] on p "Patriarhālā valsts teorija" at bounding box center [596, 328] width 457 height 12
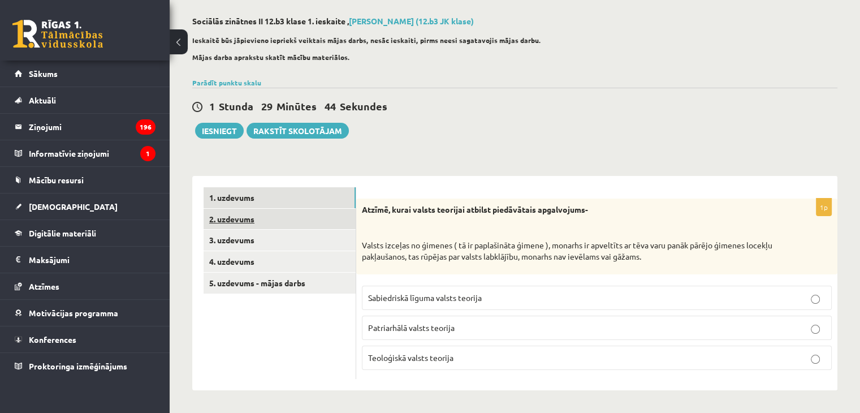
click at [316, 211] on link "2. uzdevums" at bounding box center [279, 219] width 152 height 21
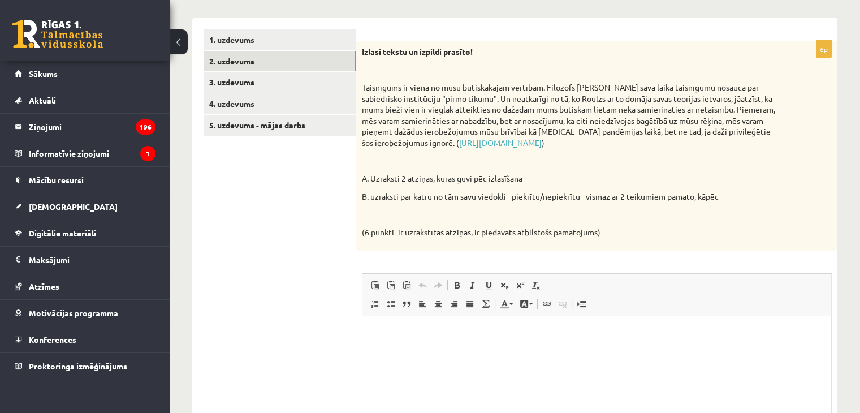
scroll to position [224, 0]
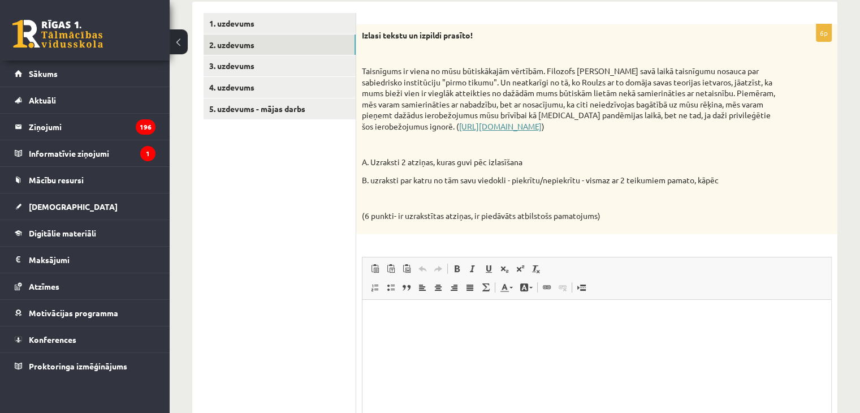
click at [541, 126] on link "[URL][DOMAIN_NAME]" at bounding box center [500, 126] width 83 height 10
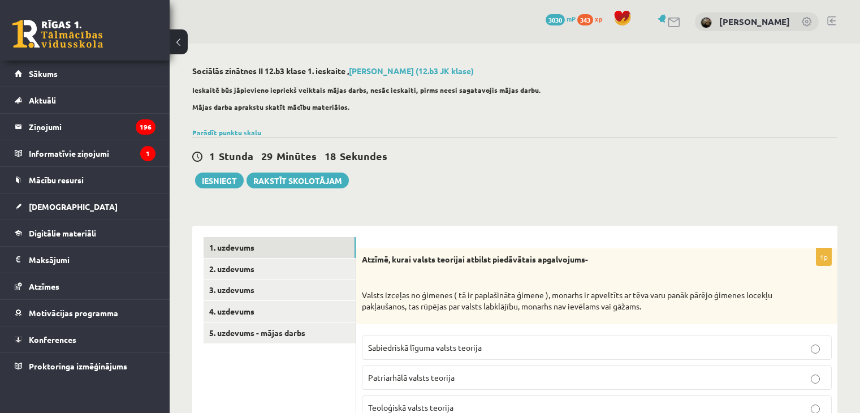
scroll to position [50, 0]
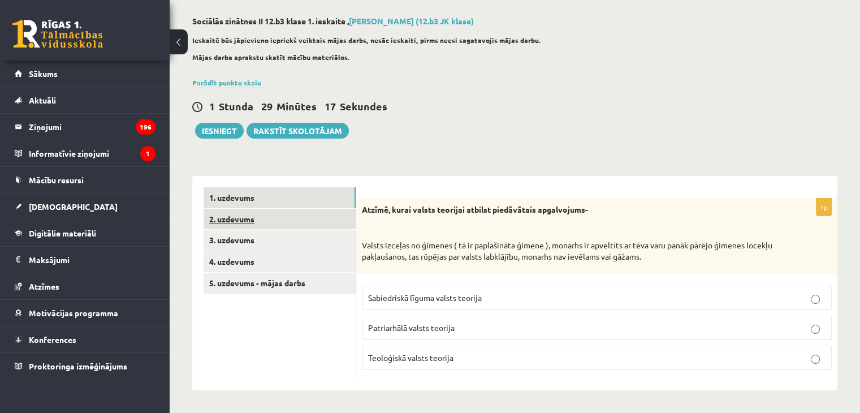
click at [328, 222] on link "2. uzdevums" at bounding box center [279, 219] width 152 height 21
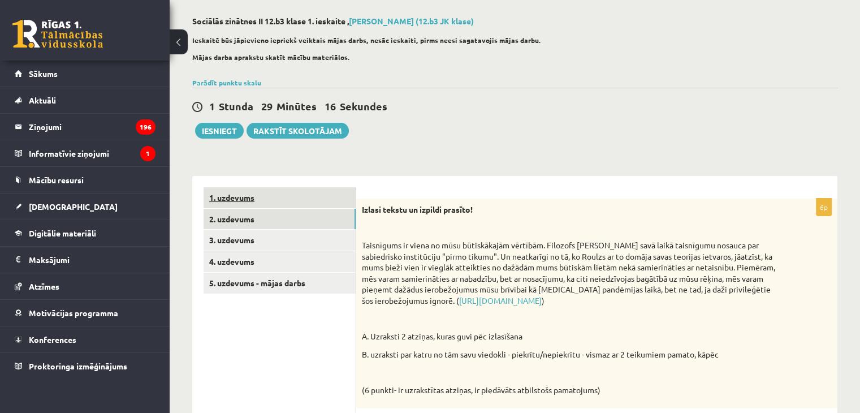
click at [338, 192] on link "1. uzdevums" at bounding box center [279, 197] width 152 height 21
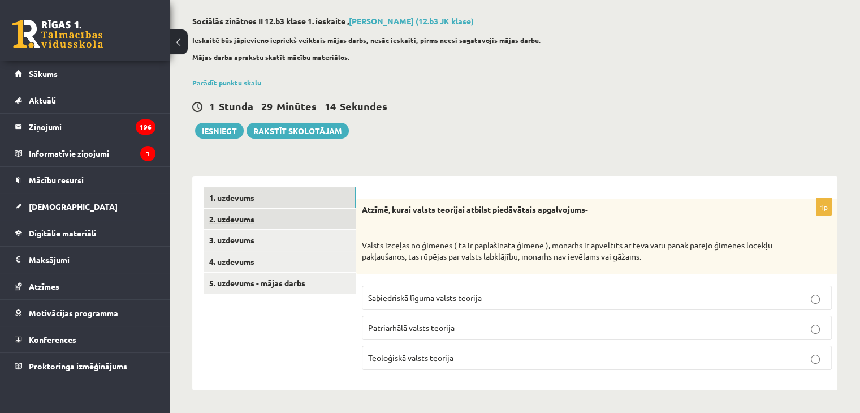
click at [327, 218] on link "2. uzdevums" at bounding box center [279, 219] width 152 height 21
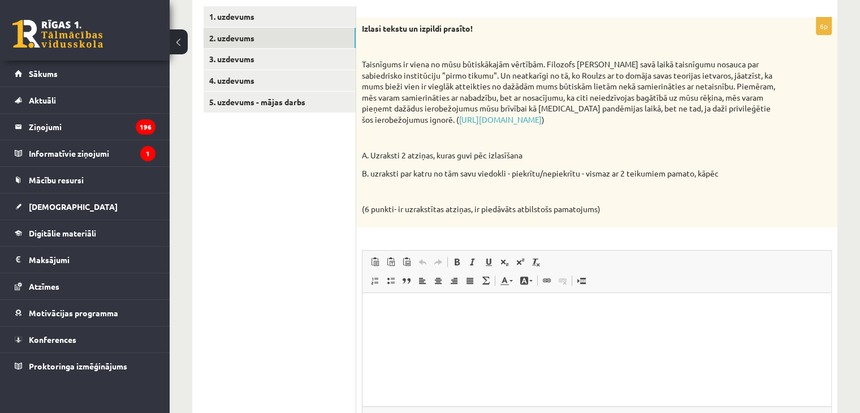
scroll to position [163, 0]
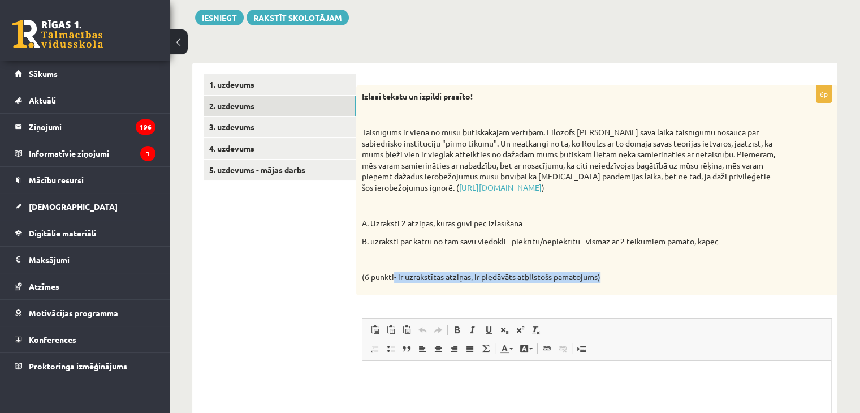
drag, startPoint x: 394, startPoint y: 278, endPoint x: 603, endPoint y: 277, distance: 208.6
click at [603, 277] on p "(6 punkti- ir uzrakstītas atziņas, ir piedāvāts atbilstošs pamatojums)" at bounding box center [568, 276] width 413 height 11
click at [637, 267] on div "Izlasi tekstu un izpildi prasīto! Taisnīgums ir viena no mūsu būtiskākajām vērt…" at bounding box center [596, 190] width 481 height 210
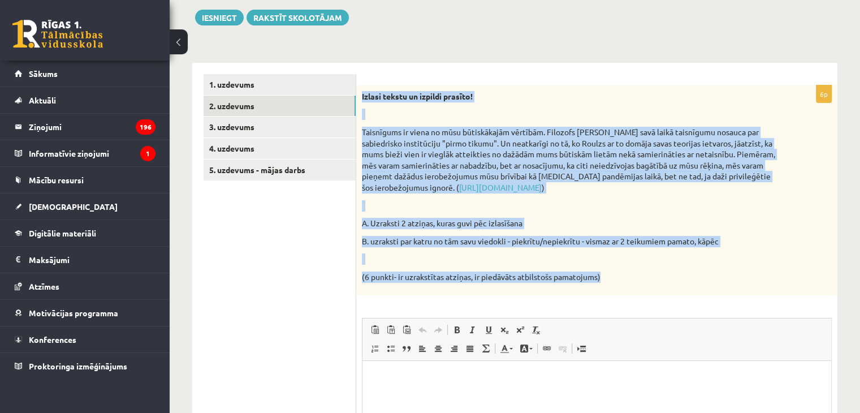
drag, startPoint x: 362, startPoint y: 94, endPoint x: 633, endPoint y: 266, distance: 321.1
click at [633, 266] on div "Izlasi tekstu un izpildi prasīto! Taisnīgums ir viena no mūsu būtiskākajām vērt…" at bounding box center [596, 190] width 481 height 210
copy div "Izlasi tekstu un izpildi prasīto! Taisnīgums ir viena no mūsu būtiskākajām vērt…"
click at [235, 132] on link "3. uzdevums" at bounding box center [279, 126] width 152 height 21
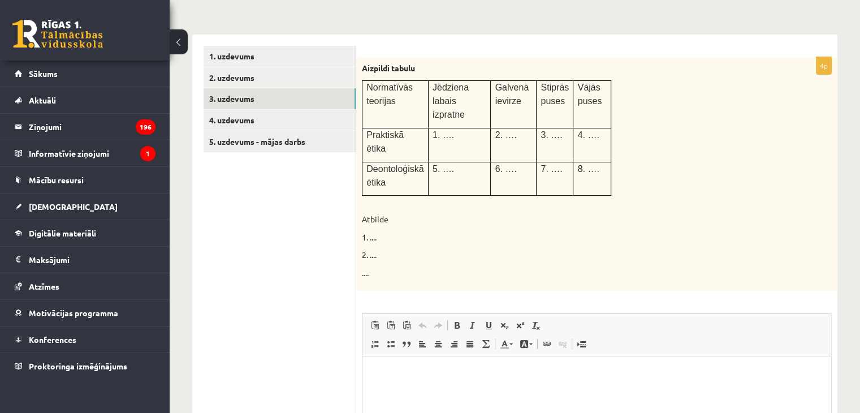
scroll to position [164, 0]
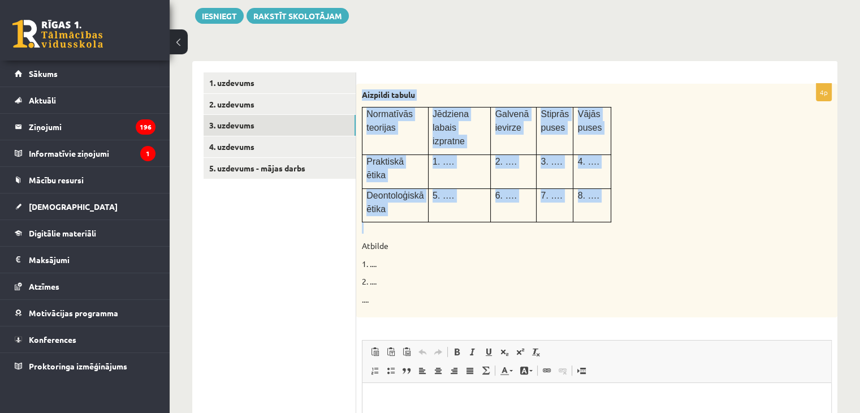
drag, startPoint x: 362, startPoint y: 89, endPoint x: 598, endPoint y: 197, distance: 259.5
click at [598, 197] on div "Aizpildi tabulu Normatīvās teorijas Jēdziena labais izpratne Galvenā ievirze St…" at bounding box center [596, 201] width 481 height 234
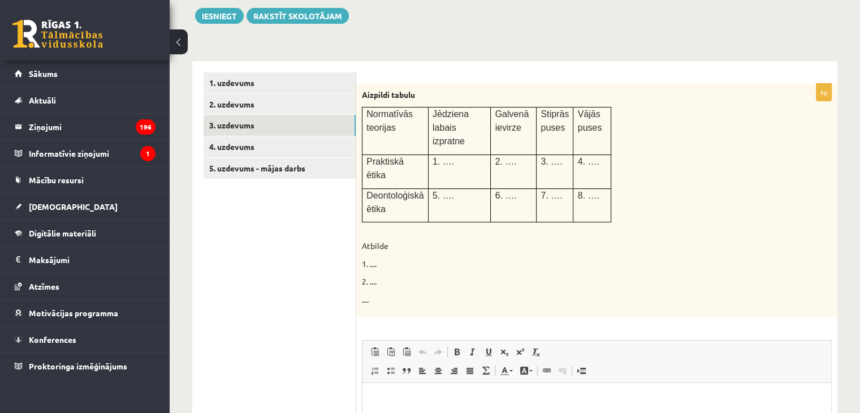
click at [413, 240] on p "Atbilde" at bounding box center [568, 245] width 413 height 11
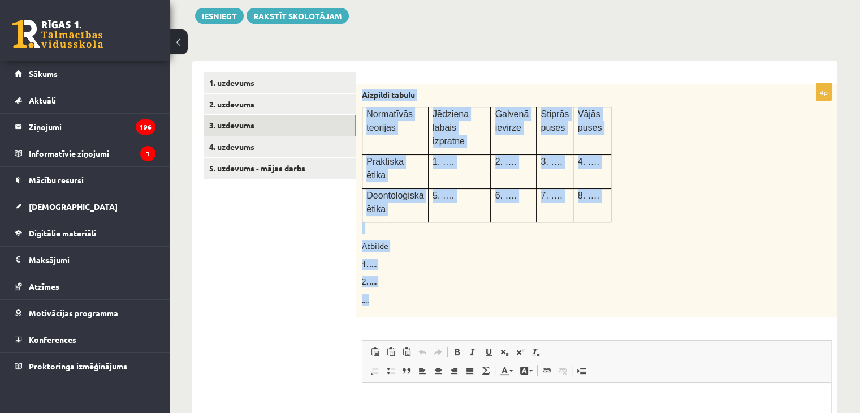
drag, startPoint x: 364, startPoint y: 89, endPoint x: 492, endPoint y: 267, distance: 219.1
click at [492, 267] on div "Aizpildi tabulu Normatīvās teorijas Jēdziena labais izpratne Galvenā ievirze St…" at bounding box center [596, 201] width 481 height 234
copy div "Aizpildi tabulu Normatīvās teorijas Jēdziena labais izpratne Galvenā ievirze St…"
click at [477, 276] on p "2. ...." at bounding box center [568, 281] width 413 height 11
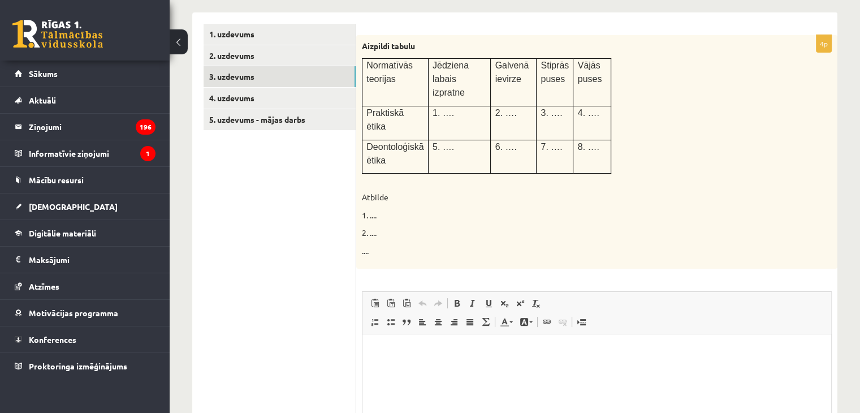
scroll to position [278, 0]
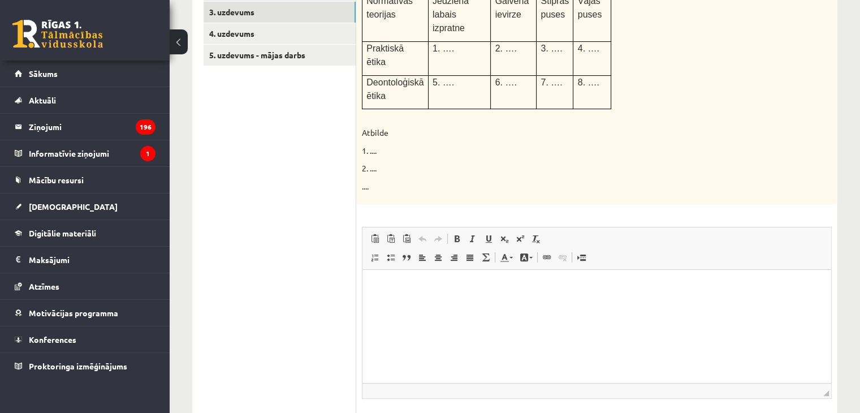
click at [406, 304] on html at bounding box center [596, 287] width 469 height 34
click at [459, 250] on link "По правому краю" at bounding box center [454, 257] width 16 height 15
click at [552, 284] on p "**********" at bounding box center [597, 287] width 447 height 12
click at [418, 253] on span at bounding box center [422, 257] width 9 height 9
click at [435, 286] on p "**********" at bounding box center [597, 287] width 447 height 12
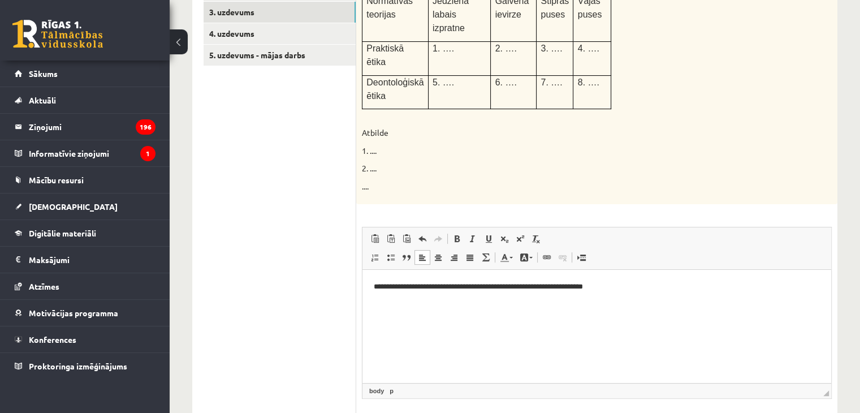
click at [445, 289] on p "**********" at bounding box center [597, 287] width 447 height 12
click at [665, 292] on p "**********" at bounding box center [597, 287] width 447 height 12
click at [557, 305] on p "**********" at bounding box center [597, 306] width 447 height 12
click at [667, 316] on html "**********" at bounding box center [596, 296] width 469 height 53
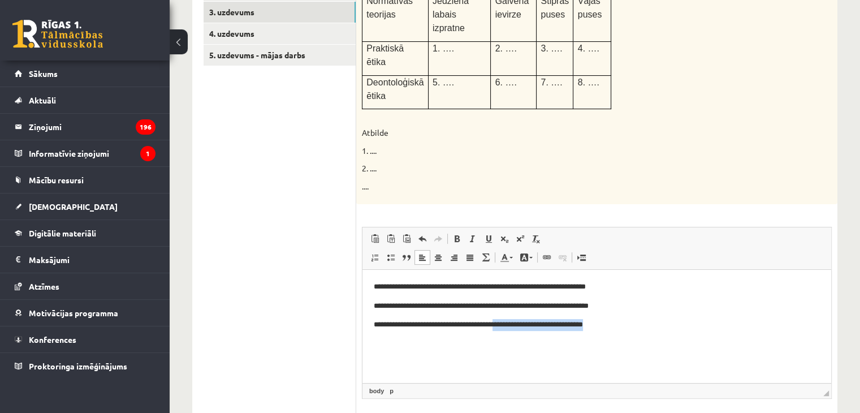
drag, startPoint x: 508, startPoint y: 323, endPoint x: 624, endPoint y: 326, distance: 116.5
click at [624, 326] on p "**********" at bounding box center [597, 325] width 447 height 12
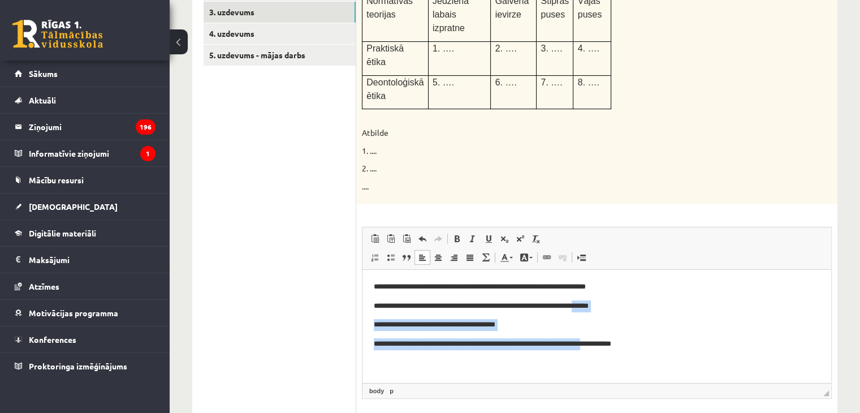
drag, startPoint x: 604, startPoint y: 318, endPoint x: 615, endPoint y: 336, distance: 21.0
click at [604, 339] on body "**********" at bounding box center [597, 315] width 446 height 69
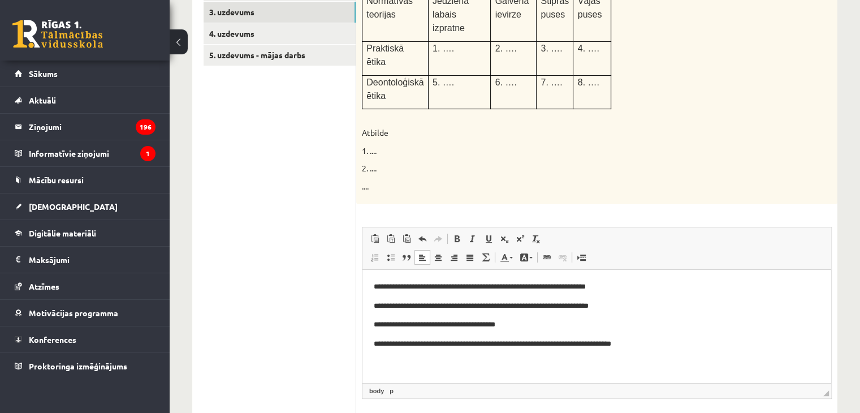
click at [616, 349] on p "**********" at bounding box center [597, 344] width 447 height 12
click at [663, 327] on p "**********" at bounding box center [597, 325] width 447 height 12
click at [651, 345] on p "**********" at bounding box center [597, 344] width 447 height 12
drag, startPoint x: 502, startPoint y: 363, endPoint x: 437, endPoint y: 357, distance: 65.4
click at [437, 357] on p "**********" at bounding box center [597, 363] width 447 height 12
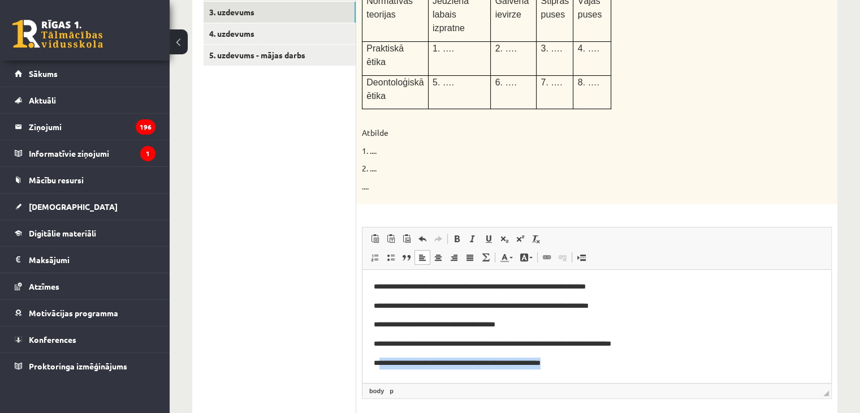
drag, startPoint x: 584, startPoint y: 363, endPoint x: 379, endPoint y: 359, distance: 205.2
click at [379, 359] on p "**********" at bounding box center [597, 363] width 447 height 12
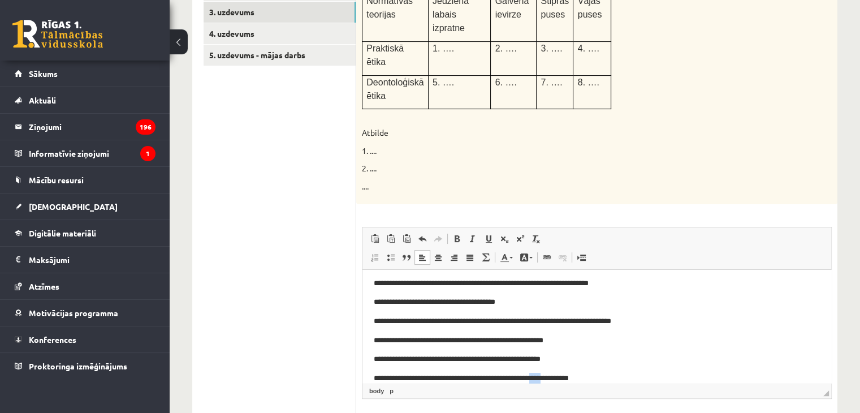
scroll to position [36, 0]
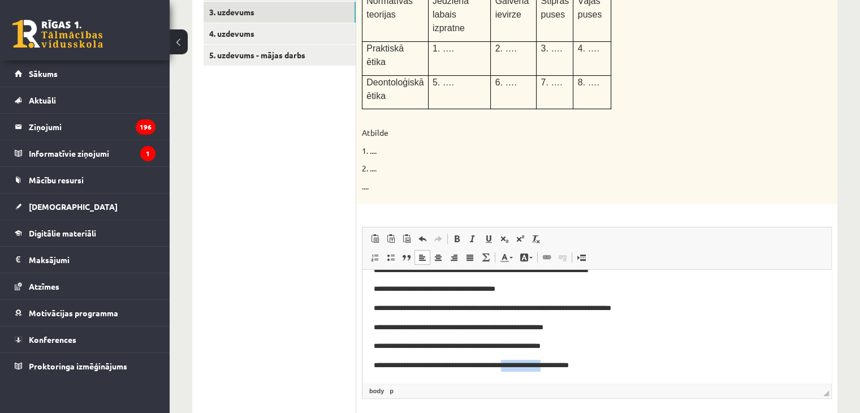
drag, startPoint x: 562, startPoint y: 375, endPoint x: 510, endPoint y: 369, distance: 52.4
click at [510, 369] on p "**********" at bounding box center [592, 365] width 437 height 12
click at [458, 369] on p "**********" at bounding box center [592, 365] width 437 height 12
click at [555, 358] on body "**********" at bounding box center [597, 308] width 446 height 126
click at [460, 366] on p "**********" at bounding box center [592, 365] width 437 height 12
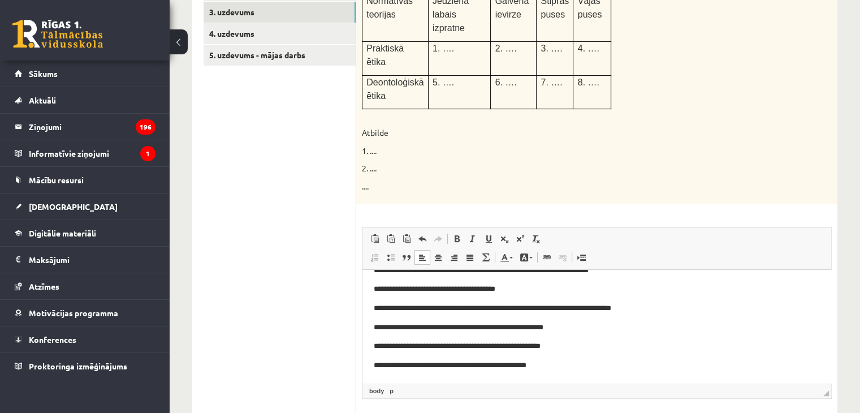
click at [509, 367] on p "**********" at bounding box center [592, 365] width 437 height 12
click at [511, 367] on p "**********" at bounding box center [592, 365] width 437 height 12
click at [576, 363] on p "**********" at bounding box center [592, 365] width 437 height 12
click at [480, 362] on p "**********" at bounding box center [592, 365] width 437 height 12
click at [557, 372] on html "**********" at bounding box center [596, 308] width 469 height 149
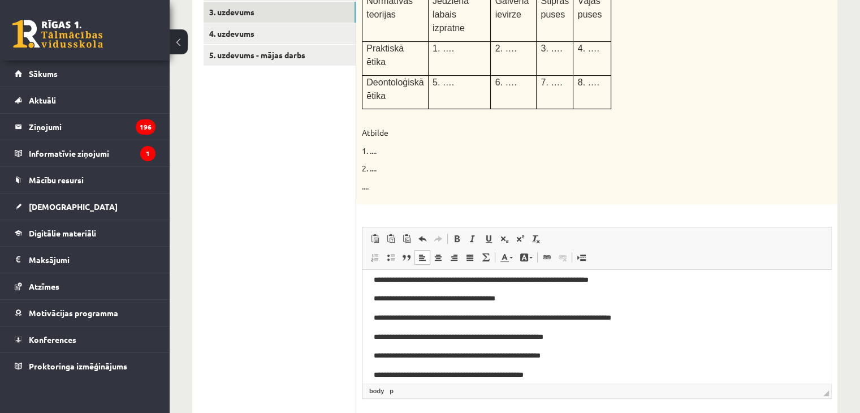
scroll to position [0, 0]
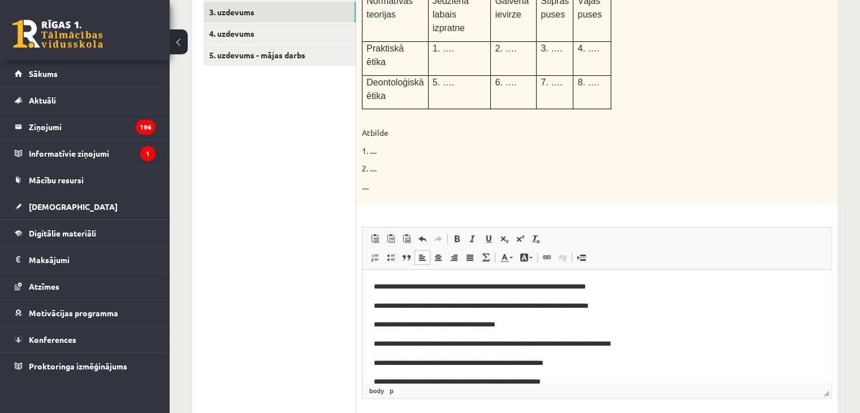
click at [385, 286] on p "**********" at bounding box center [592, 287] width 437 height 12
click at [594, 352] on body "**********" at bounding box center [597, 353] width 446 height 145
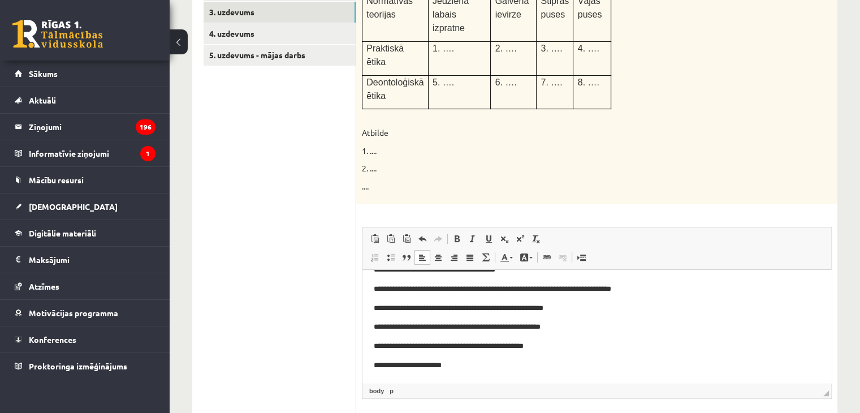
click at [549, 363] on p "**********" at bounding box center [592, 365] width 437 height 12
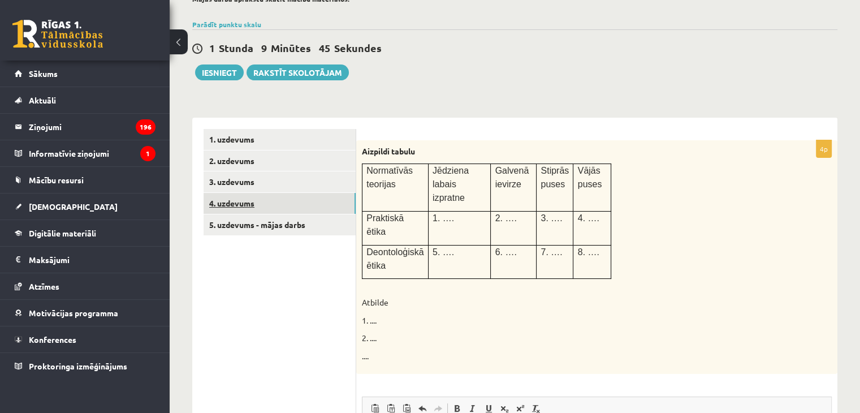
click at [271, 200] on link "4. uzdevums" at bounding box center [279, 203] width 152 height 21
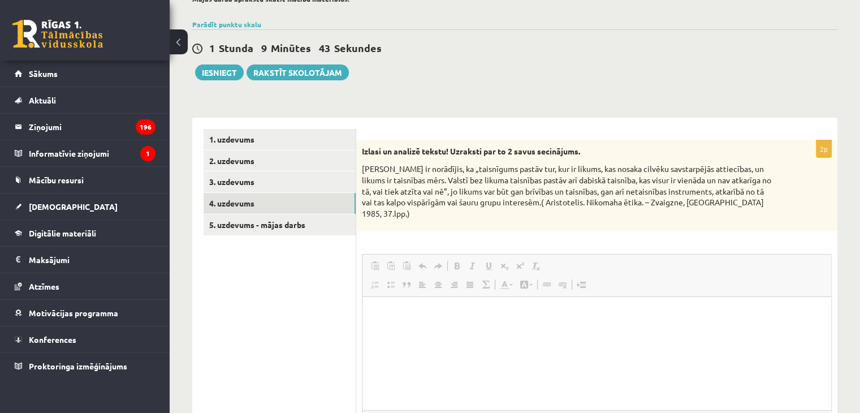
scroll to position [0, 0]
drag, startPoint x: 359, startPoint y: 164, endPoint x: 365, endPoint y: 163, distance: 6.3
click at [365, 163] on div "Izlasi un analizē tekstu! Uzraksti par to 2 savus secinājums. Aristotelis ir no…" at bounding box center [596, 186] width 481 height 92
click at [361, 143] on div "Izlasi un analizē tekstu! Uzraksti par to 2 savus secinājums. Aristotelis ir no…" at bounding box center [596, 186] width 481 height 92
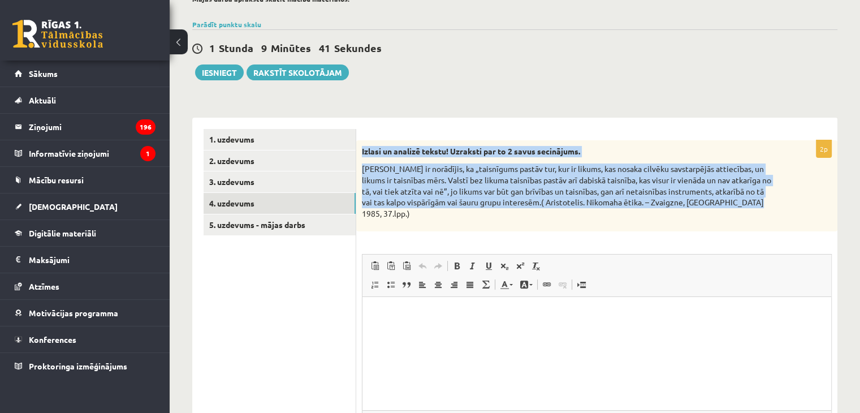
drag, startPoint x: 356, startPoint y: 144, endPoint x: 745, endPoint y: 211, distance: 394.6
click at [745, 211] on div "Izlasi un analizē tekstu! Uzraksti par to 2 savus secinājums. Aristotelis ir no…" at bounding box center [596, 186] width 481 height 92
copy div "Izlasi un analizē tekstu! Uzraksti par to 2 savus secinājums. Aristotelis ir no…"
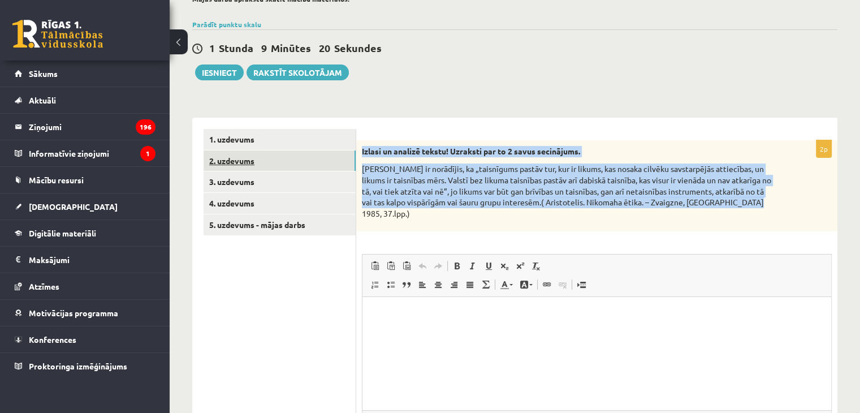
click at [285, 161] on link "2. uzdevums" at bounding box center [279, 160] width 152 height 21
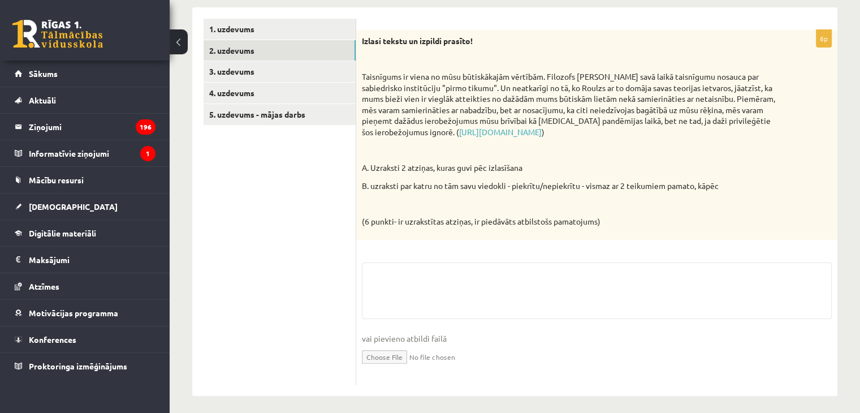
scroll to position [224, 0]
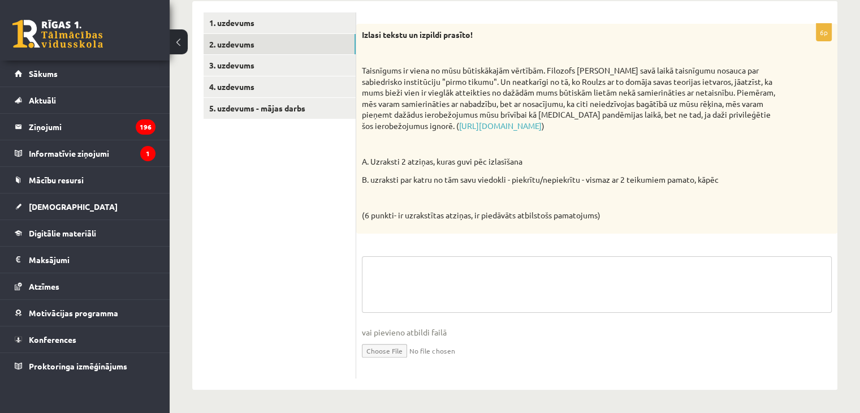
click at [427, 291] on textarea at bounding box center [597, 284] width 470 height 57
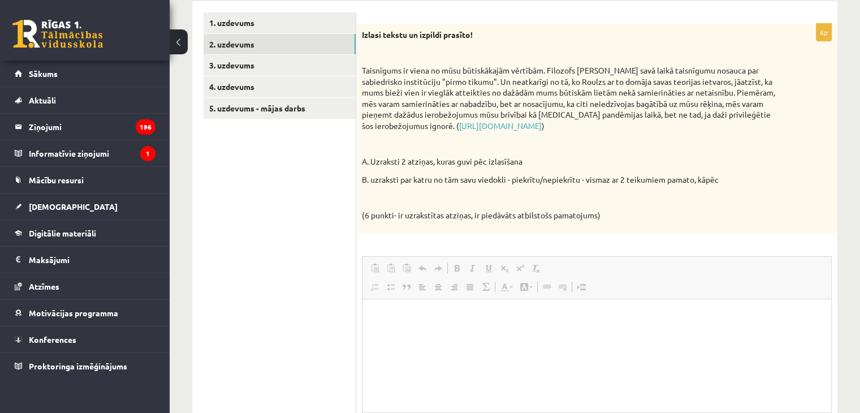
scroll to position [0, 0]
click at [496, 333] on html at bounding box center [596, 315] width 469 height 34
paste body "Визуальный текстовый редактор, wiswyg-editor-user-answer-47433776899940"
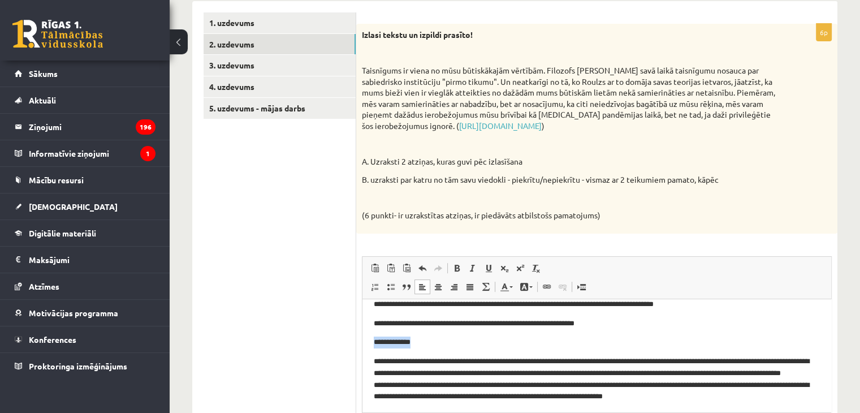
drag, startPoint x: 428, startPoint y: 338, endPoint x: 358, endPoint y: 339, distance: 70.1
click at [362, 339] on html "**********" at bounding box center [596, 356] width 469 height 138
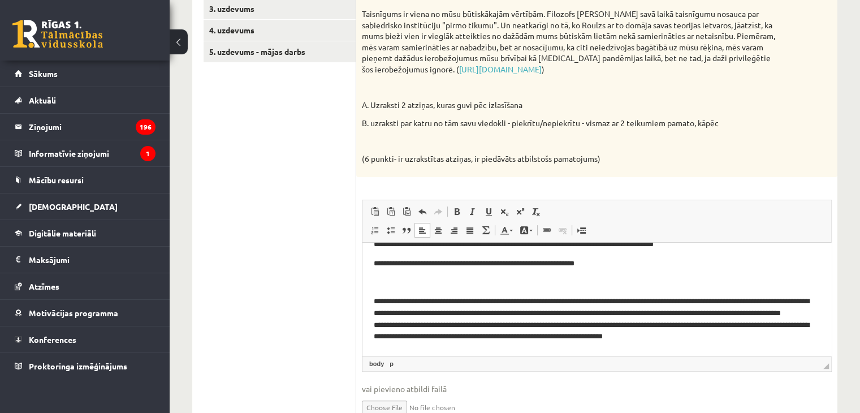
scroll to position [0, 0]
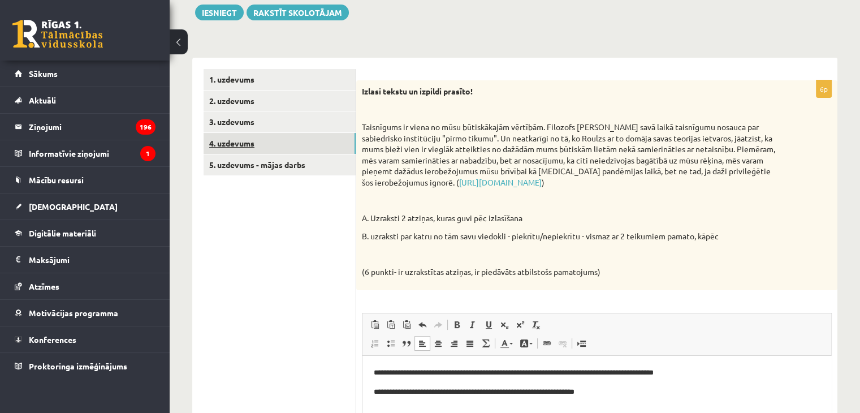
click at [252, 146] on link "4. uzdevums" at bounding box center [279, 143] width 152 height 21
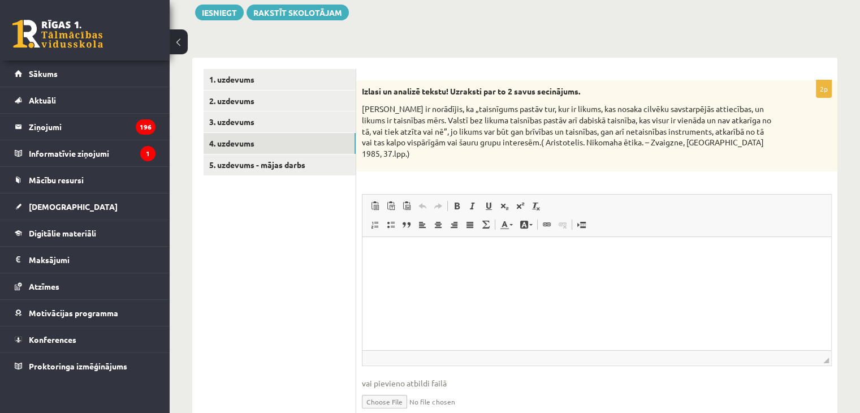
click at [431, 271] on html at bounding box center [596, 254] width 469 height 34
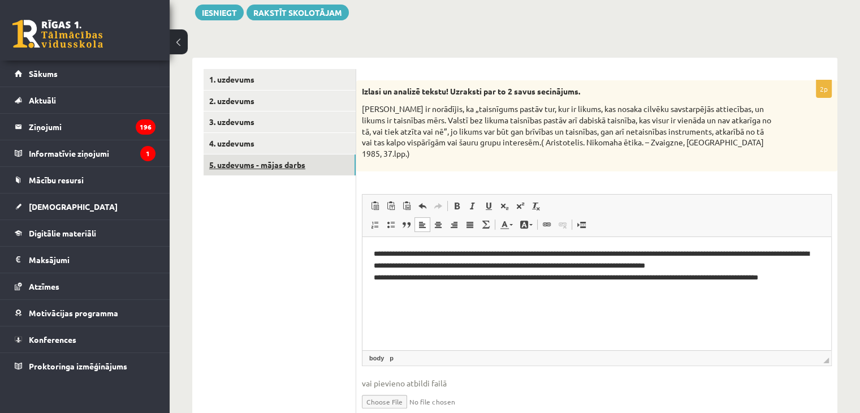
click at [306, 173] on link "5. uzdevums - mājas darbs" at bounding box center [279, 164] width 152 height 21
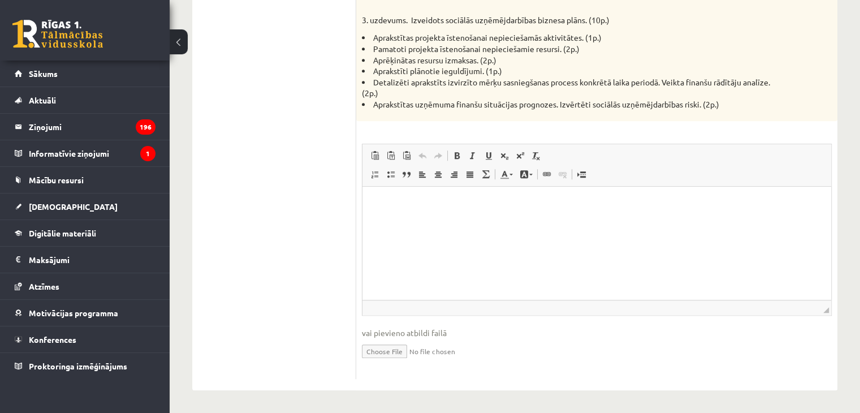
click at [409, 348] on input "file" at bounding box center [597, 350] width 470 height 23
type input "**********"
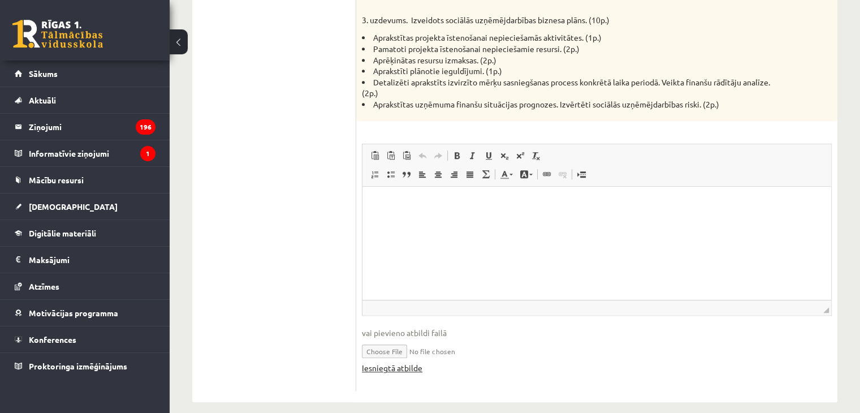
click at [411, 368] on link "Iesniegtā atbilde" at bounding box center [392, 368] width 60 height 12
click at [391, 368] on link "Iesniegtā atbilde" at bounding box center [392, 368] width 60 height 12
click at [513, 218] on html at bounding box center [596, 204] width 469 height 34
click at [376, 202] on p "*********" at bounding box center [597, 204] width 447 height 12
click at [372, 203] on html "*********" at bounding box center [596, 204] width 469 height 34
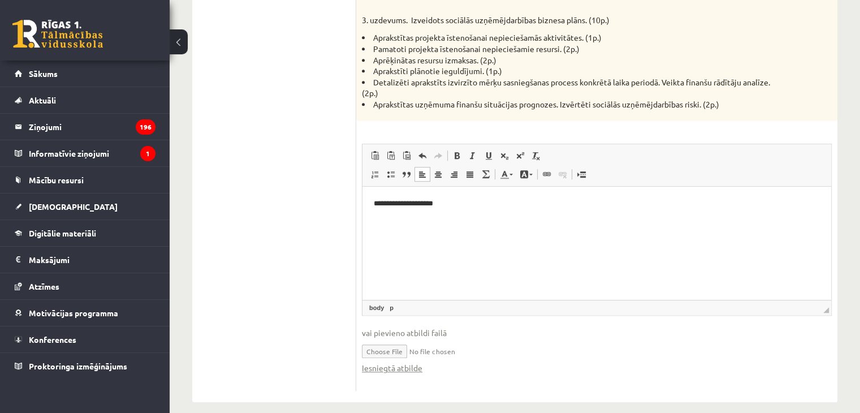
click at [461, 205] on p "**********" at bounding box center [597, 204] width 447 height 12
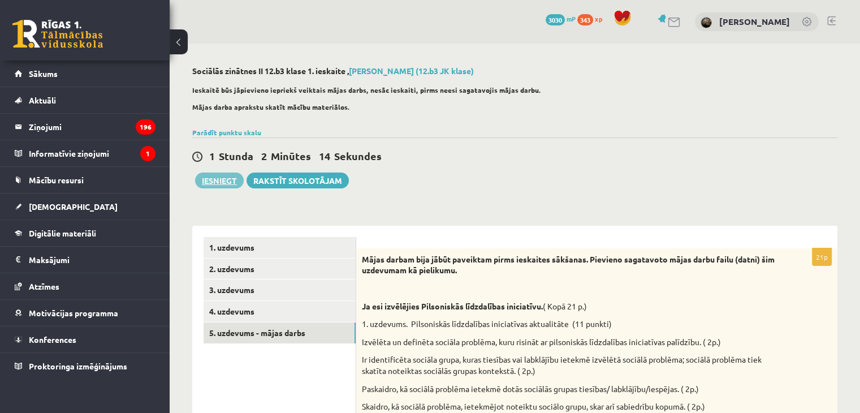
click at [211, 180] on button "Iesniegt" at bounding box center [219, 180] width 49 height 16
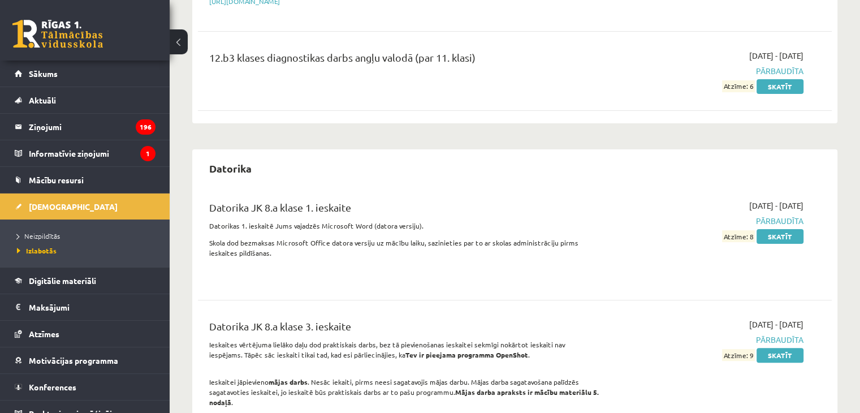
scroll to position [452, 0]
